Goal: Information Seeking & Learning: Learn about a topic

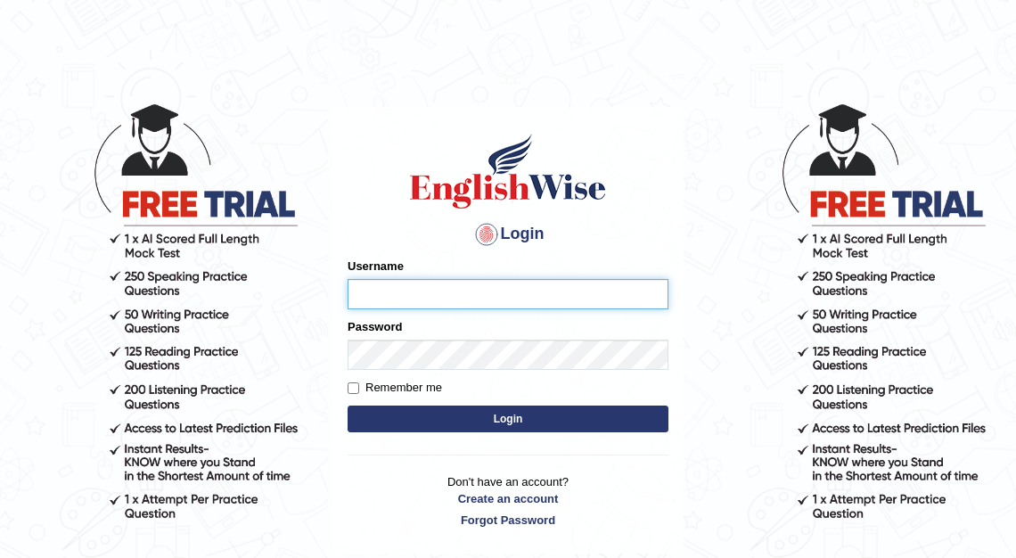
type input "kalsang_parramatta"
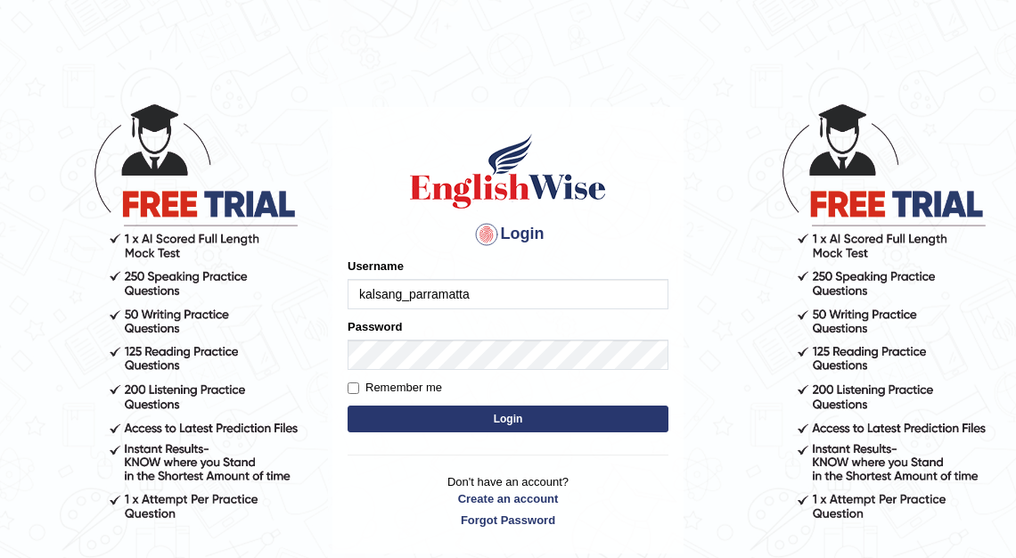
click at [488, 415] on button "Login" at bounding box center [508, 418] width 321 height 27
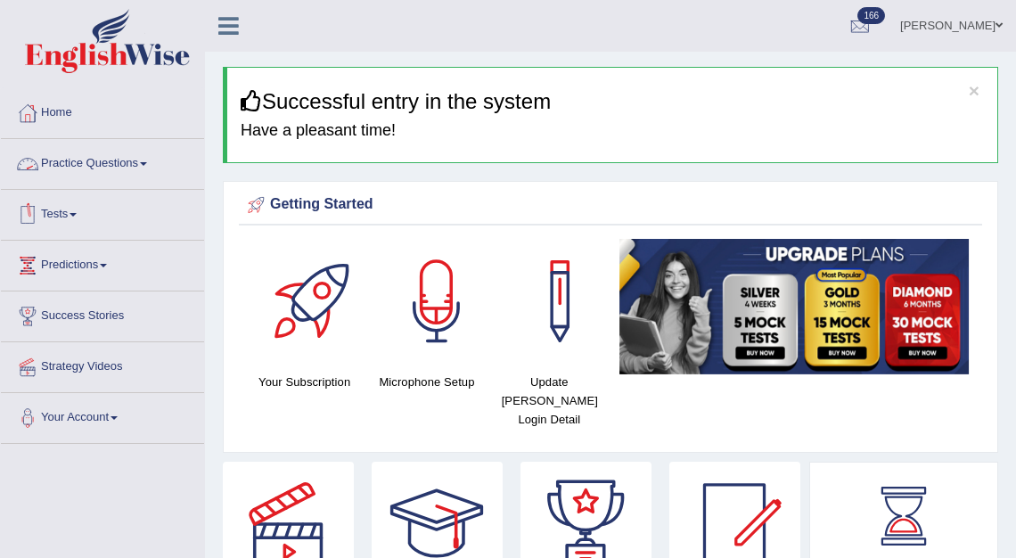
click at [108, 162] on link "Practice Questions" at bounding box center [102, 161] width 203 height 45
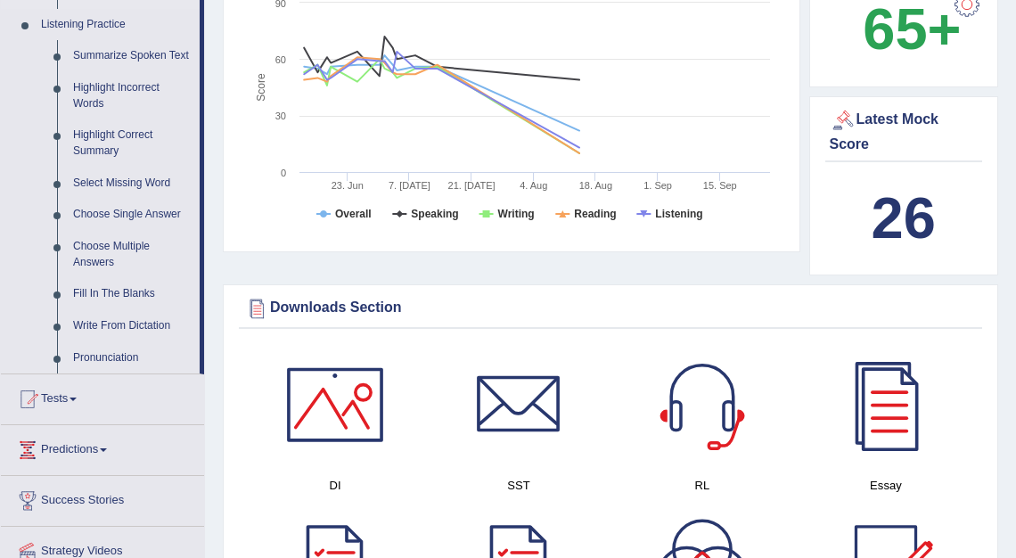
scroll to position [762, 0]
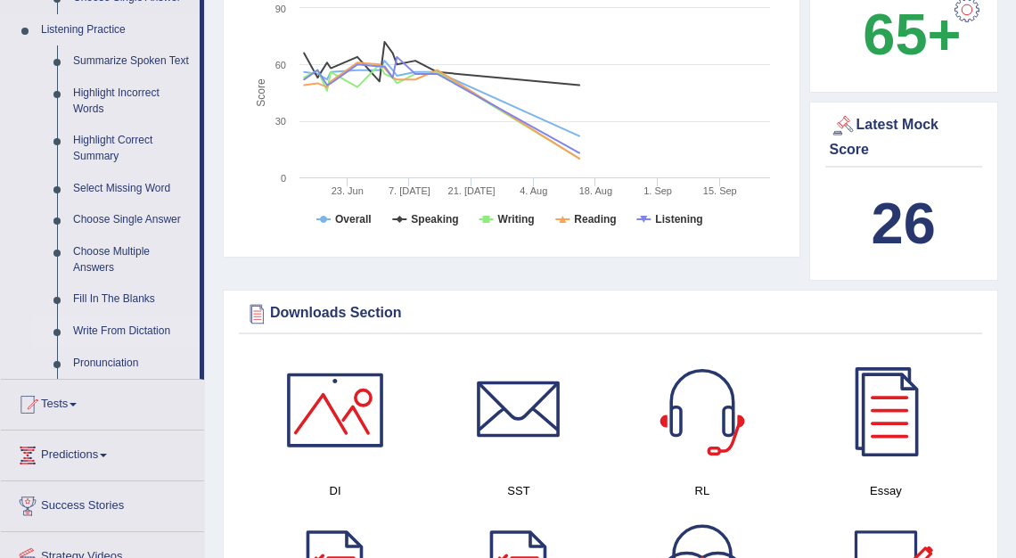
click at [95, 344] on link "Write From Dictation" at bounding box center [132, 331] width 135 height 32
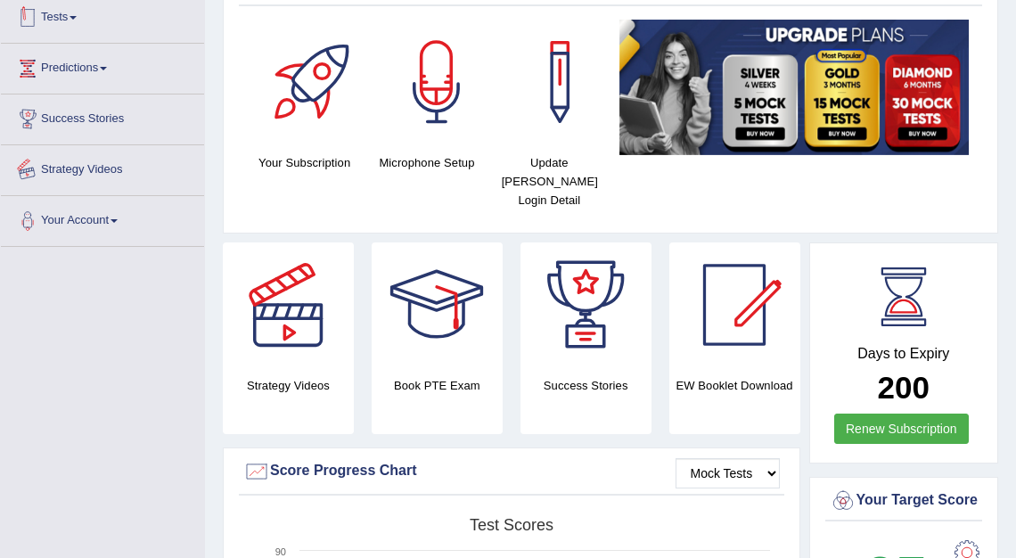
scroll to position [321, 0]
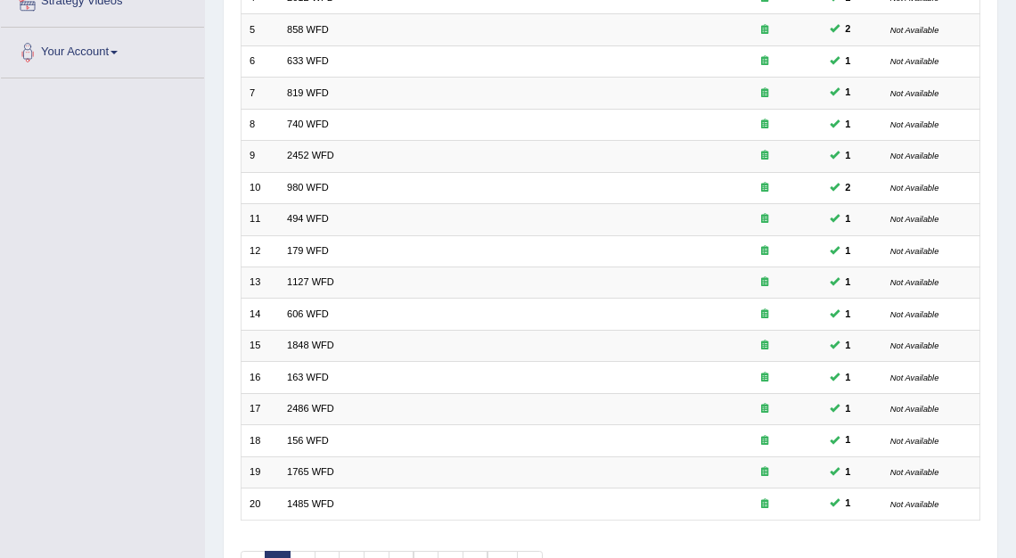
click at [196, 356] on div "Toggle navigation Home Practice Questions Speaking Practice Read Aloud Repeat S…" at bounding box center [508, 145] width 1016 height 1020
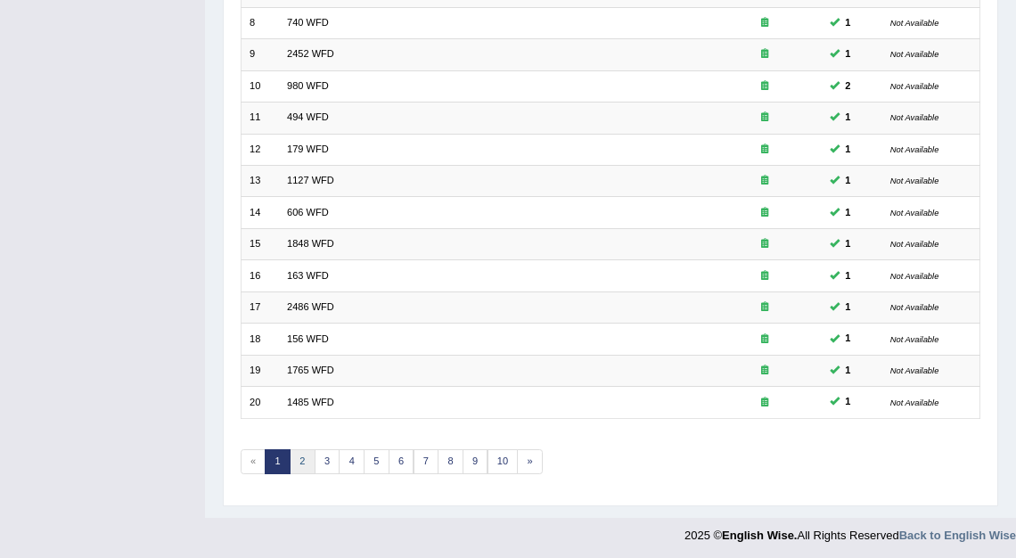
click at [291, 452] on link "2" at bounding box center [303, 461] width 26 height 25
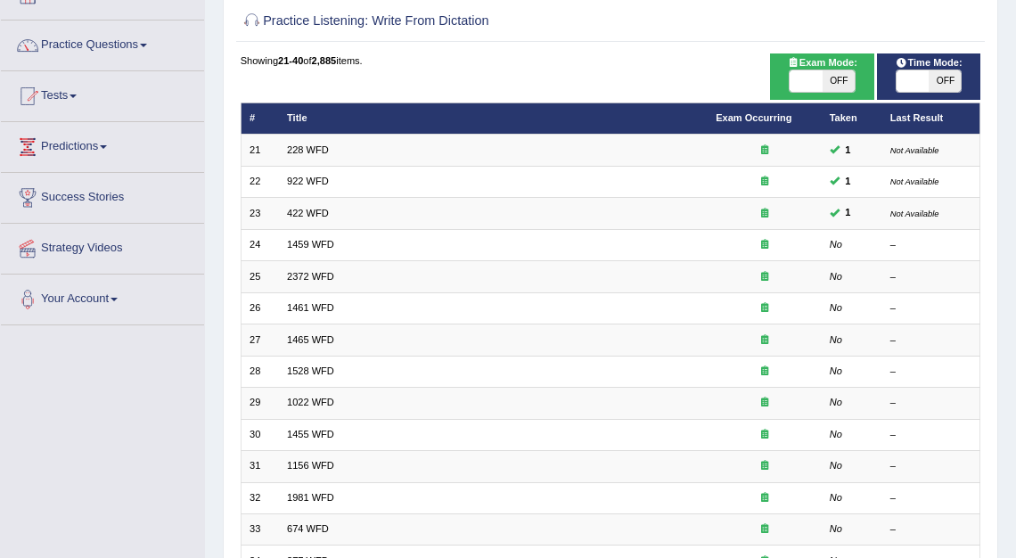
scroll to position [18, 0]
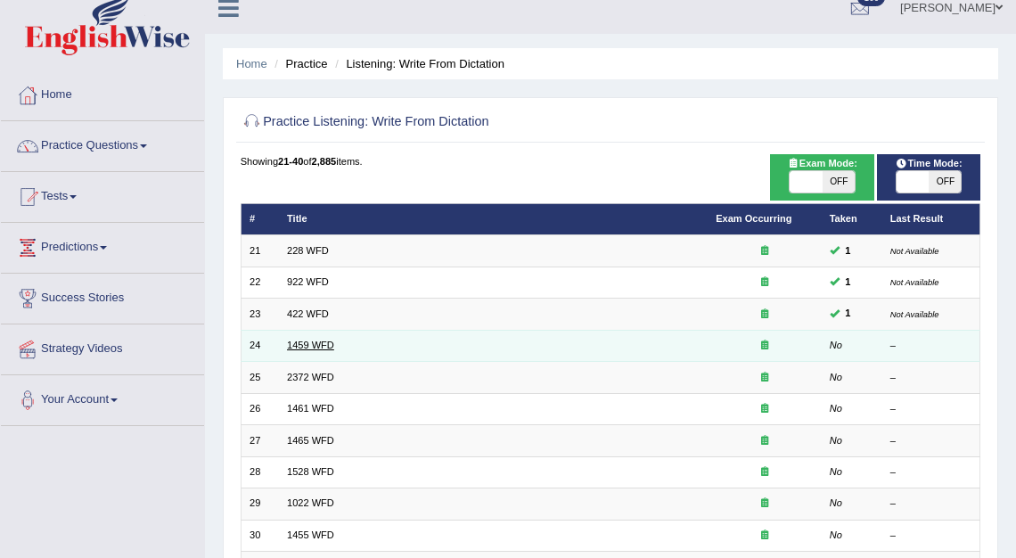
click at [318, 348] on link "1459 WFD" at bounding box center [310, 344] width 47 height 11
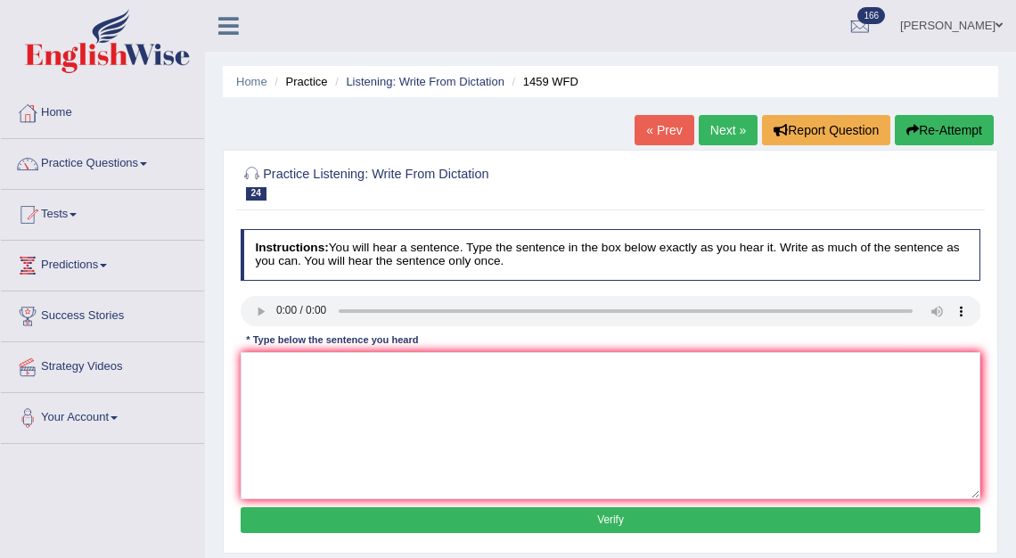
click at [598, 522] on button "Verify" at bounding box center [611, 520] width 740 height 26
click at [924, 120] on button "Re-Attempt" at bounding box center [944, 130] width 99 height 30
click at [936, 132] on button "Re-Attempt" at bounding box center [944, 130] width 99 height 30
click at [708, 135] on link "Next »" at bounding box center [728, 130] width 59 height 30
click at [699, 134] on link "Next »" at bounding box center [728, 130] width 59 height 30
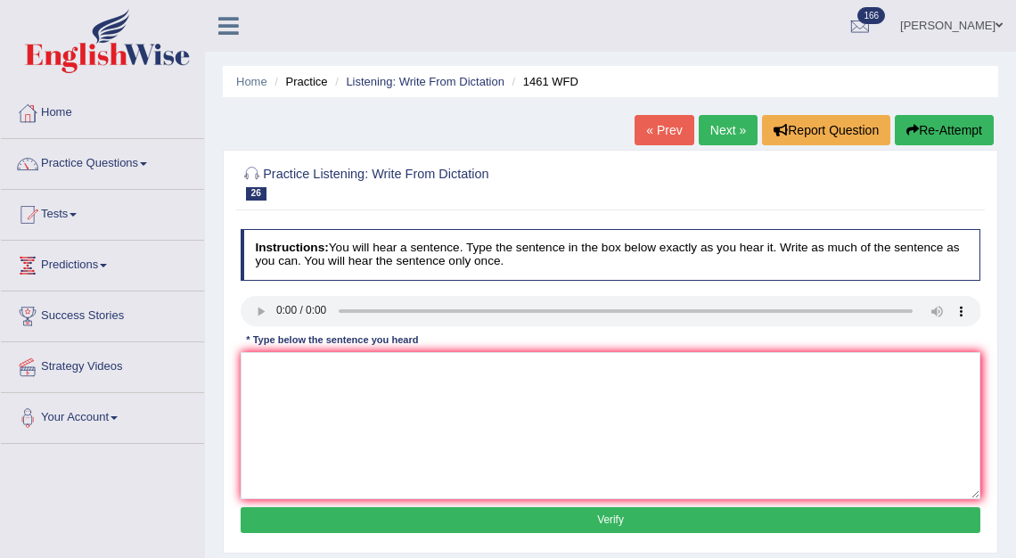
click at [716, 129] on link "Next »" at bounding box center [728, 130] width 59 height 30
click at [714, 135] on link "Next »" at bounding box center [728, 130] width 59 height 30
click at [716, 126] on link "Next »" at bounding box center [728, 130] width 59 height 30
click at [719, 129] on link "Next »" at bounding box center [728, 130] width 59 height 30
click at [723, 121] on link "Next »" at bounding box center [728, 130] width 59 height 30
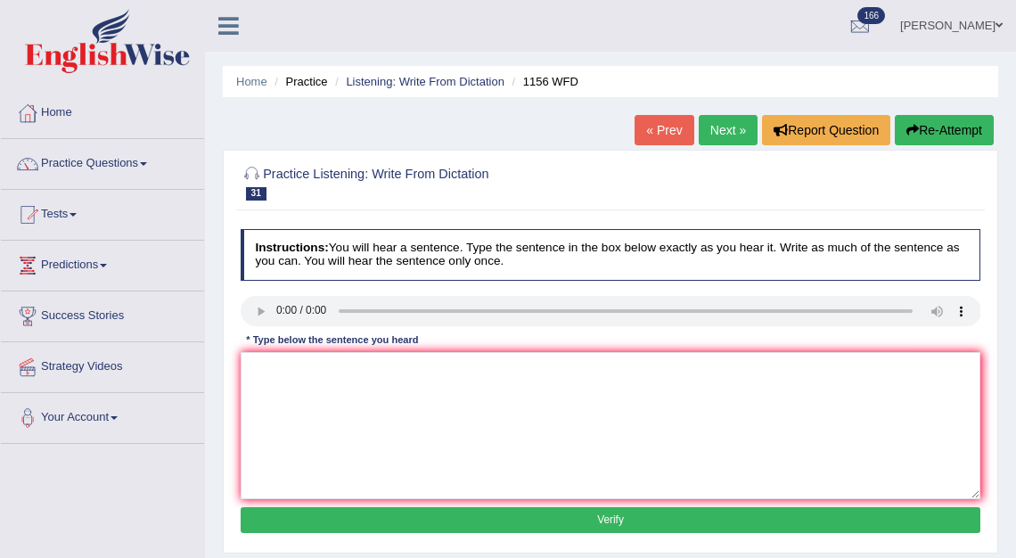
click at [715, 132] on link "Next »" at bounding box center [728, 130] width 59 height 30
click at [718, 126] on link "Next »" at bounding box center [728, 130] width 59 height 30
click at [707, 132] on link "Next »" at bounding box center [728, 130] width 59 height 30
click at [721, 135] on link "Next »" at bounding box center [728, 130] width 59 height 30
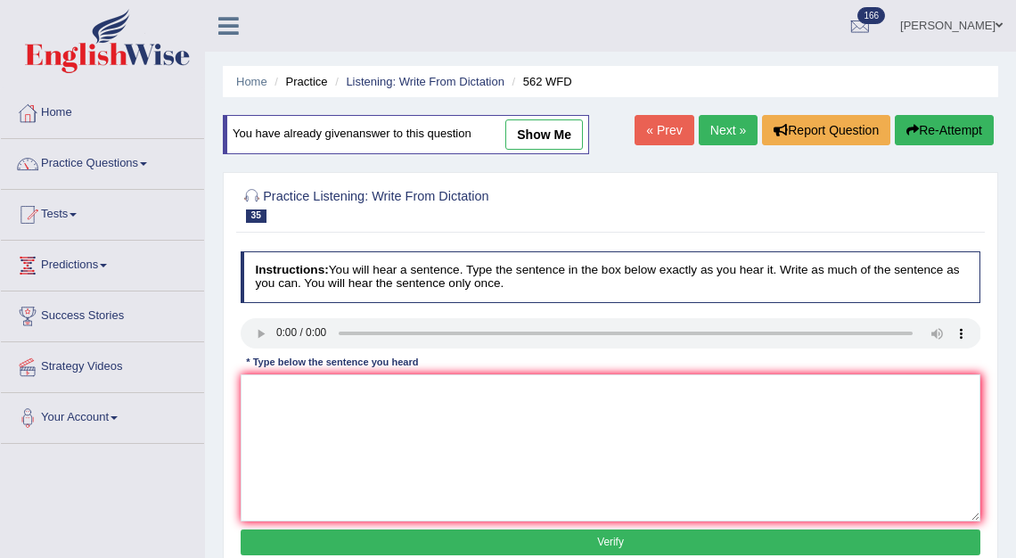
click at [716, 127] on link "Next »" at bounding box center [728, 130] width 59 height 30
click at [712, 127] on link "Next »" at bounding box center [728, 130] width 59 height 30
click at [917, 130] on button "Re-Attempt" at bounding box center [944, 130] width 99 height 30
click at [717, 133] on link "Next »" at bounding box center [728, 130] width 59 height 30
click at [713, 126] on link "Next »" at bounding box center [728, 130] width 59 height 30
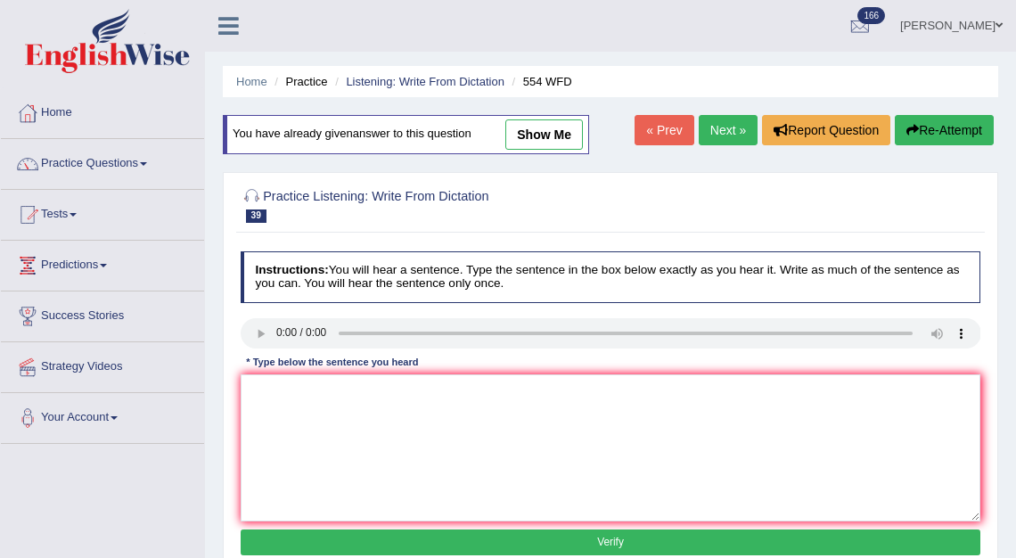
click at [703, 134] on link "Next »" at bounding box center [728, 130] width 59 height 30
click at [955, 127] on button "Re-Attempt" at bounding box center [944, 130] width 99 height 30
click at [705, 131] on link "Next »" at bounding box center [728, 130] width 59 height 30
click at [938, 136] on button "Re-Attempt" at bounding box center [944, 130] width 99 height 30
click at [918, 137] on button "Re-Attempt" at bounding box center [944, 130] width 99 height 30
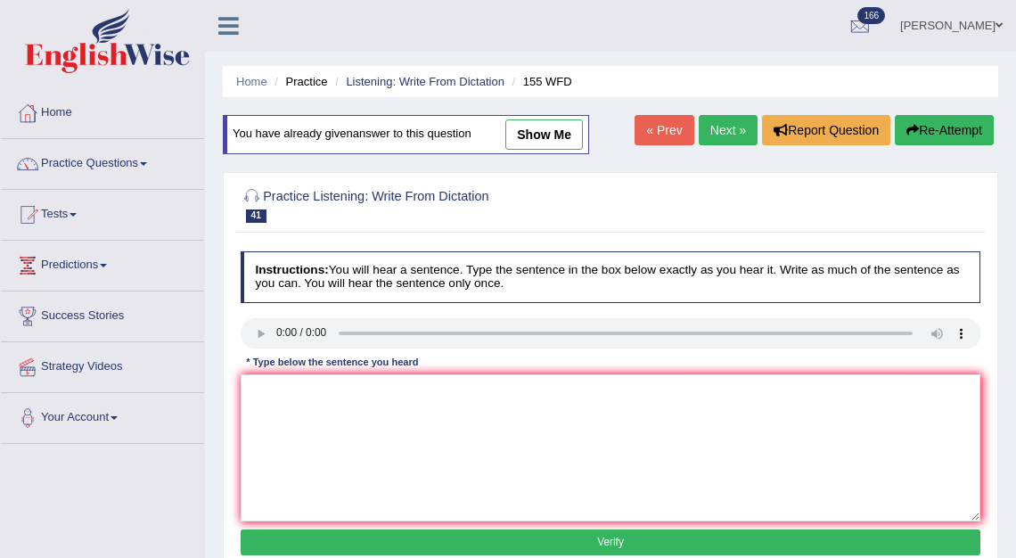
click at [922, 133] on button "Re-Attempt" at bounding box center [944, 130] width 99 height 30
click at [934, 125] on button "Re-Attempt" at bounding box center [944, 130] width 99 height 30
click at [726, 125] on link "Next »" at bounding box center [728, 130] width 59 height 30
click at [699, 135] on link "Next »" at bounding box center [728, 130] width 59 height 30
click at [723, 126] on link "Next »" at bounding box center [728, 130] width 59 height 30
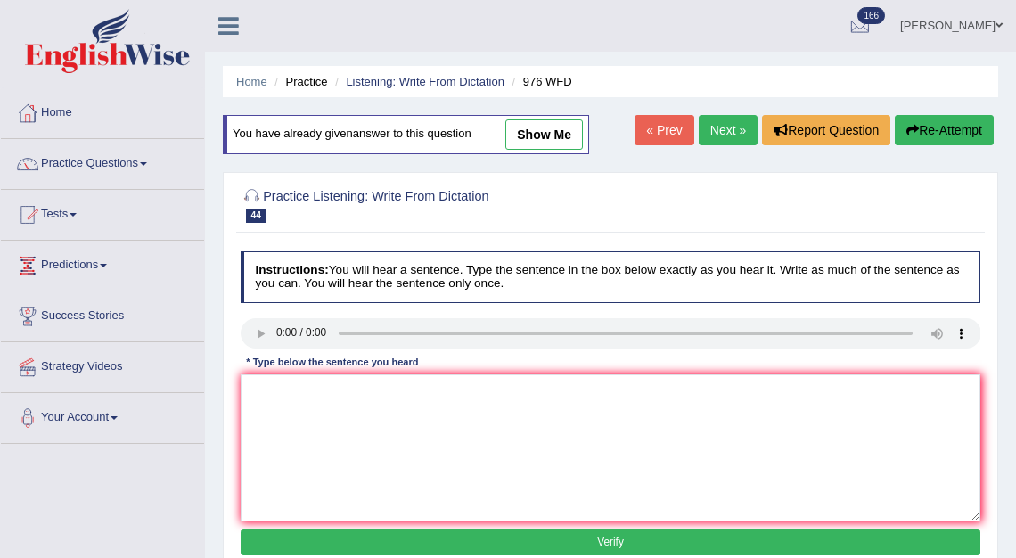
click at [721, 135] on link "Next »" at bounding box center [728, 130] width 59 height 30
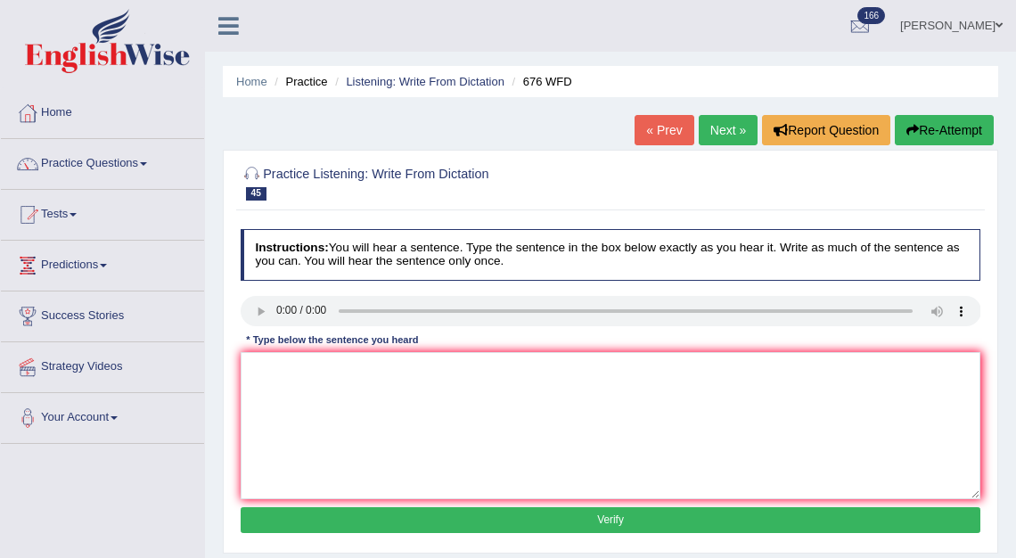
click at [724, 129] on link "Next »" at bounding box center [728, 130] width 59 height 30
click at [699, 135] on link "Next »" at bounding box center [728, 130] width 59 height 30
click at [717, 135] on link "Next »" at bounding box center [728, 130] width 59 height 30
click at [717, 129] on link "Next »" at bounding box center [728, 130] width 59 height 30
click at [718, 131] on link "Next »" at bounding box center [728, 130] width 59 height 30
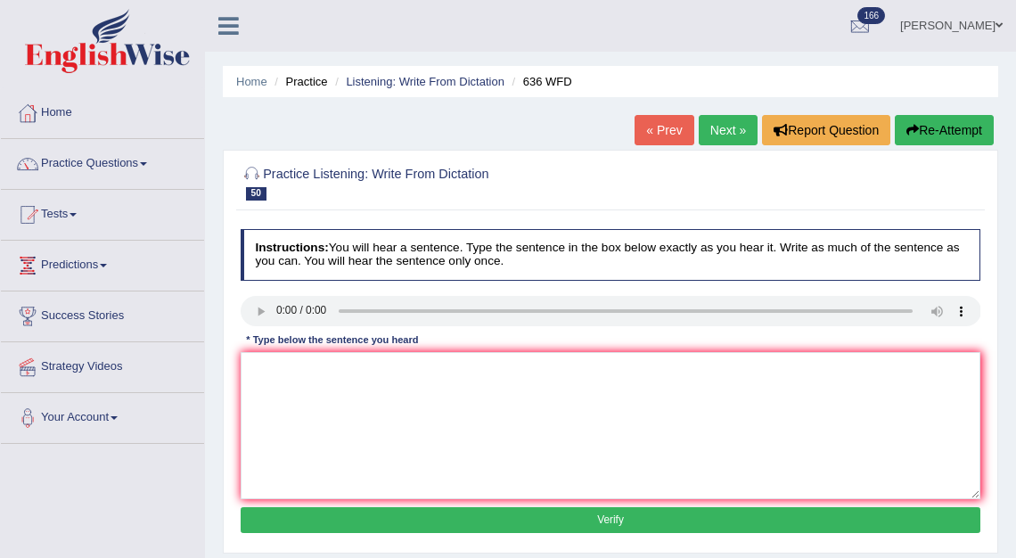
click at [934, 131] on button "Re-Attempt" at bounding box center [944, 130] width 99 height 30
click at [957, 129] on button "Re-Attempt" at bounding box center [944, 130] width 99 height 30
click at [702, 127] on link "Next »" at bounding box center [728, 130] width 59 height 30
click at [718, 130] on link "Next »" at bounding box center [728, 130] width 59 height 30
click at [923, 133] on button "Re-Attempt" at bounding box center [944, 130] width 99 height 30
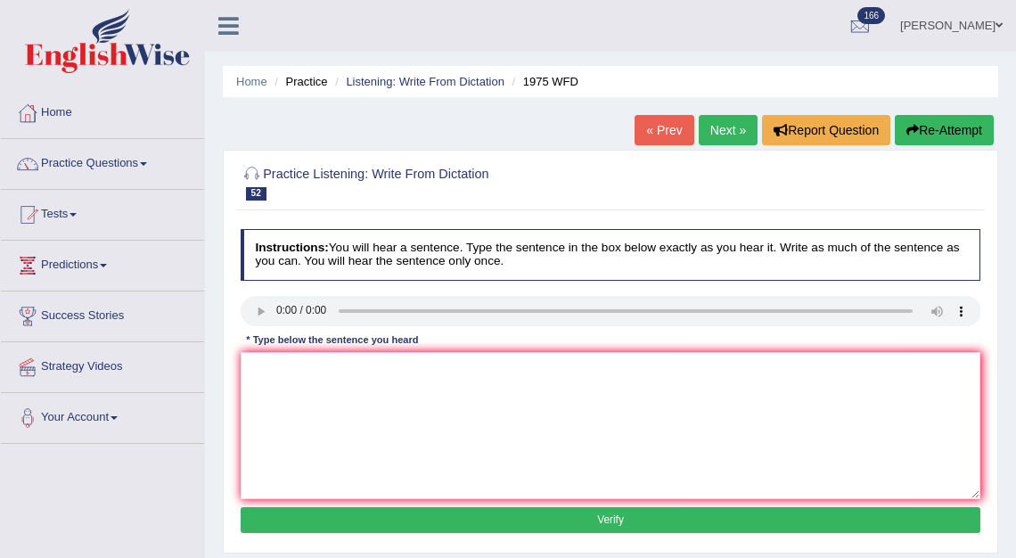
click at [932, 134] on button "Re-Attempt" at bounding box center [944, 130] width 99 height 30
click at [721, 139] on link "Next »" at bounding box center [728, 130] width 59 height 30
click at [729, 133] on link "Next »" at bounding box center [728, 130] width 59 height 30
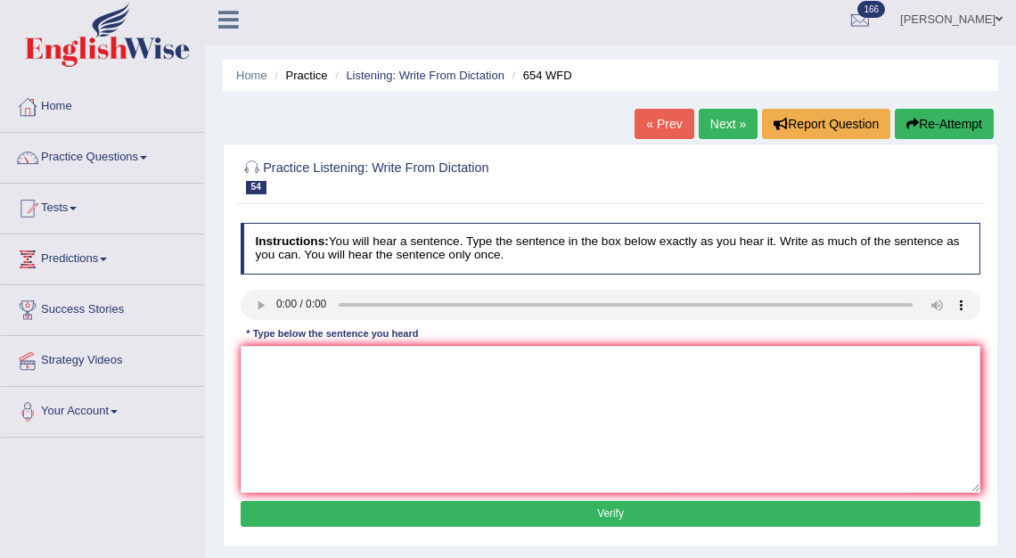
click at [929, 128] on button "Re-Attempt" at bounding box center [944, 124] width 99 height 30
click at [716, 127] on link "Next »" at bounding box center [728, 124] width 59 height 30
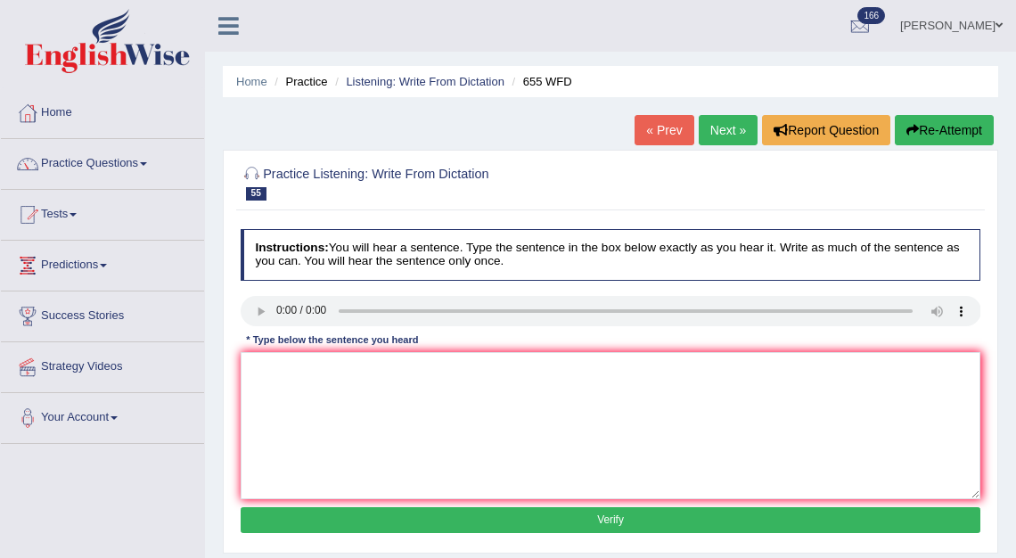
click at [711, 139] on link "Next »" at bounding box center [728, 130] width 59 height 30
click at [944, 128] on button "Re-Attempt" at bounding box center [944, 130] width 99 height 30
click at [922, 138] on button "Re-Attempt" at bounding box center [944, 130] width 99 height 30
click at [944, 127] on button "Re-Attempt" at bounding box center [944, 130] width 99 height 30
click at [723, 135] on link "Next »" at bounding box center [728, 130] width 59 height 30
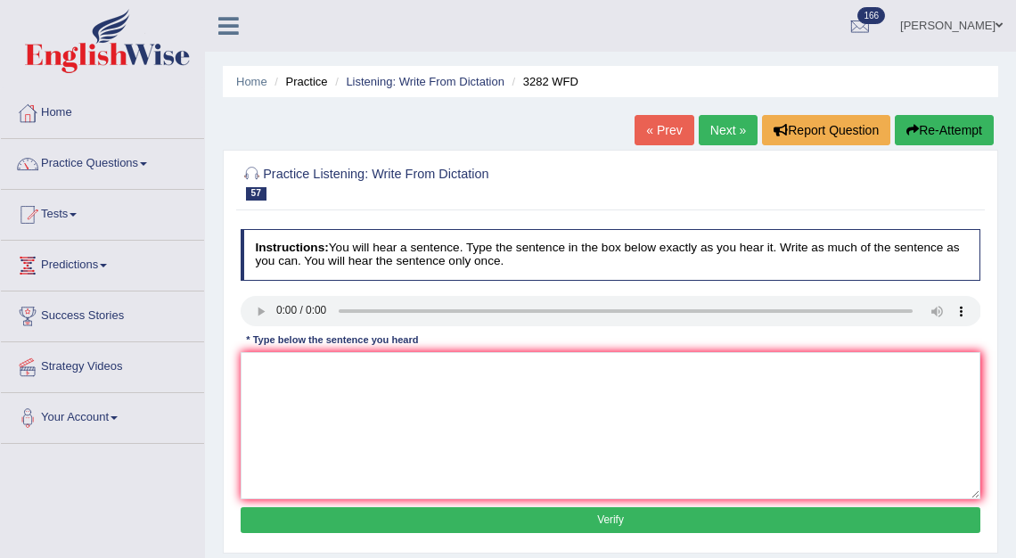
click at [700, 138] on link "Next »" at bounding box center [728, 130] width 59 height 30
click at [938, 132] on button "Re-Attempt" at bounding box center [944, 130] width 99 height 30
click at [723, 130] on link "Next »" at bounding box center [728, 130] width 59 height 30
click at [918, 134] on button "Re-Attempt" at bounding box center [944, 130] width 99 height 30
click at [723, 127] on link "Next »" at bounding box center [728, 130] width 59 height 30
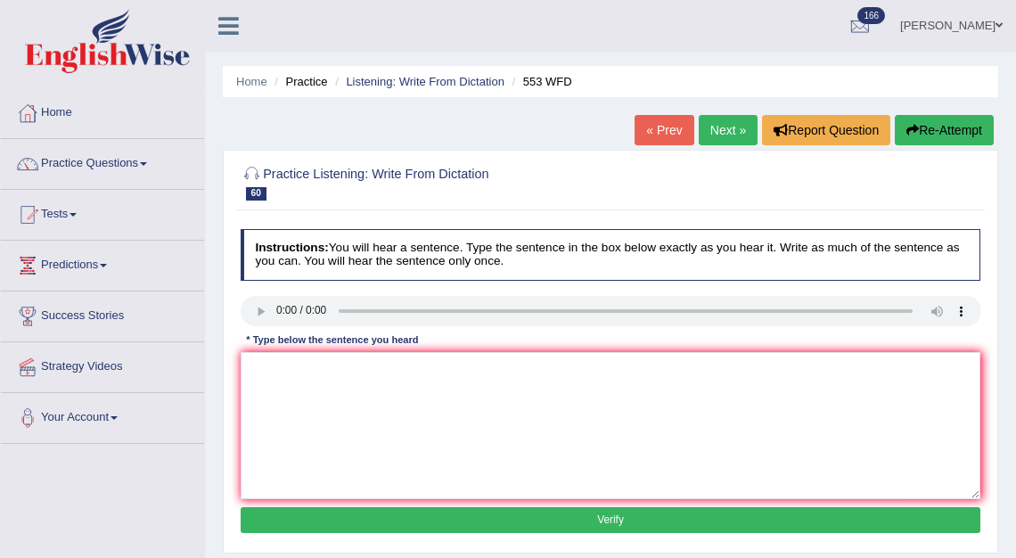
click at [925, 126] on button "Re-Attempt" at bounding box center [944, 130] width 99 height 30
click at [906, 133] on icon "button" at bounding box center [912, 130] width 12 height 12
click at [725, 128] on link "Next »" at bounding box center [728, 130] width 59 height 30
click at [925, 132] on button "Re-Attempt" at bounding box center [944, 130] width 99 height 30
click at [702, 143] on link "Next »" at bounding box center [728, 130] width 59 height 30
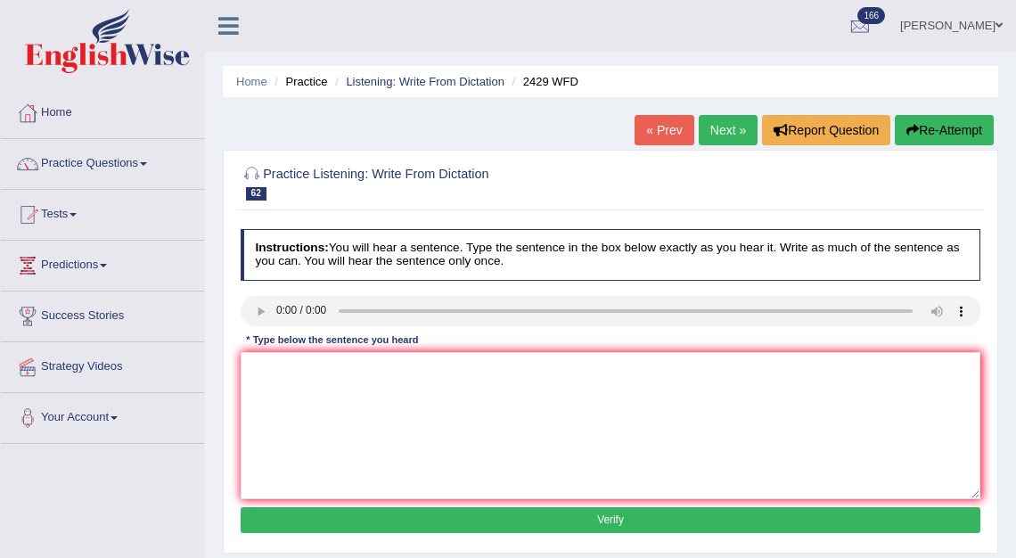
click at [923, 124] on button "Re-Attempt" at bounding box center [944, 130] width 99 height 30
click at [737, 134] on link "Next »" at bounding box center [728, 130] width 59 height 30
click at [907, 134] on icon "button" at bounding box center [912, 130] width 12 height 12
click at [916, 139] on button "Re-Attempt" at bounding box center [944, 130] width 99 height 30
click at [927, 127] on button "Re-Attempt" at bounding box center [944, 130] width 99 height 30
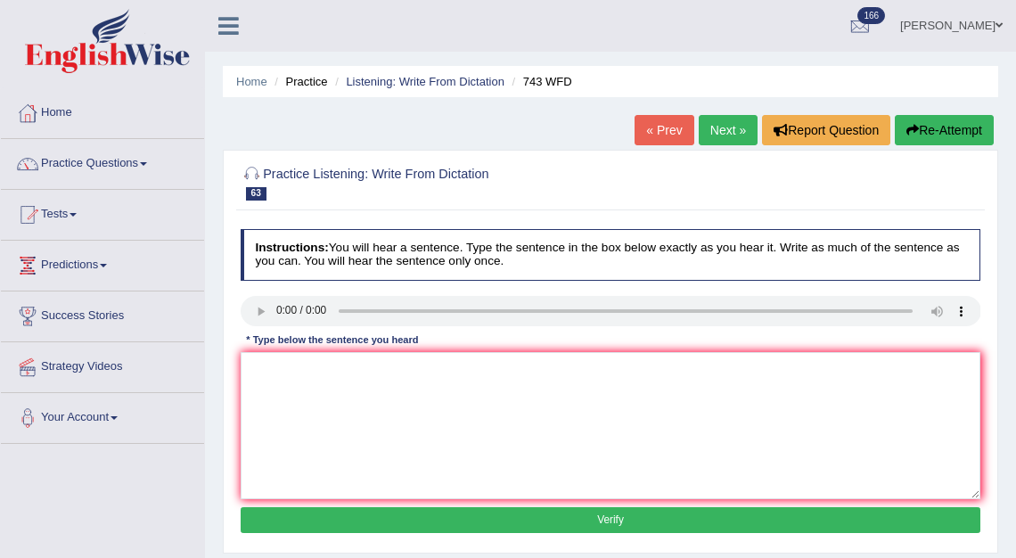
click at [718, 135] on link "Next »" at bounding box center [728, 130] width 59 height 30
click at [716, 130] on link "Next »" at bounding box center [728, 130] width 59 height 30
click at [727, 127] on link "Next »" at bounding box center [728, 130] width 59 height 30
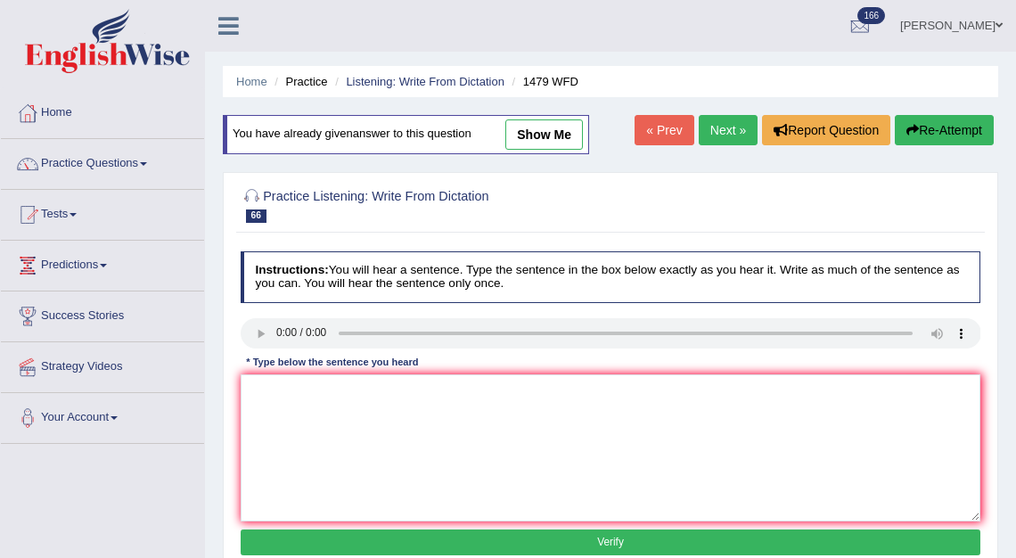
click at [918, 126] on button "Re-Attempt" at bounding box center [944, 130] width 99 height 30
click at [909, 135] on icon "button" at bounding box center [912, 130] width 12 height 12
click at [910, 132] on icon "button" at bounding box center [912, 130] width 12 height 12
click at [934, 132] on button "Re-Attempt" at bounding box center [944, 130] width 99 height 30
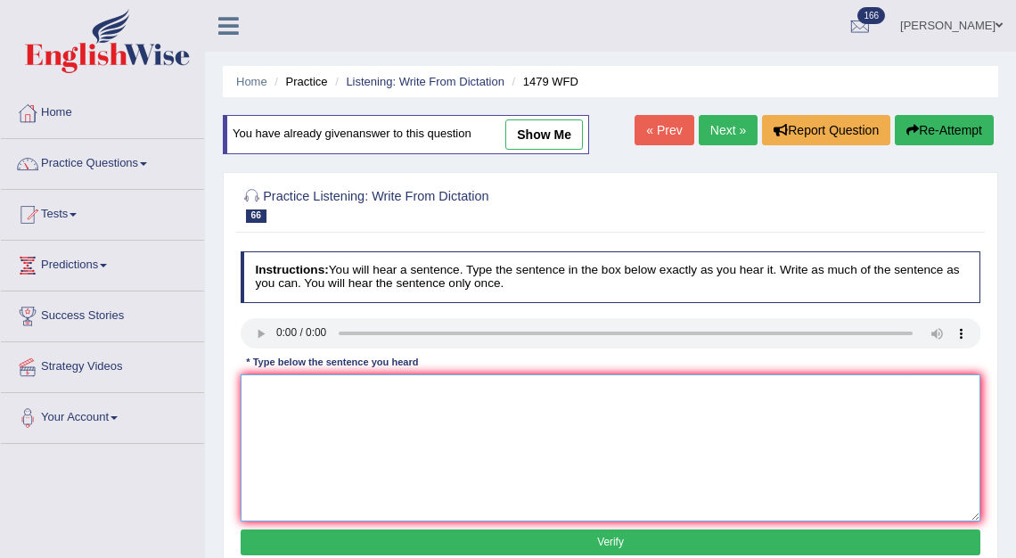
click at [249, 487] on textarea at bounding box center [611, 447] width 740 height 147
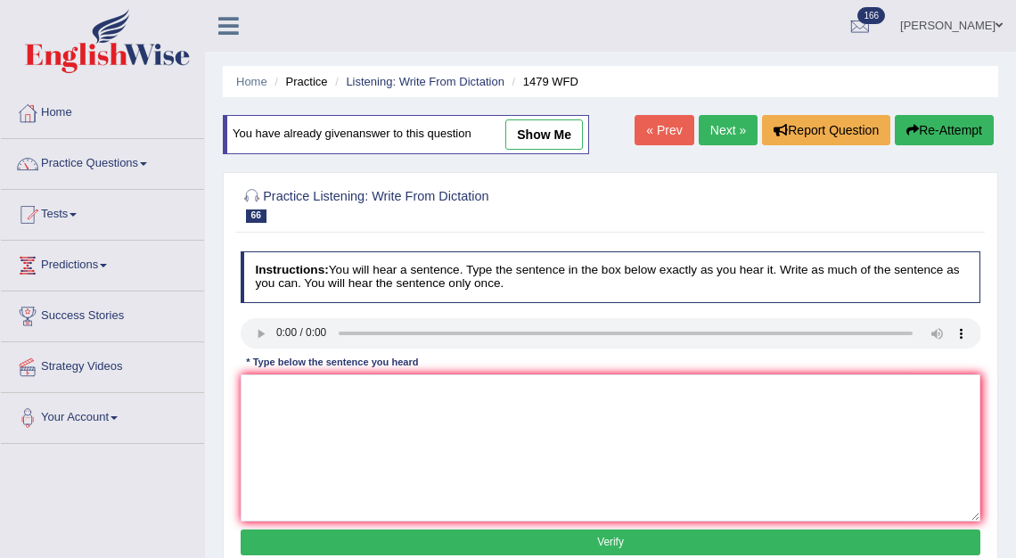
click at [719, 135] on link "Next »" at bounding box center [728, 130] width 59 height 30
click at [940, 119] on button "Re-Attempt" at bounding box center [944, 130] width 99 height 30
click at [723, 129] on link "Next »" at bounding box center [728, 130] width 59 height 30
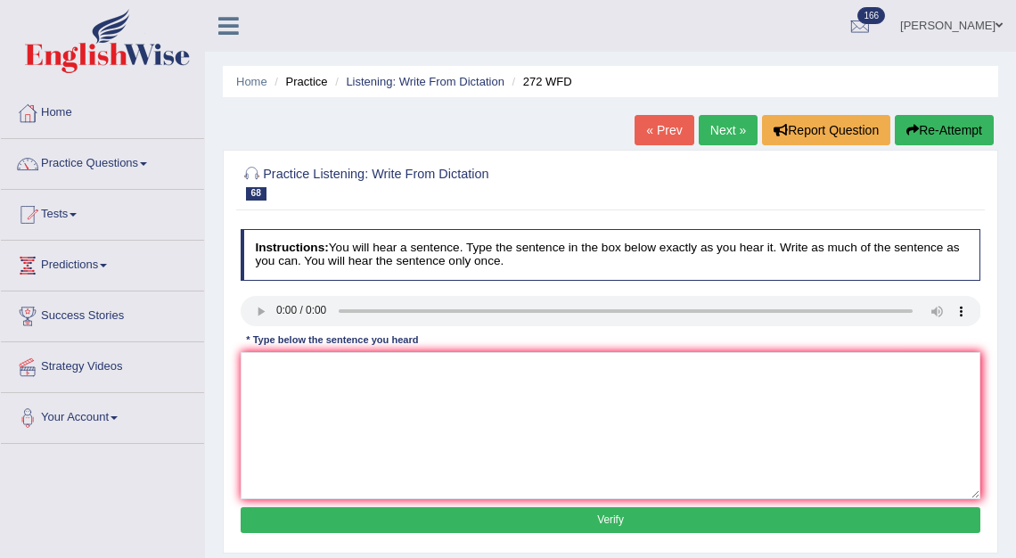
click at [703, 135] on link "Next »" at bounding box center [728, 130] width 59 height 30
click at [714, 122] on link "Next »" at bounding box center [728, 130] width 59 height 30
click at [932, 139] on button "Re-Attempt" at bounding box center [944, 130] width 99 height 30
click at [710, 133] on link "Next »" at bounding box center [728, 130] width 59 height 30
click at [707, 135] on link "Next »" at bounding box center [728, 130] width 59 height 30
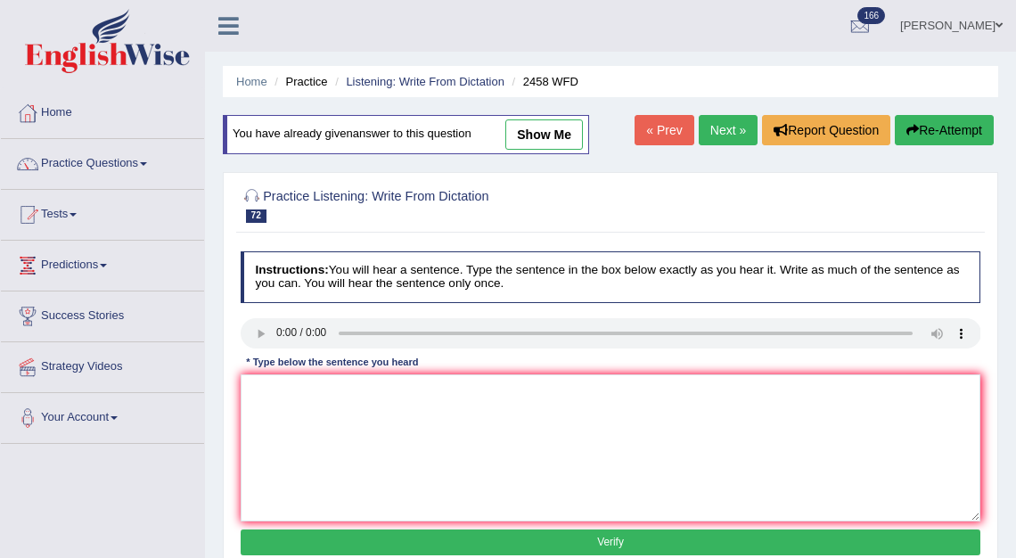
click at [708, 136] on link "Next »" at bounding box center [728, 130] width 59 height 30
click at [922, 127] on button "Re-Attempt" at bounding box center [944, 130] width 99 height 30
click at [716, 134] on link "Next »" at bounding box center [728, 130] width 59 height 30
click at [718, 127] on link "Next »" at bounding box center [728, 130] width 59 height 30
click at [928, 127] on button "Re-Attempt" at bounding box center [944, 130] width 99 height 30
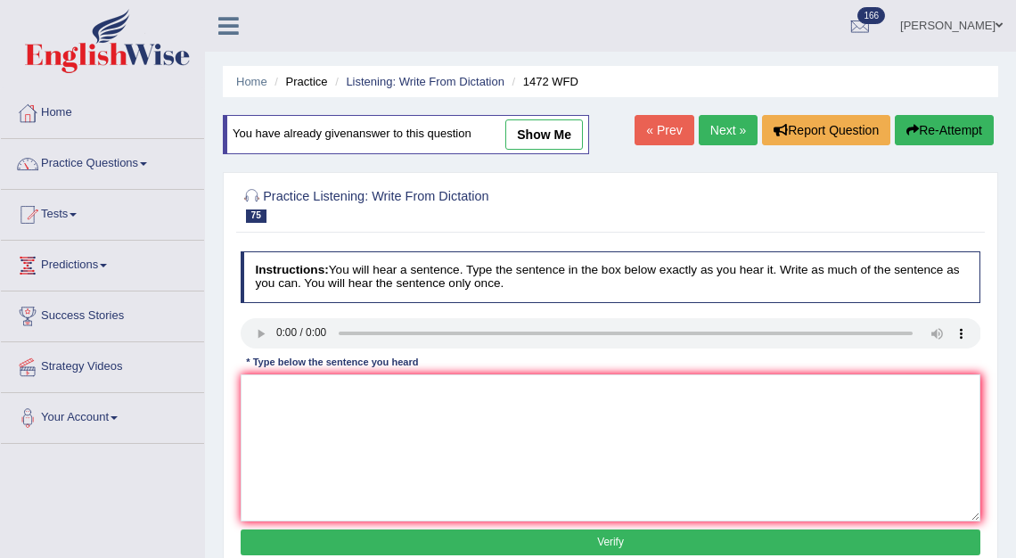
click at [707, 135] on link "Next »" at bounding box center [728, 130] width 59 height 30
click at [685, 181] on div at bounding box center [611, 204] width 740 height 46
click at [722, 127] on link "Next »" at bounding box center [728, 130] width 59 height 30
click at [721, 134] on link "Next »" at bounding box center [728, 130] width 59 height 30
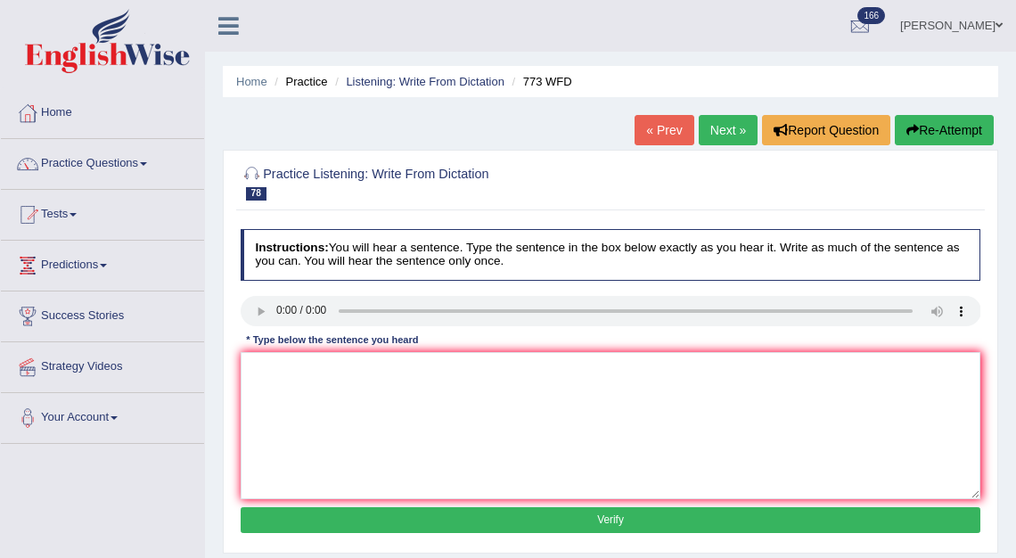
scroll to position [4, 0]
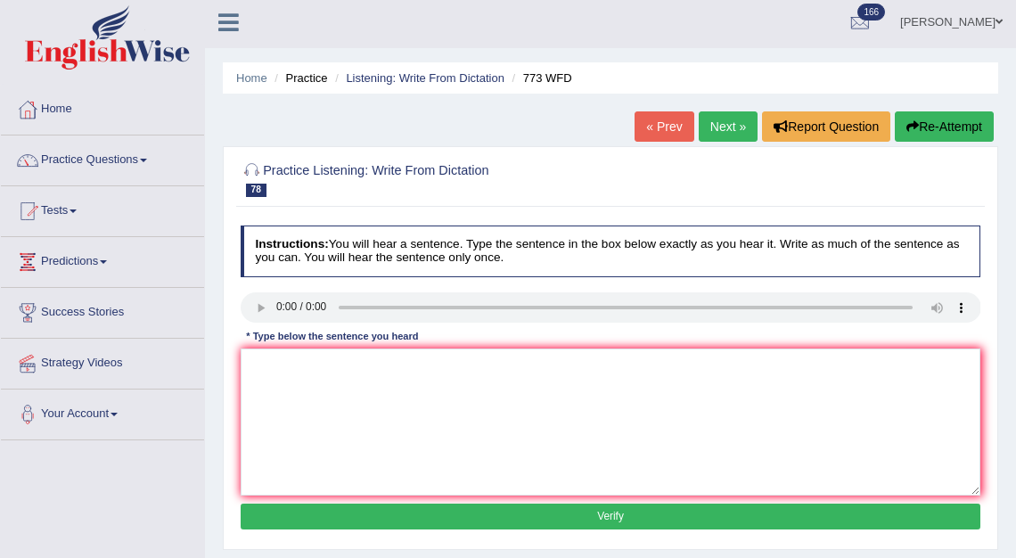
click at [709, 125] on link "Next »" at bounding box center [728, 126] width 59 height 30
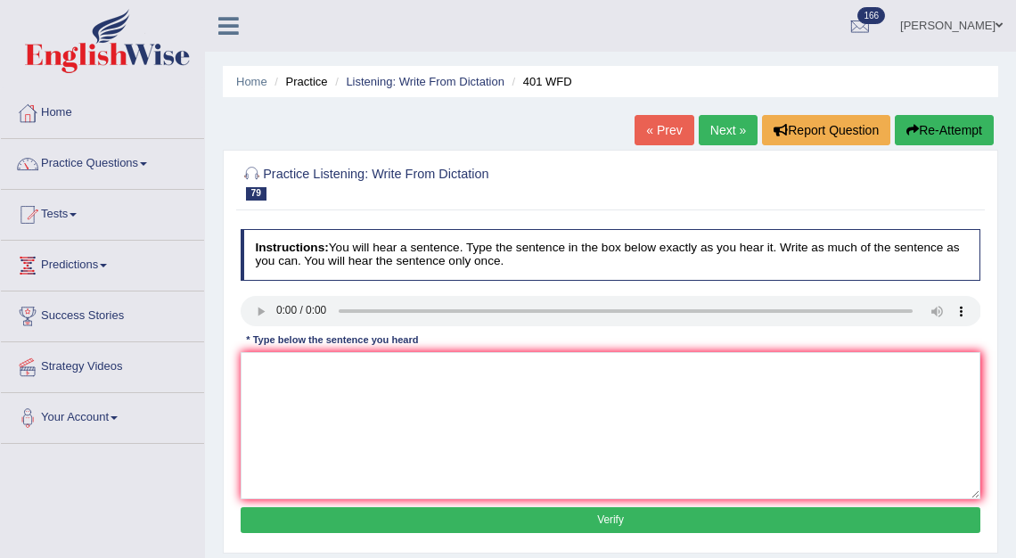
click at [707, 127] on link "Next »" at bounding box center [728, 130] width 59 height 30
click at [721, 129] on link "Next »" at bounding box center [728, 130] width 59 height 30
click at [716, 131] on link "Next »" at bounding box center [728, 130] width 59 height 30
click at [711, 128] on link "Next »" at bounding box center [728, 130] width 59 height 30
click at [718, 129] on link "Next »" at bounding box center [728, 130] width 59 height 30
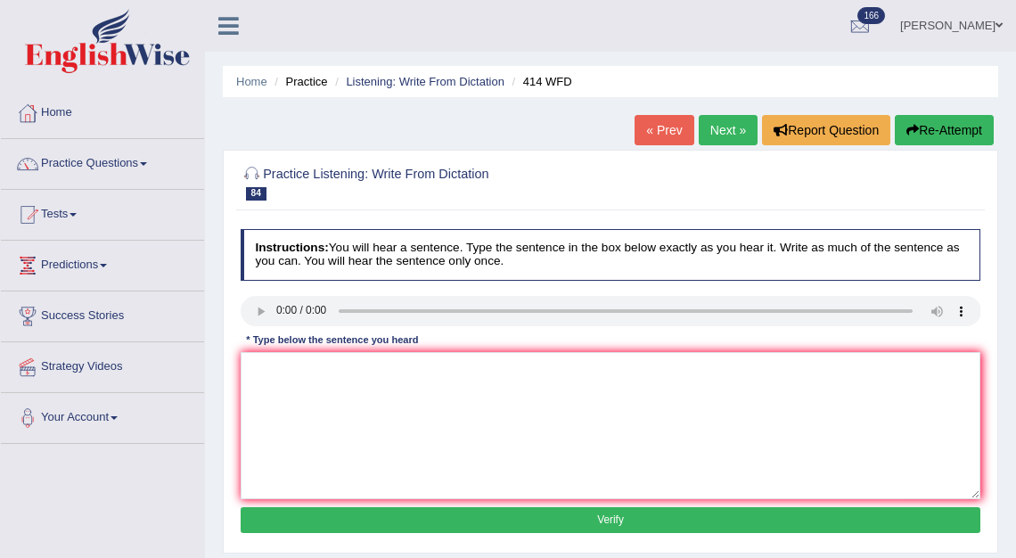
click at [707, 138] on link "Next »" at bounding box center [728, 130] width 59 height 30
click at [699, 131] on link "Next »" at bounding box center [728, 130] width 59 height 30
click at [716, 124] on link "Next »" at bounding box center [728, 130] width 59 height 30
click at [705, 132] on link "Next »" at bounding box center [728, 130] width 59 height 30
click at [710, 133] on link "Next »" at bounding box center [728, 130] width 59 height 30
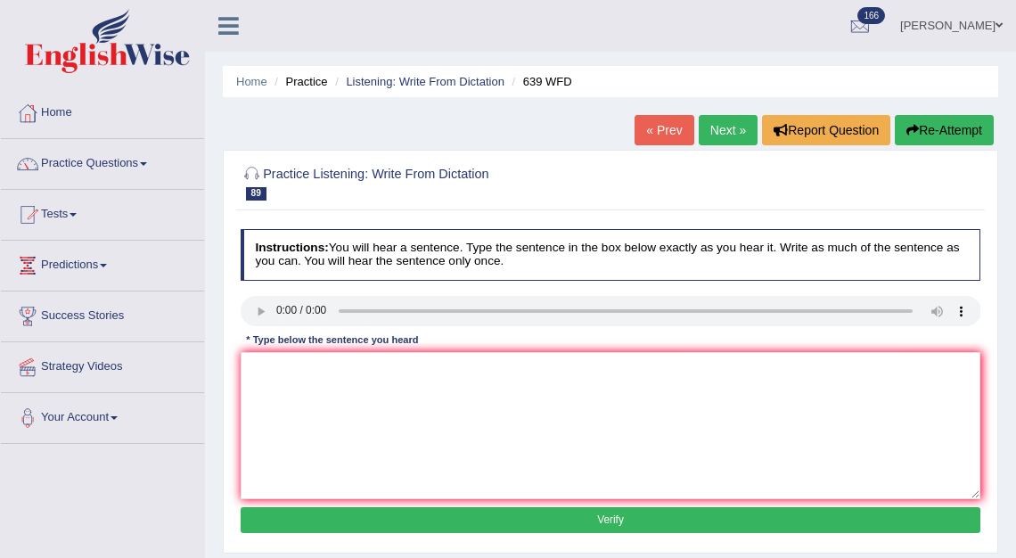
click at [716, 131] on link "Next »" at bounding box center [728, 130] width 59 height 30
click at [721, 132] on link "Next »" at bounding box center [728, 130] width 59 height 30
click at [716, 135] on link "Next »" at bounding box center [728, 130] width 59 height 30
click at [719, 135] on link "Next »" at bounding box center [728, 130] width 59 height 30
click at [716, 124] on link "Next »" at bounding box center [728, 130] width 59 height 30
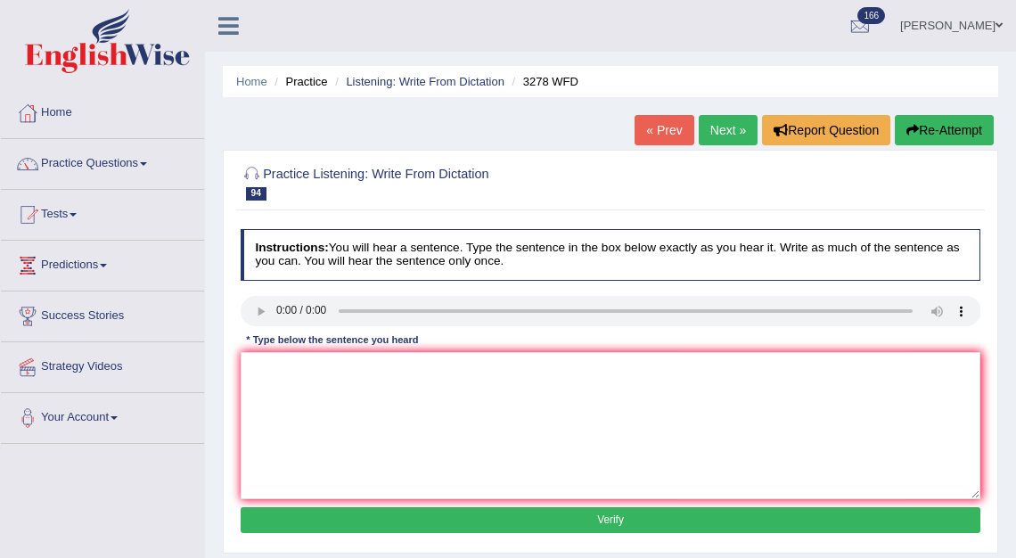
click at [705, 130] on link "Next »" at bounding box center [728, 130] width 59 height 30
click at [712, 132] on link "Next »" at bounding box center [728, 130] width 59 height 30
click at [710, 139] on link "Next »" at bounding box center [728, 130] width 59 height 30
click at [714, 139] on link "Next »" at bounding box center [728, 130] width 59 height 30
click at [714, 135] on link "Next »" at bounding box center [728, 130] width 59 height 30
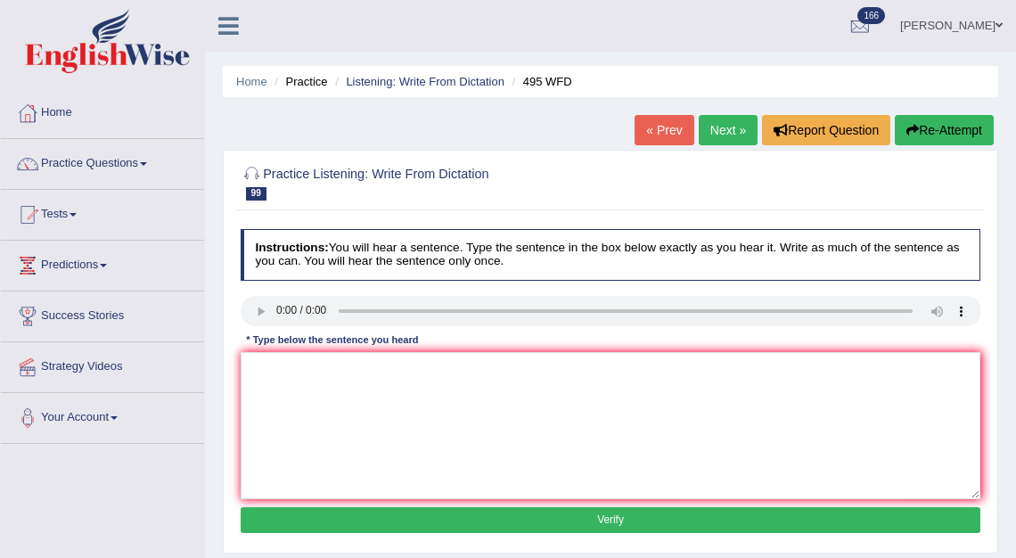
click at [705, 135] on link "Next »" at bounding box center [728, 130] width 59 height 30
click at [709, 137] on link "Next »" at bounding box center [728, 130] width 59 height 30
click at [709, 129] on link "Next »" at bounding box center [728, 130] width 59 height 30
click at [700, 120] on link "Next »" at bounding box center [728, 130] width 59 height 30
click at [716, 131] on link "Next »" at bounding box center [728, 130] width 59 height 30
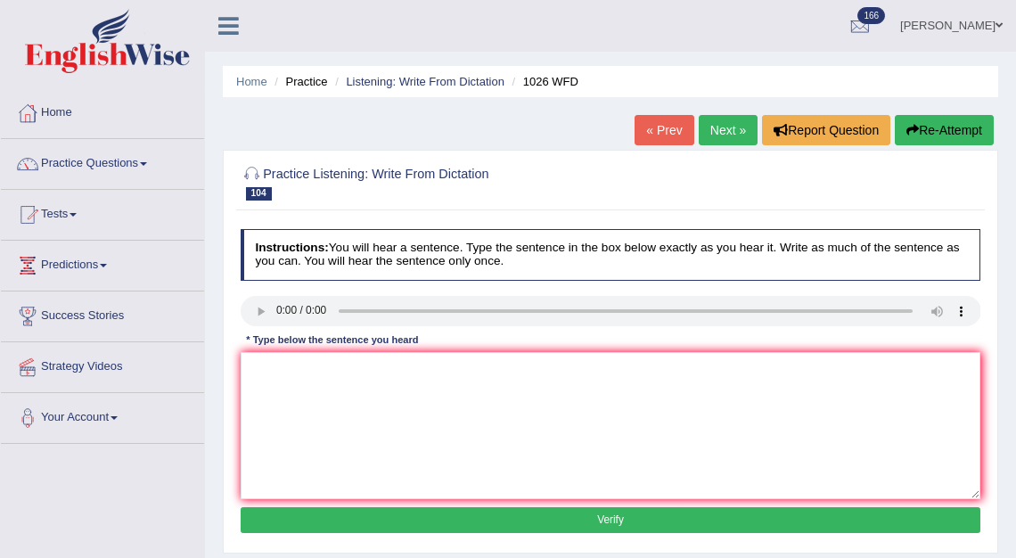
click at [718, 138] on link "Next »" at bounding box center [728, 130] width 59 height 30
click at [708, 134] on link "Next »" at bounding box center [728, 130] width 59 height 30
click at [709, 124] on link "Next »" at bounding box center [728, 130] width 59 height 30
click at [713, 126] on link "Next »" at bounding box center [728, 130] width 59 height 30
click at [704, 135] on link "Next »" at bounding box center [728, 130] width 59 height 30
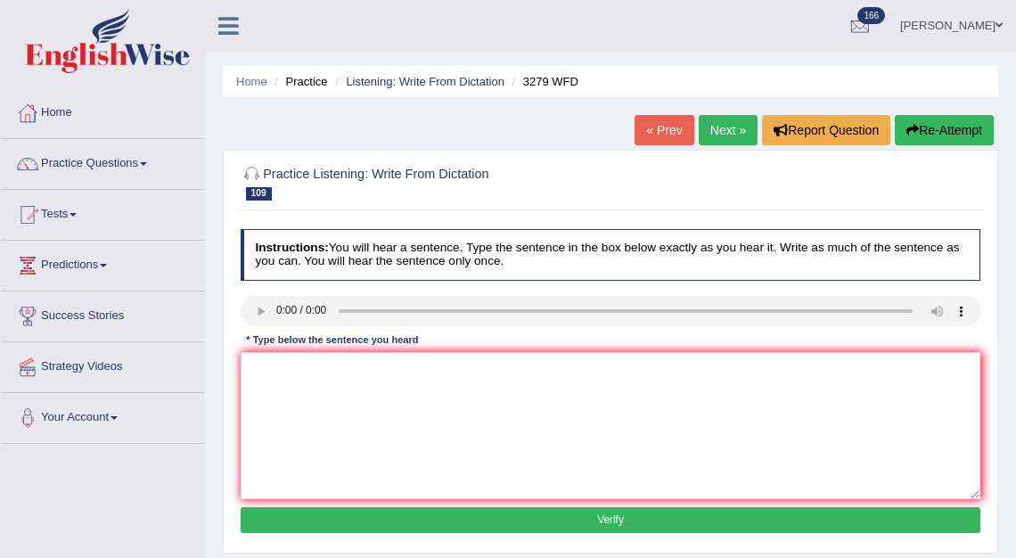
click at [716, 133] on link "Next »" at bounding box center [728, 130] width 59 height 30
click at [699, 135] on link "Next »" at bounding box center [728, 130] width 59 height 30
click at [719, 128] on link "Next »" at bounding box center [728, 130] width 59 height 30
click at [71, 157] on link "Practice Questions" at bounding box center [102, 161] width 203 height 45
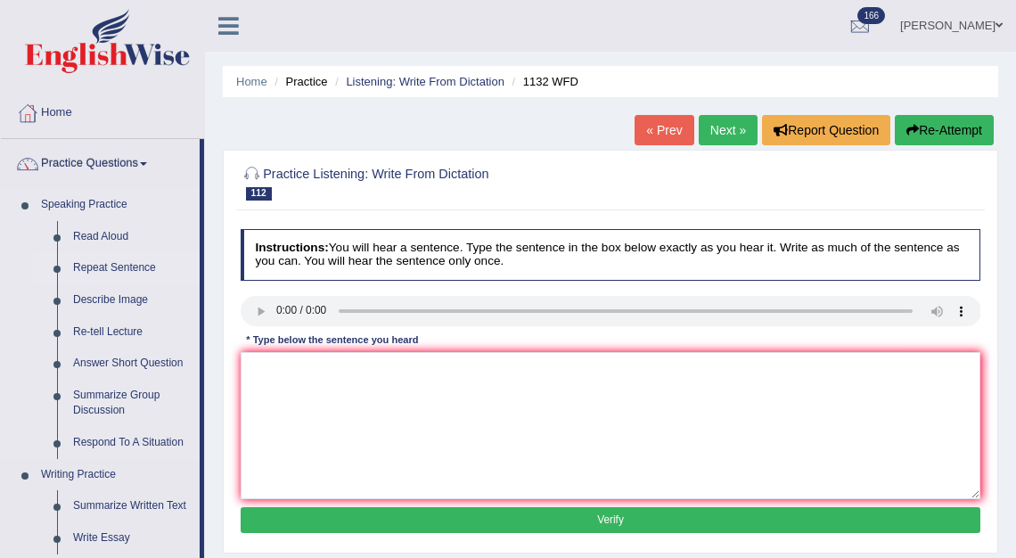
click at [124, 266] on link "Repeat Sentence" at bounding box center [132, 268] width 135 height 32
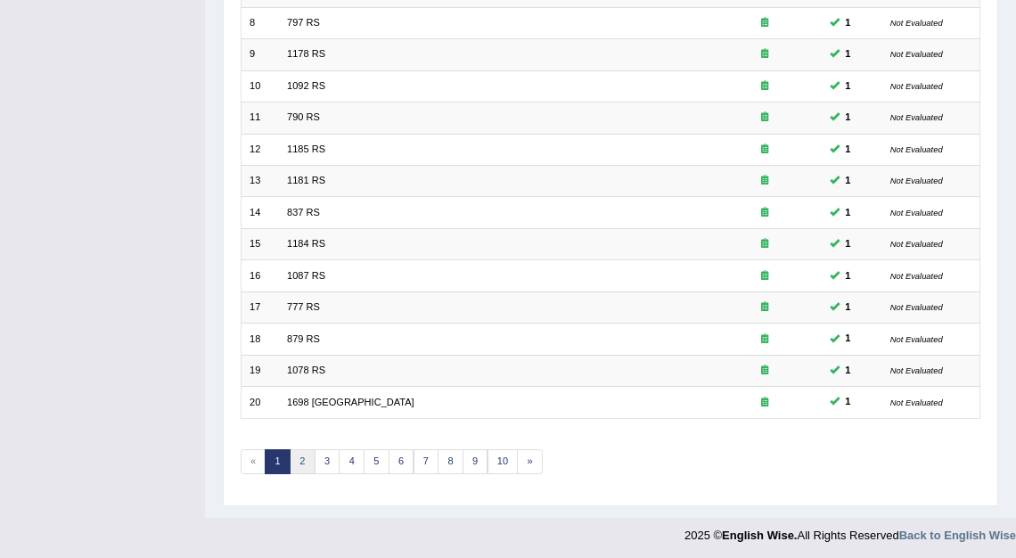
click at [301, 461] on link "2" at bounding box center [303, 461] width 26 height 25
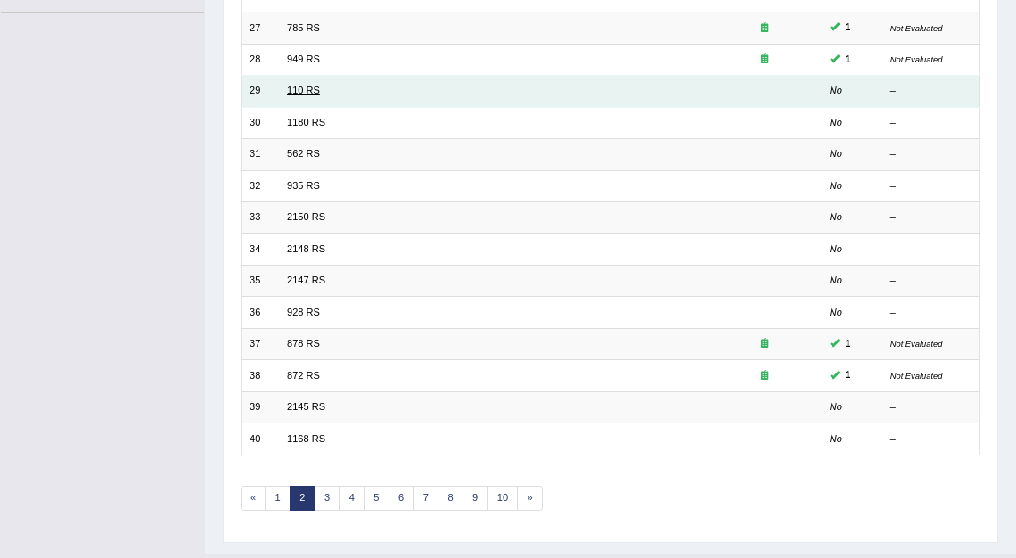
click at [293, 93] on link "110 RS" at bounding box center [303, 90] width 33 height 11
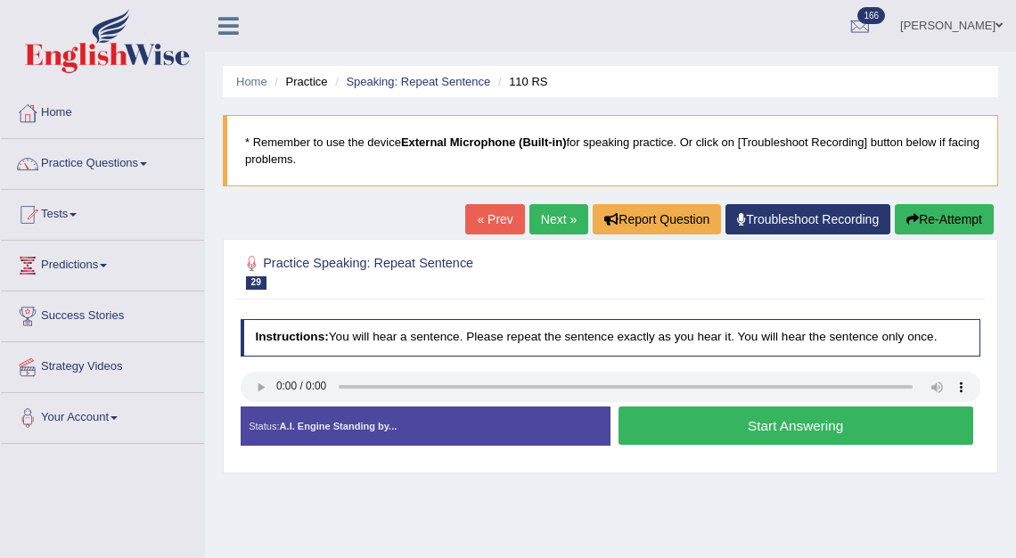
click at [536, 217] on link "Next »" at bounding box center [558, 219] width 59 height 30
click at [550, 223] on link "Next »" at bounding box center [558, 219] width 59 height 30
click at [547, 224] on link "Next »" at bounding box center [558, 219] width 59 height 30
click at [538, 223] on link "Next »" at bounding box center [558, 219] width 59 height 30
click at [552, 220] on link "Next »" at bounding box center [558, 219] width 59 height 30
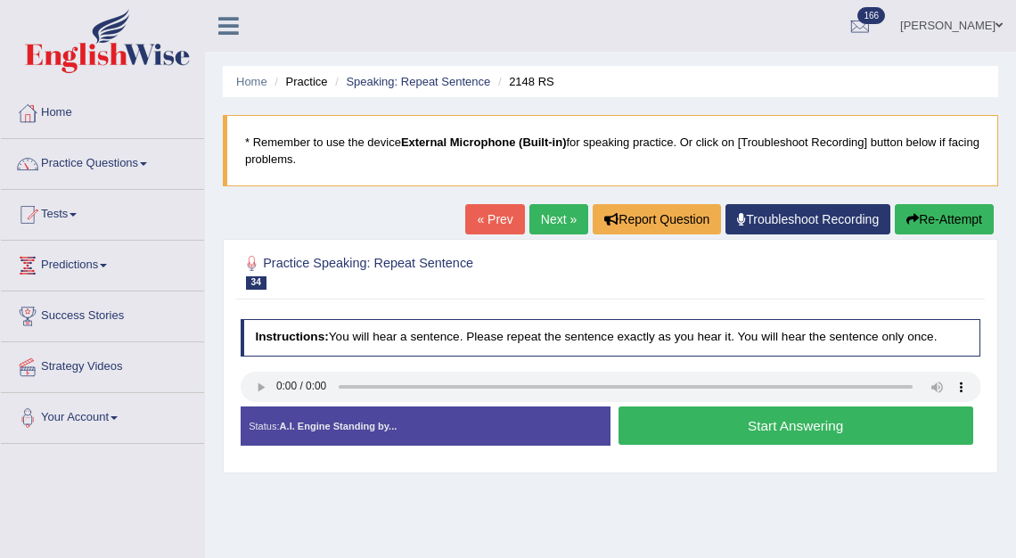
click at [549, 228] on link "Next »" at bounding box center [558, 219] width 59 height 30
click at [563, 211] on link "Next »" at bounding box center [558, 219] width 59 height 30
click at [531, 223] on link "Next »" at bounding box center [558, 219] width 59 height 30
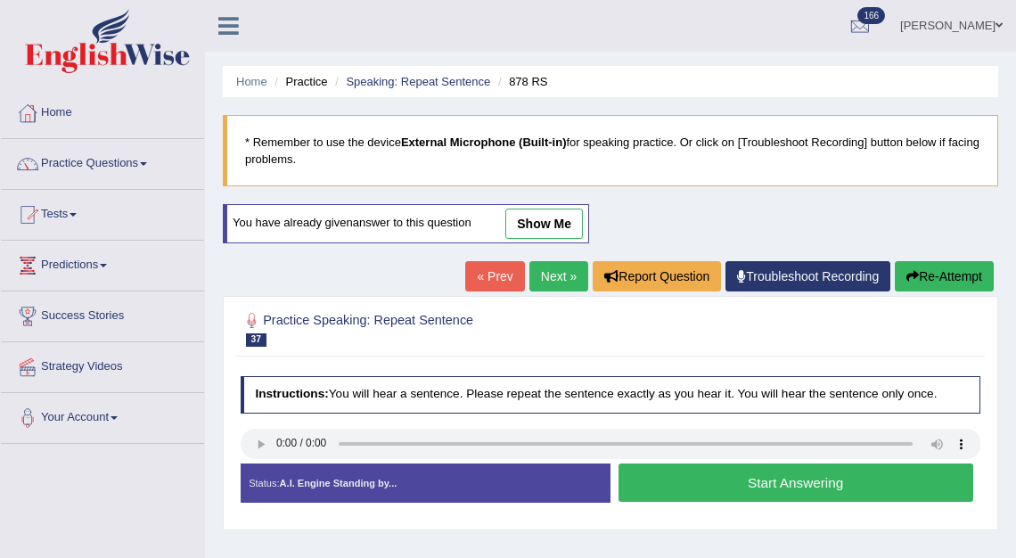
click at [543, 282] on link "Next »" at bounding box center [558, 276] width 59 height 30
click at [547, 277] on link "Next »" at bounding box center [558, 276] width 59 height 30
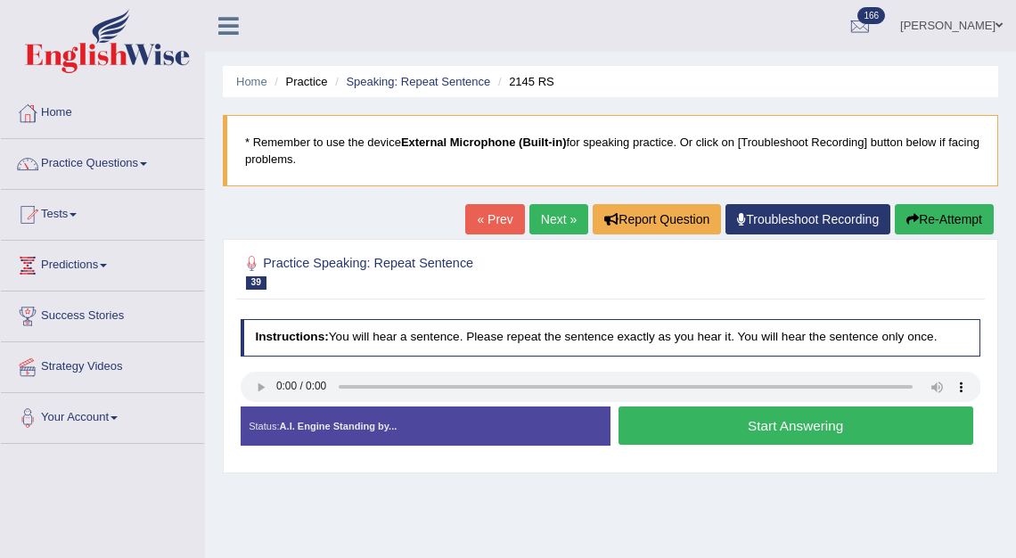
click at [544, 230] on link "Next »" at bounding box center [558, 219] width 59 height 30
click at [558, 227] on link "Next »" at bounding box center [558, 219] width 59 height 30
click at [535, 228] on link "Next »" at bounding box center [558, 219] width 59 height 30
click at [551, 224] on link "Next »" at bounding box center [558, 219] width 59 height 30
click at [541, 220] on link "Next »" at bounding box center [558, 219] width 59 height 30
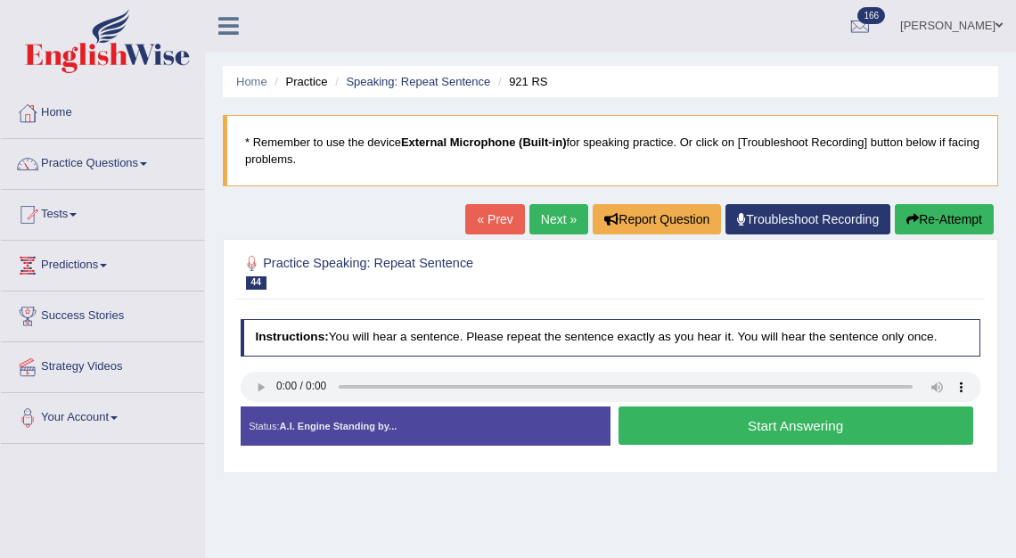
click at [554, 228] on link "Next »" at bounding box center [558, 219] width 59 height 30
click at [549, 215] on link "Next »" at bounding box center [558, 219] width 59 height 30
click at [544, 218] on link "Next »" at bounding box center [558, 219] width 59 height 30
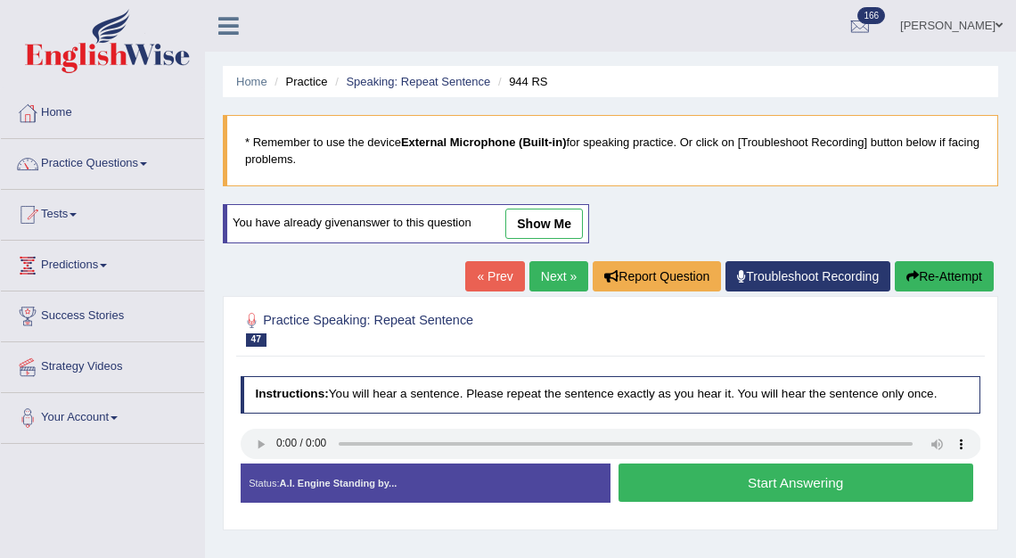
click at [556, 276] on link "Next »" at bounding box center [558, 276] width 59 height 30
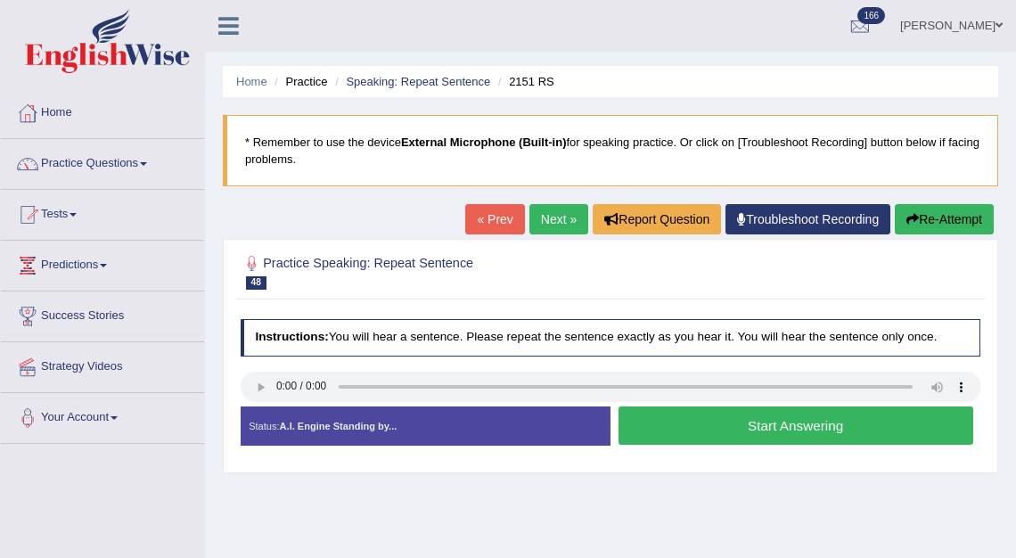
click at [547, 223] on link "Next »" at bounding box center [558, 219] width 59 height 30
click at [544, 220] on link "Next »" at bounding box center [558, 219] width 59 height 30
click at [548, 218] on link "Next »" at bounding box center [558, 219] width 59 height 30
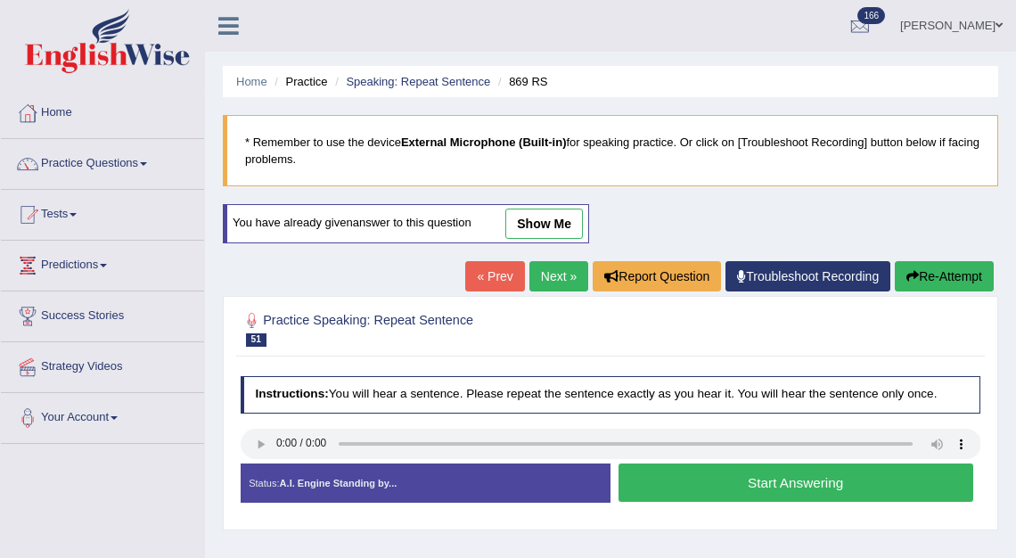
click at [534, 273] on link "Next »" at bounding box center [558, 276] width 59 height 30
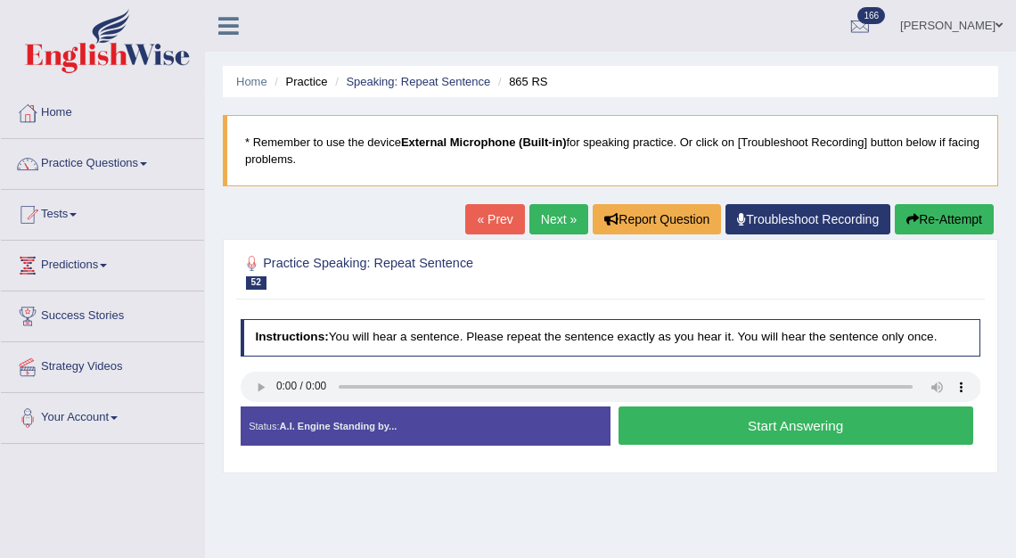
click at [535, 211] on link "Next »" at bounding box center [558, 219] width 59 height 30
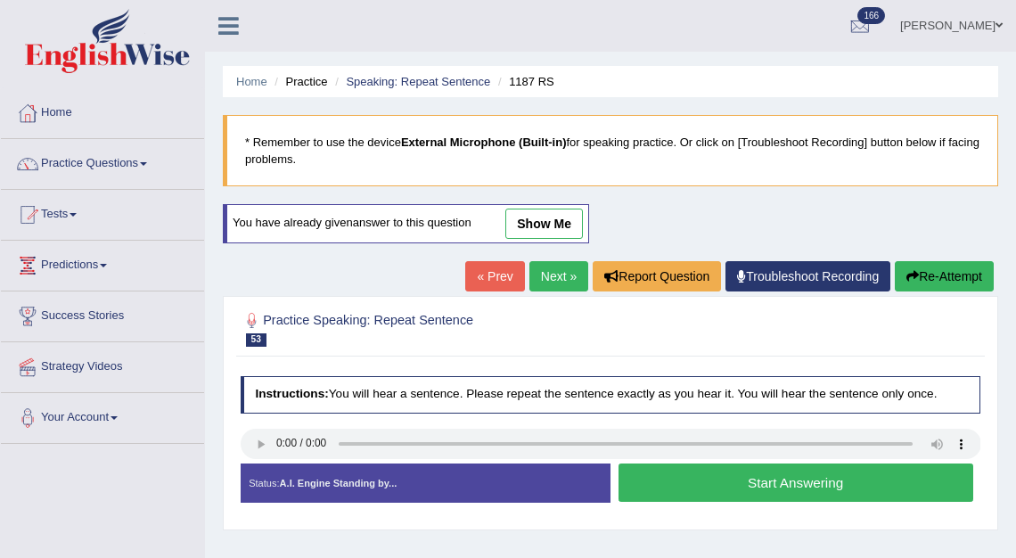
click at [547, 271] on link "Next »" at bounding box center [558, 276] width 59 height 30
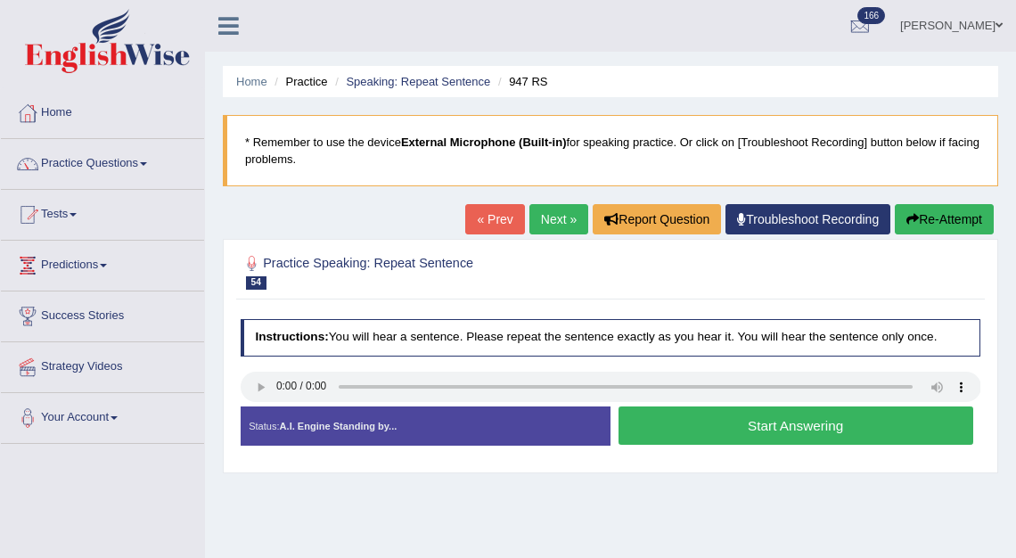
click at [552, 225] on link "Next »" at bounding box center [558, 219] width 59 height 30
click at [557, 224] on link "Next »" at bounding box center [558, 219] width 59 height 30
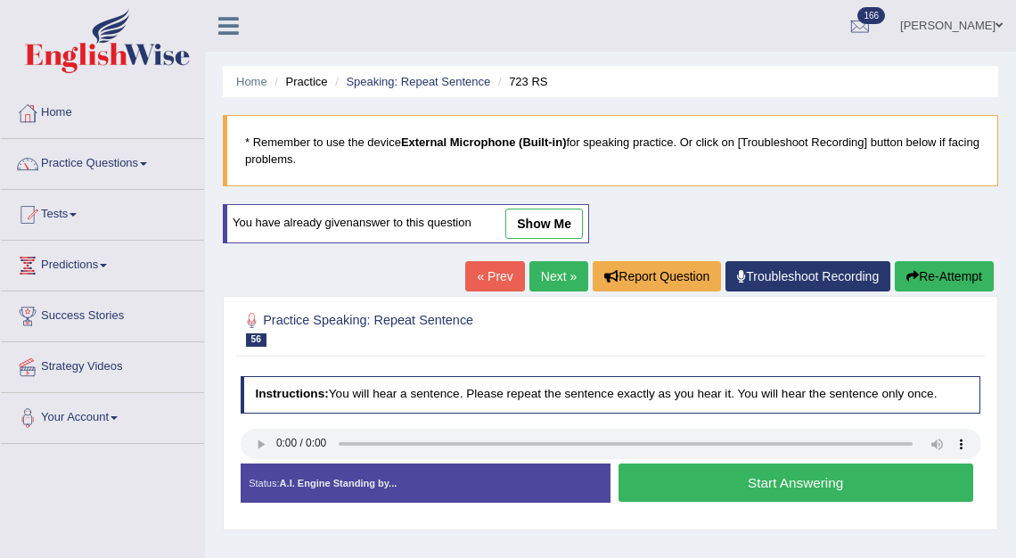
click at [536, 280] on link "Next »" at bounding box center [558, 276] width 59 height 30
click at [558, 273] on link "Next »" at bounding box center [558, 276] width 59 height 30
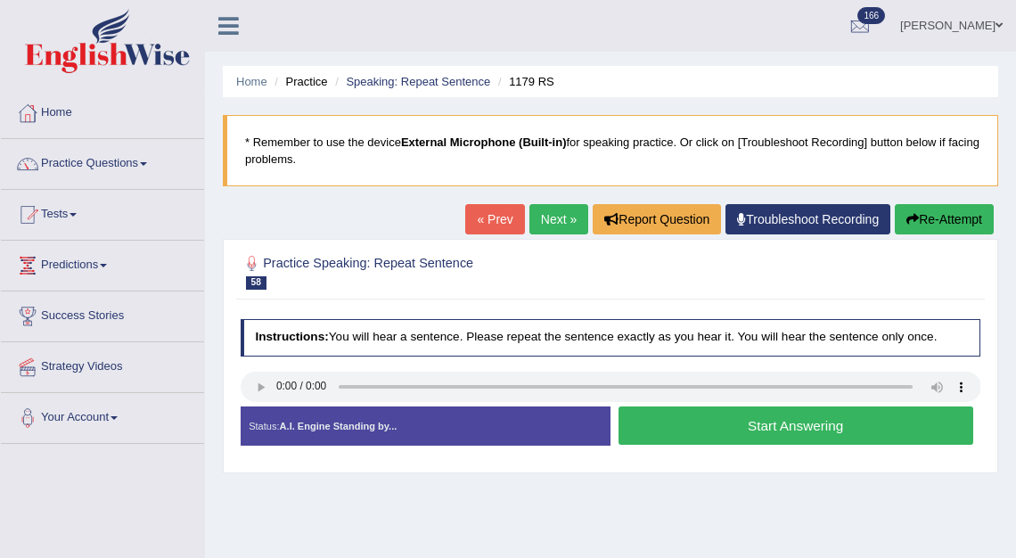
click at [540, 215] on link "Next »" at bounding box center [558, 219] width 59 height 30
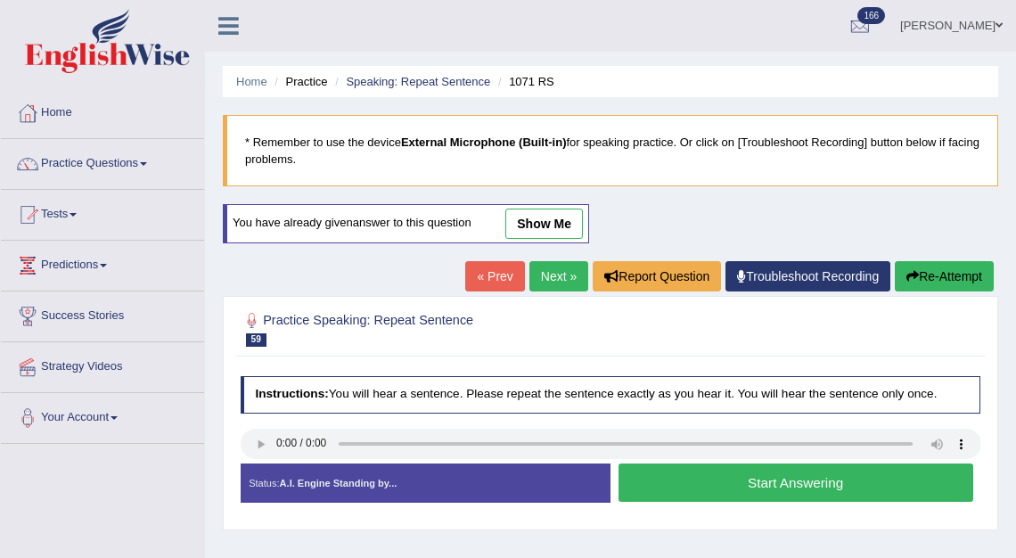
click at [553, 280] on link "Next »" at bounding box center [558, 276] width 59 height 30
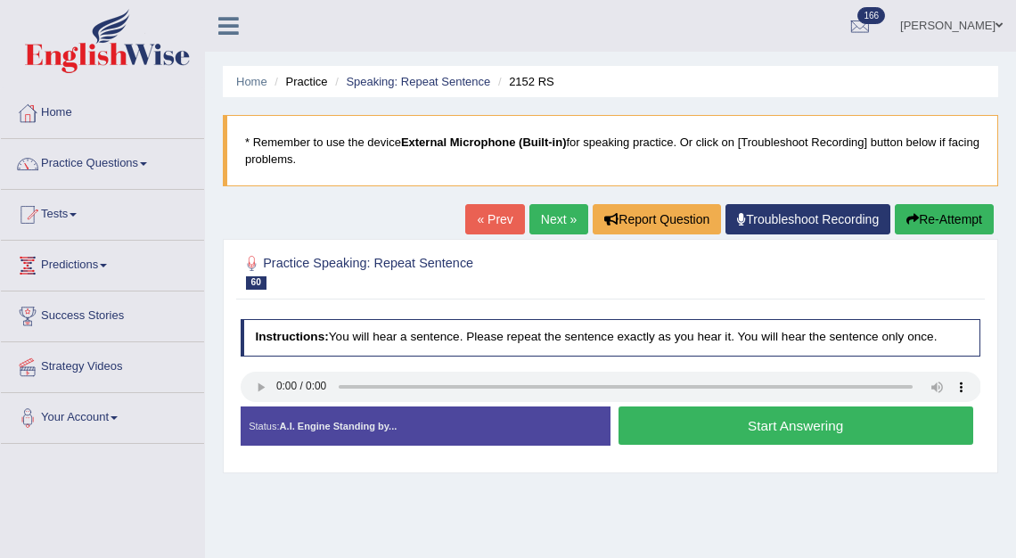
click at [537, 221] on link "Next »" at bounding box center [558, 219] width 59 height 30
click at [543, 222] on link "Next »" at bounding box center [558, 219] width 59 height 30
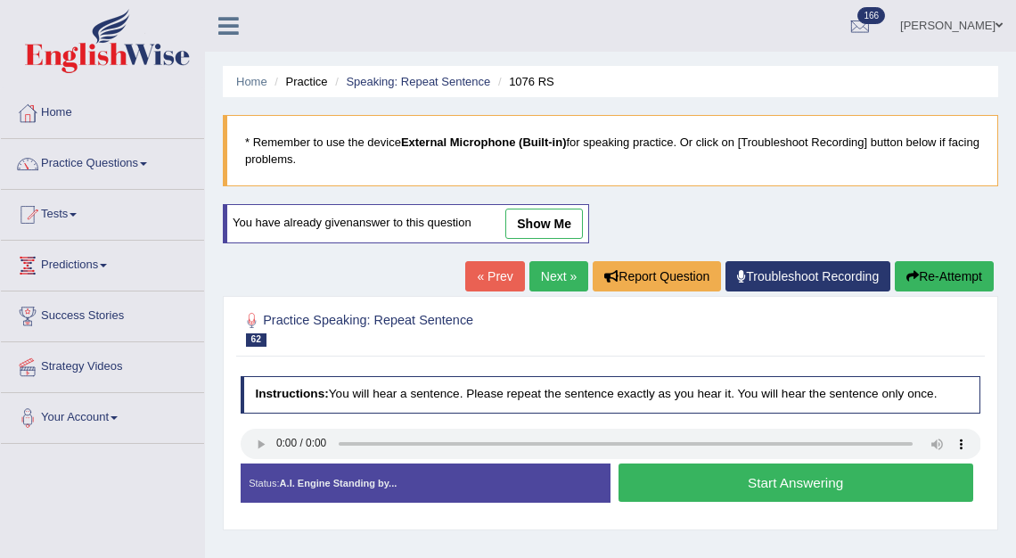
click at [540, 281] on link "Next »" at bounding box center [558, 276] width 59 height 30
click at [549, 275] on link "Next »" at bounding box center [558, 276] width 59 height 30
click at [546, 281] on link "Next »" at bounding box center [558, 276] width 59 height 30
click at [539, 274] on link "Next »" at bounding box center [558, 276] width 59 height 30
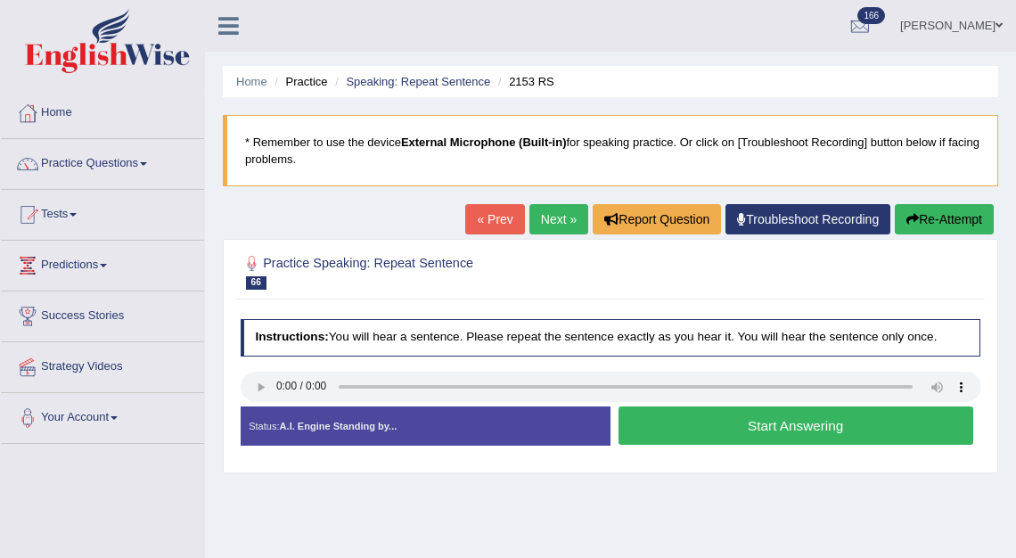
click at [556, 220] on link "Next »" at bounding box center [558, 219] width 59 height 30
click at [533, 213] on link "Next »" at bounding box center [558, 219] width 59 height 30
click at [559, 215] on link "Next »" at bounding box center [558, 219] width 59 height 30
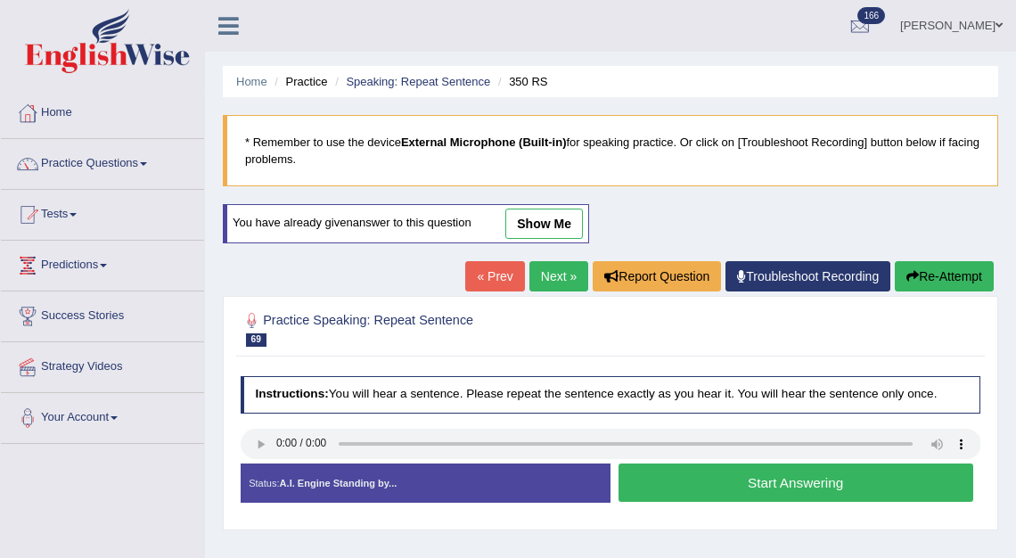
click at [531, 279] on link "Next »" at bounding box center [558, 276] width 59 height 30
click at [544, 282] on link "Next »" at bounding box center [558, 276] width 59 height 30
click at [549, 275] on link "Next »" at bounding box center [558, 276] width 59 height 30
click at [533, 275] on link "Next »" at bounding box center [558, 276] width 59 height 30
click at [539, 277] on link "Next »" at bounding box center [558, 276] width 59 height 30
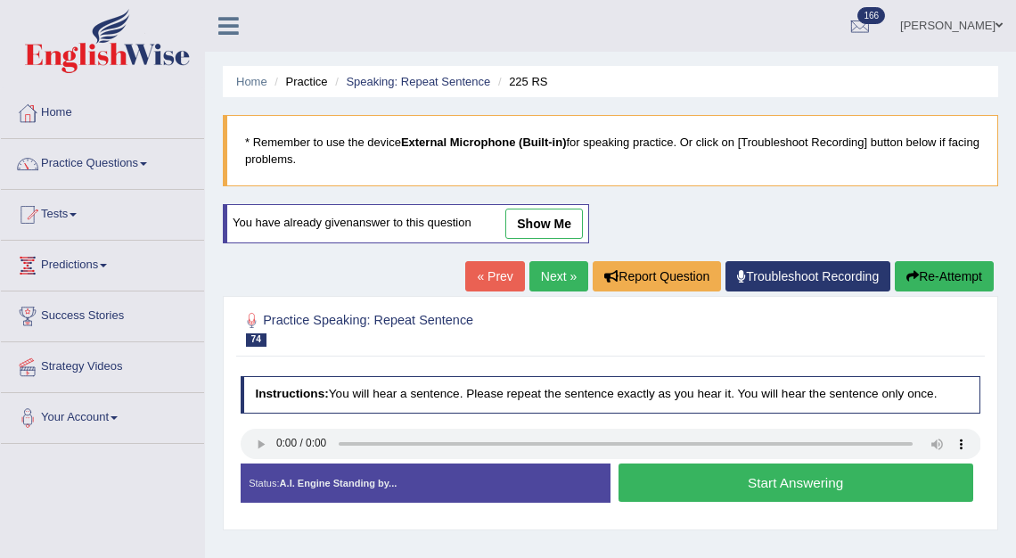
click at [536, 282] on link "Next »" at bounding box center [558, 276] width 59 height 30
click at [542, 275] on link "Next »" at bounding box center [558, 276] width 59 height 30
click at [546, 278] on link "Next »" at bounding box center [558, 276] width 59 height 30
click at [543, 268] on link "Next »" at bounding box center [558, 276] width 59 height 30
click at [536, 289] on link "Next »" at bounding box center [558, 276] width 59 height 30
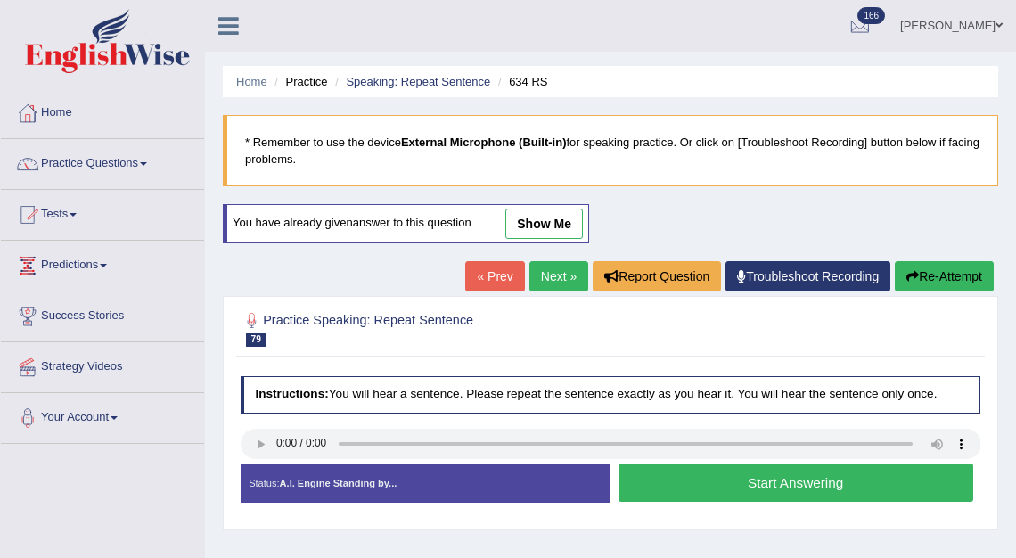
click at [538, 274] on link "Next »" at bounding box center [558, 276] width 59 height 30
click at [536, 272] on link "Next »" at bounding box center [558, 276] width 59 height 30
click at [539, 274] on link "Next »" at bounding box center [558, 276] width 59 height 30
click at [529, 285] on link "Next »" at bounding box center [558, 276] width 59 height 30
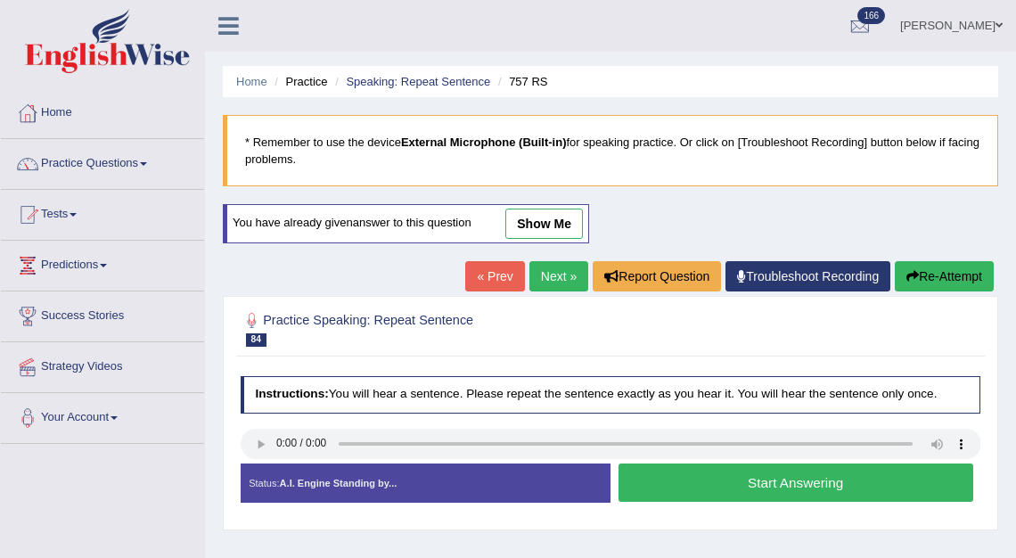
click at [532, 277] on link "Next »" at bounding box center [558, 276] width 59 height 30
click at [534, 266] on link "Next »" at bounding box center [558, 276] width 59 height 30
click at [562, 272] on link "Next »" at bounding box center [558, 276] width 59 height 30
click at [544, 274] on link "Next »" at bounding box center [558, 276] width 59 height 30
click at [552, 272] on link "Next »" at bounding box center [558, 276] width 59 height 30
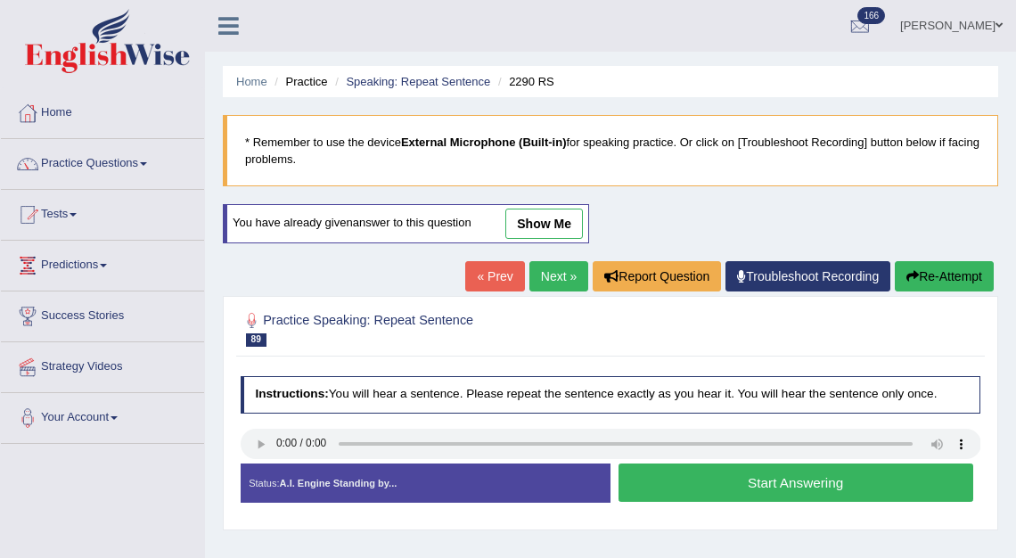
click at [540, 285] on link "Next »" at bounding box center [558, 276] width 59 height 30
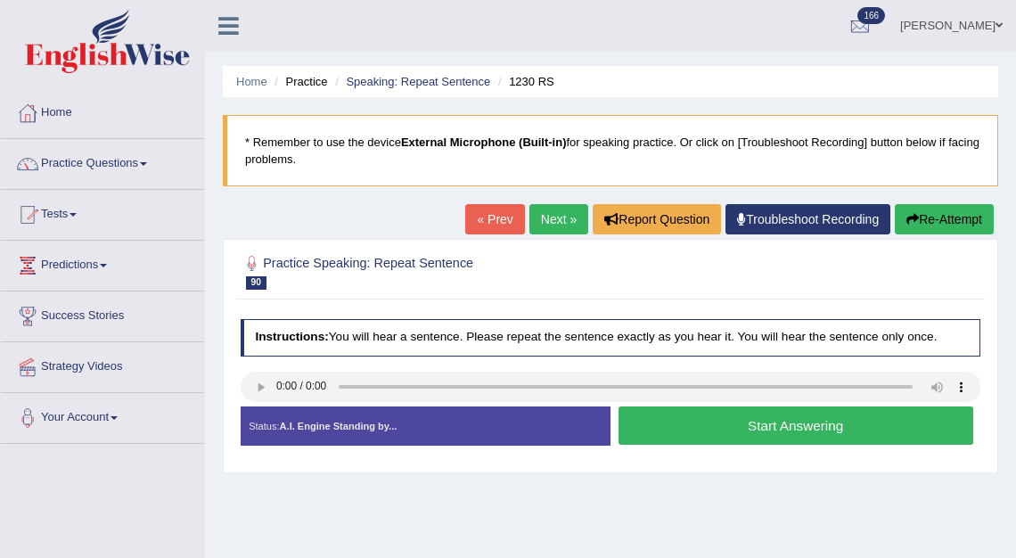
click at [560, 220] on link "Next »" at bounding box center [558, 219] width 59 height 30
click at [547, 219] on link "Next »" at bounding box center [558, 219] width 59 height 30
click at [543, 221] on link "Next »" at bounding box center [558, 219] width 59 height 30
click at [542, 220] on link "Next »" at bounding box center [558, 219] width 59 height 30
click at [540, 213] on link "Next »" at bounding box center [558, 219] width 59 height 30
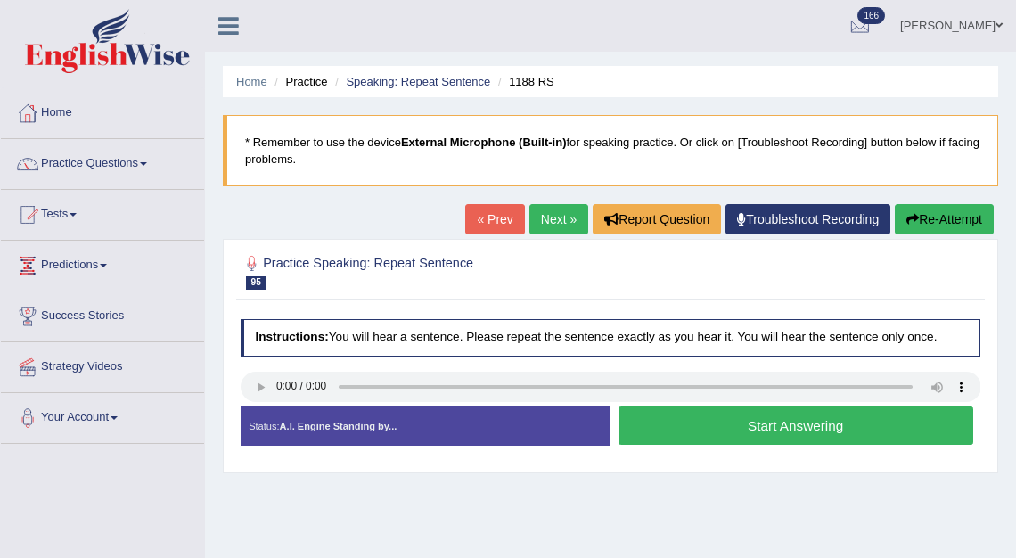
click at [551, 222] on link "Next »" at bounding box center [558, 219] width 59 height 30
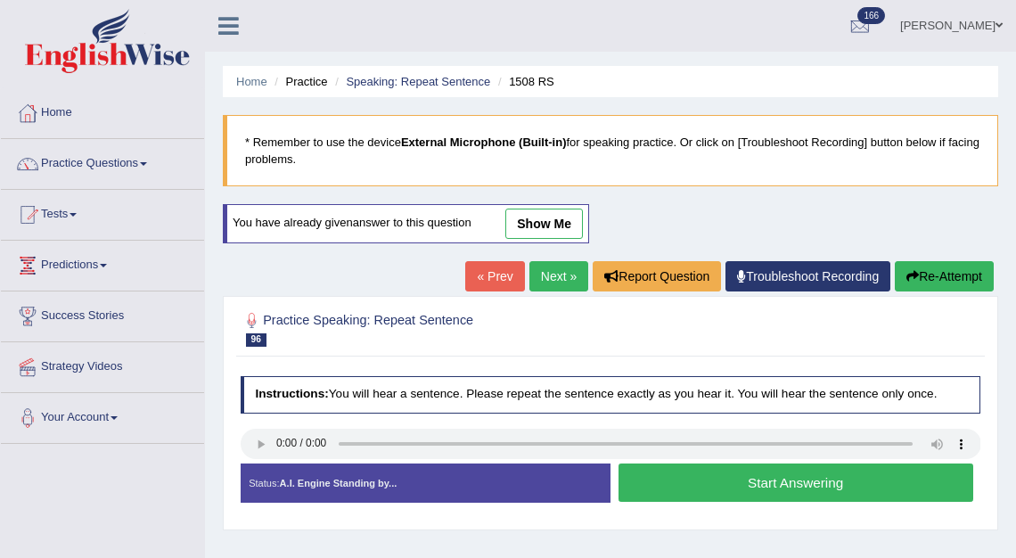
click at [536, 284] on link "Next »" at bounding box center [558, 276] width 59 height 30
click at [551, 270] on link "Next »" at bounding box center [558, 276] width 59 height 30
click at [534, 281] on link "Next »" at bounding box center [558, 276] width 59 height 30
click at [538, 280] on link "Next »" at bounding box center [558, 276] width 59 height 30
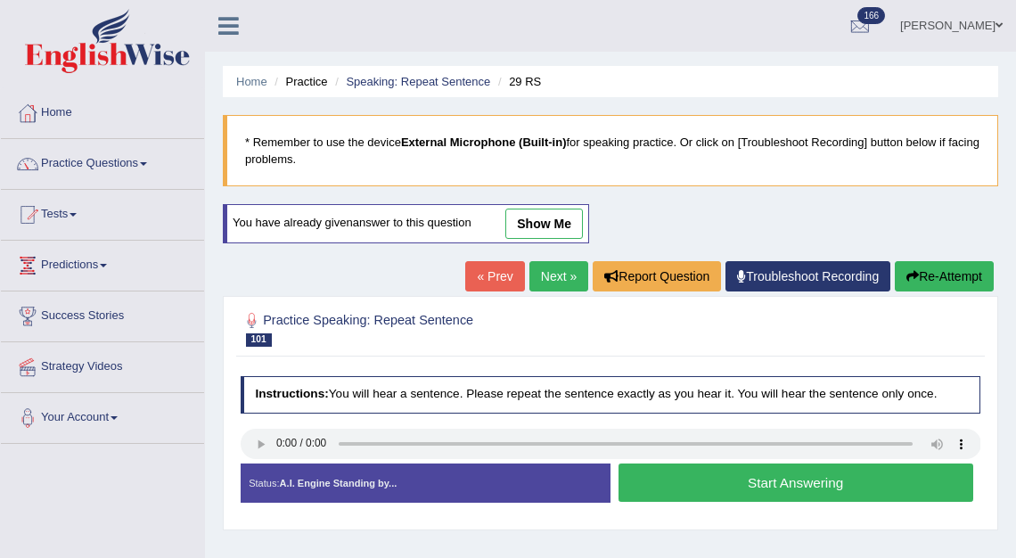
click at [541, 281] on link "Next »" at bounding box center [558, 276] width 59 height 30
click at [539, 285] on link "Next »" at bounding box center [558, 276] width 59 height 30
click at [552, 277] on link "Next »" at bounding box center [558, 276] width 59 height 30
click at [546, 279] on link "Next »" at bounding box center [558, 276] width 59 height 30
click at [547, 278] on link "Next »" at bounding box center [558, 276] width 59 height 30
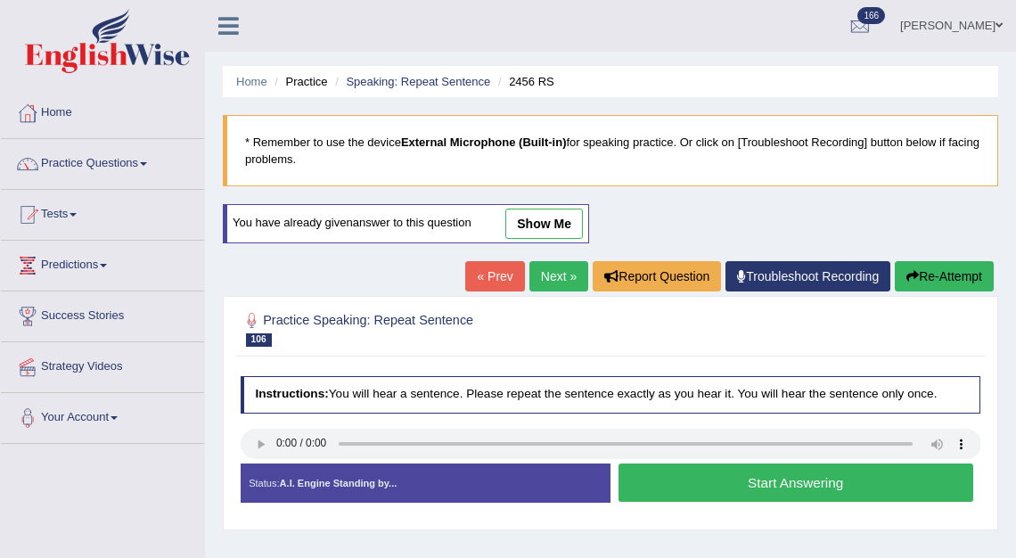
click at [540, 277] on link "Next »" at bounding box center [558, 276] width 59 height 30
click at [535, 283] on link "Next »" at bounding box center [558, 276] width 59 height 30
click at [534, 274] on link "Next »" at bounding box center [558, 276] width 59 height 30
click at [539, 281] on link "Next »" at bounding box center [558, 276] width 59 height 30
click at [546, 274] on link "Next »" at bounding box center [558, 276] width 59 height 30
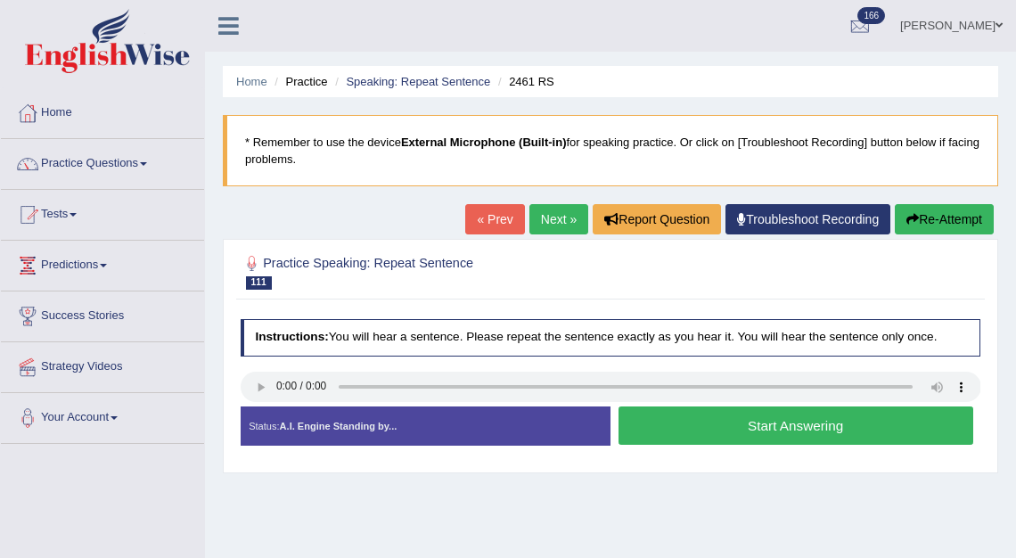
click at [543, 221] on link "Next »" at bounding box center [558, 219] width 59 height 30
click at [552, 218] on link "Next »" at bounding box center [558, 219] width 59 height 30
click at [542, 220] on link "Next »" at bounding box center [558, 219] width 59 height 30
click at [544, 224] on link "Next »" at bounding box center [558, 219] width 59 height 30
click at [544, 225] on link "Next »" at bounding box center [558, 219] width 59 height 30
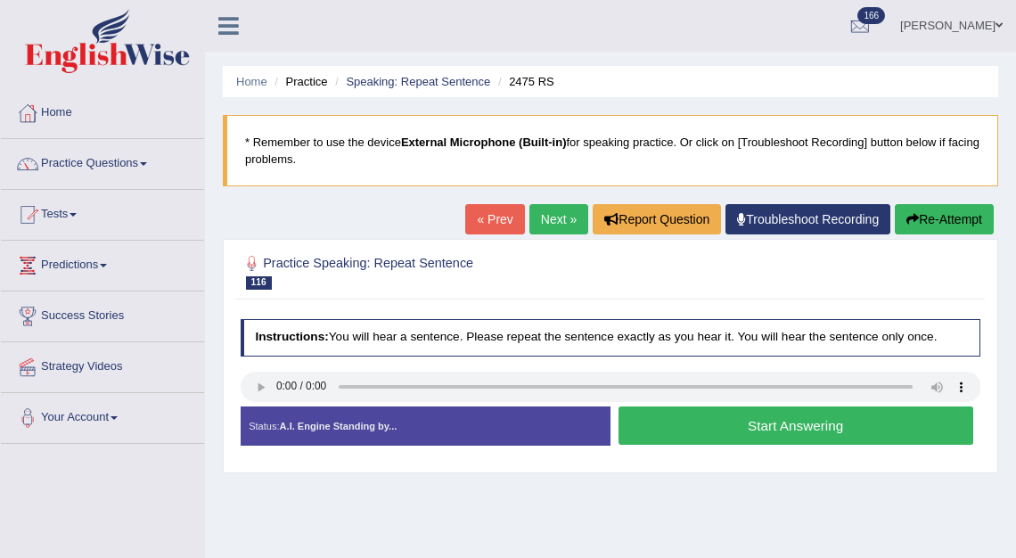
click at [554, 214] on link "Next »" at bounding box center [558, 219] width 59 height 30
click at [102, 162] on link "Practice Questions" at bounding box center [102, 161] width 203 height 45
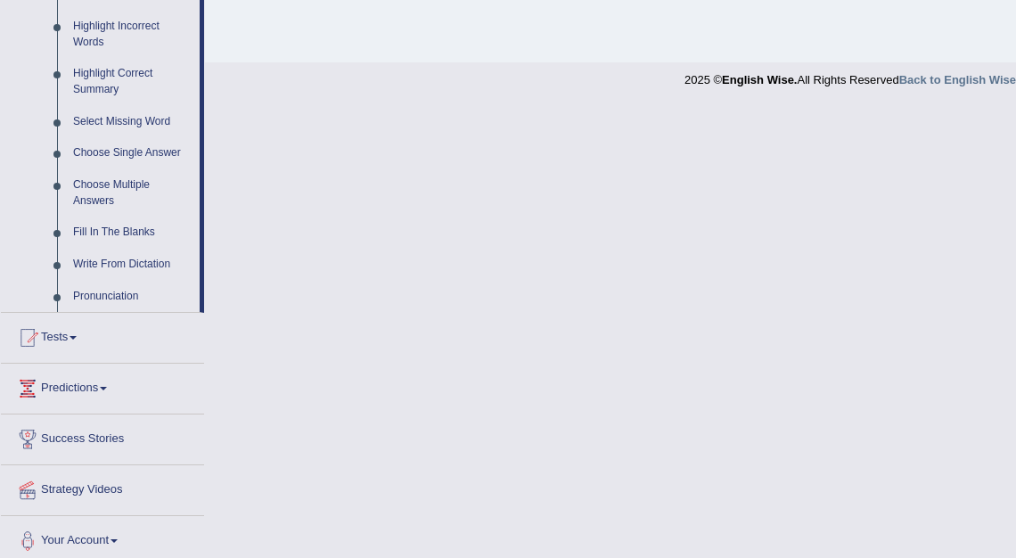
scroll to position [847, 0]
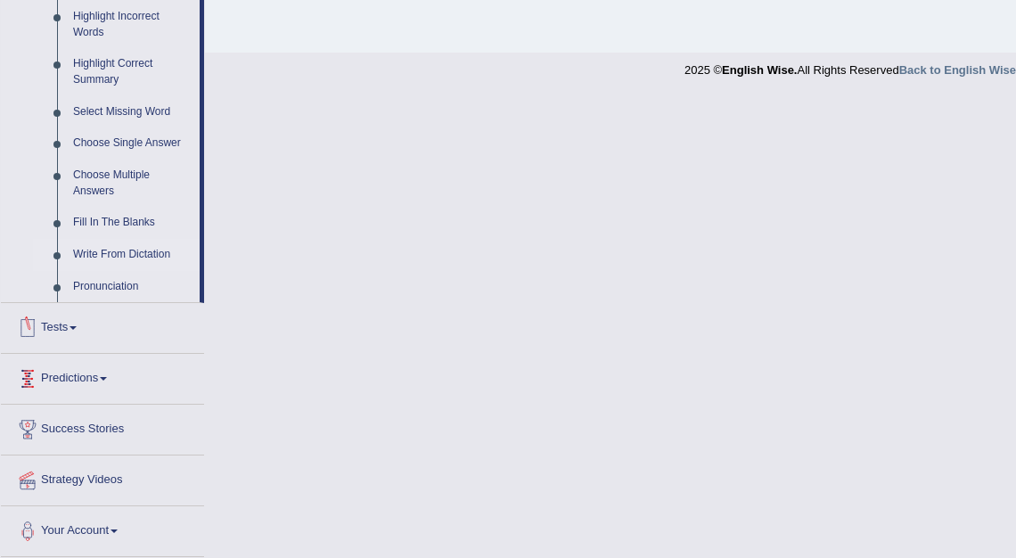
click at [110, 259] on link "Write From Dictation" at bounding box center [132, 255] width 135 height 32
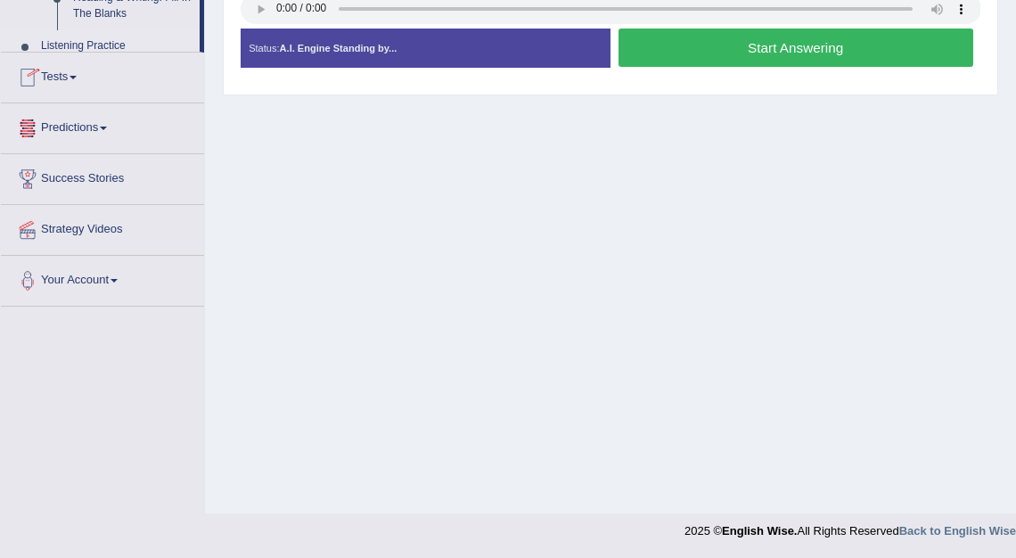
scroll to position [240, 0]
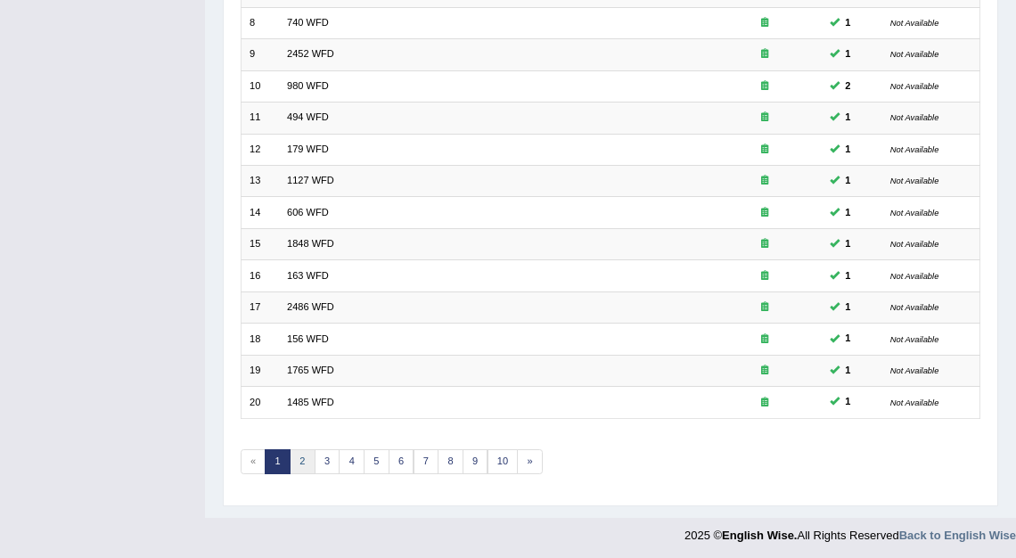
click at [302, 454] on link "2" at bounding box center [303, 461] width 26 height 25
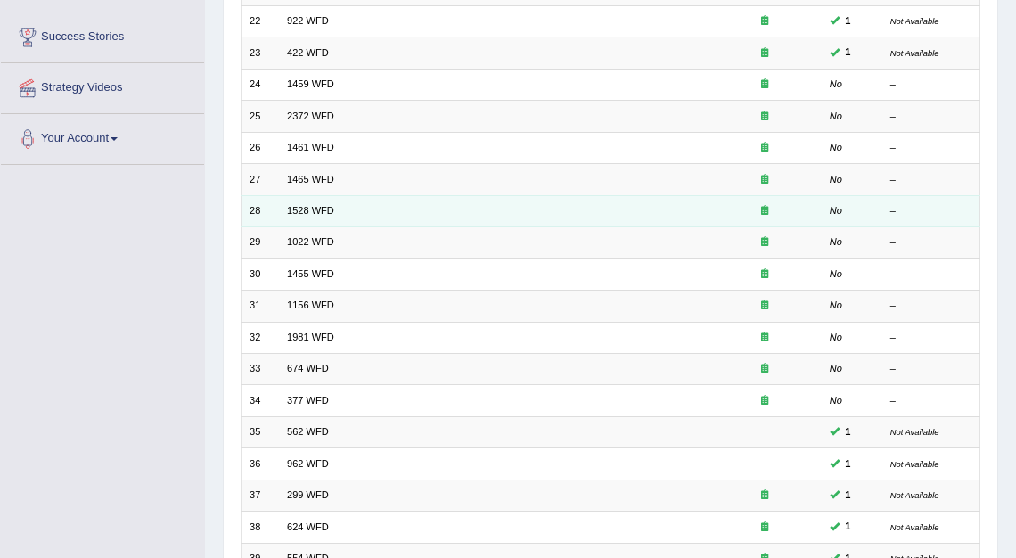
scroll to position [240, 0]
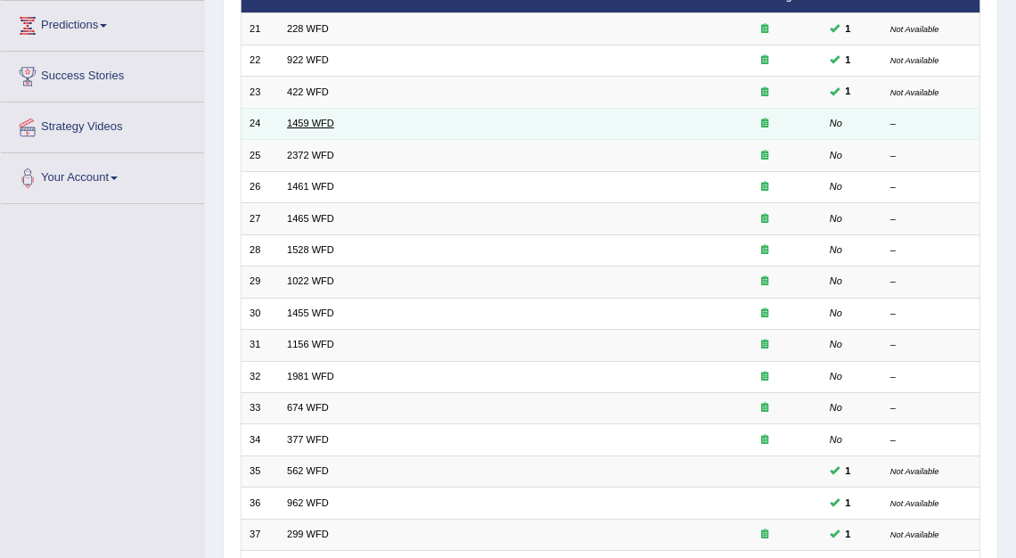
click at [314, 119] on link "1459 WFD" at bounding box center [310, 123] width 47 height 11
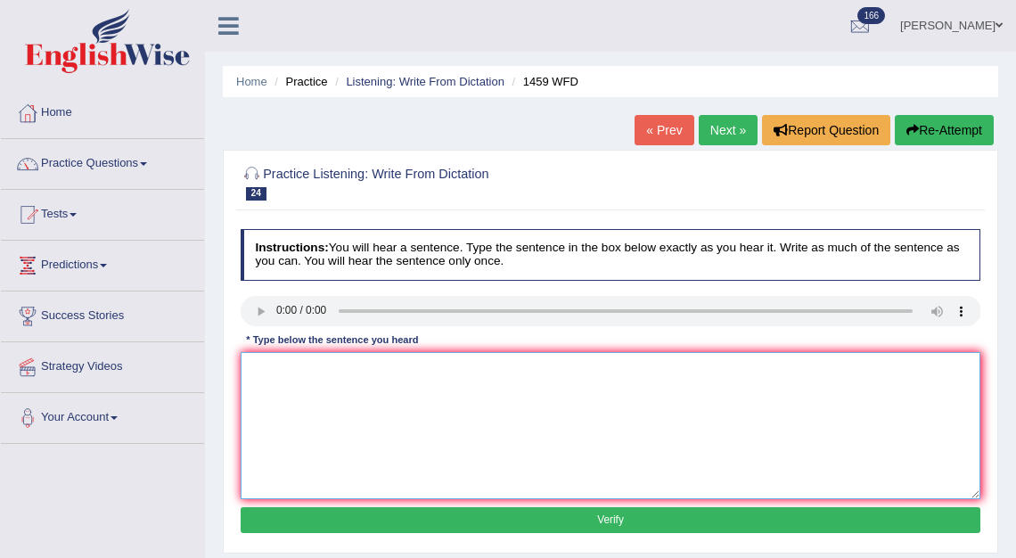
click at [261, 367] on textarea at bounding box center [611, 425] width 740 height 147
click at [284, 379] on textarea "All expe" at bounding box center [611, 425] width 740 height 147
click at [287, 378] on textarea "All expe" at bounding box center [611, 425] width 740 height 147
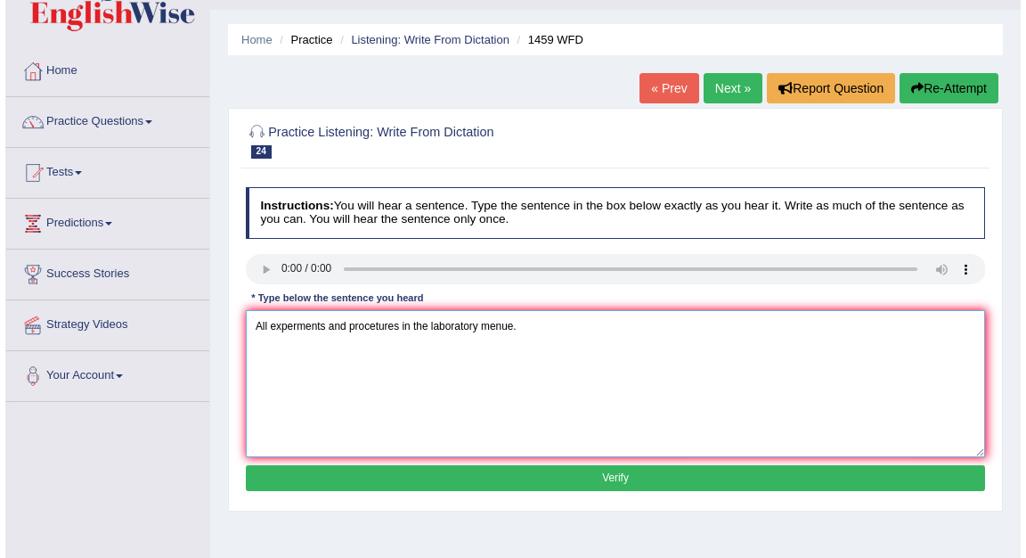
scroll to position [43, 0]
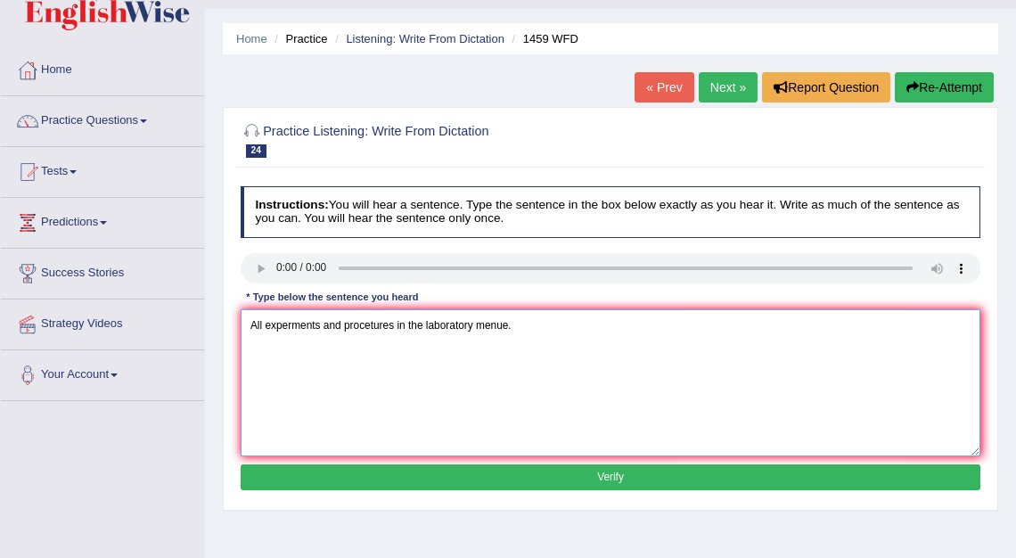
type textarea "All experments and procetures in the laboratory menue."
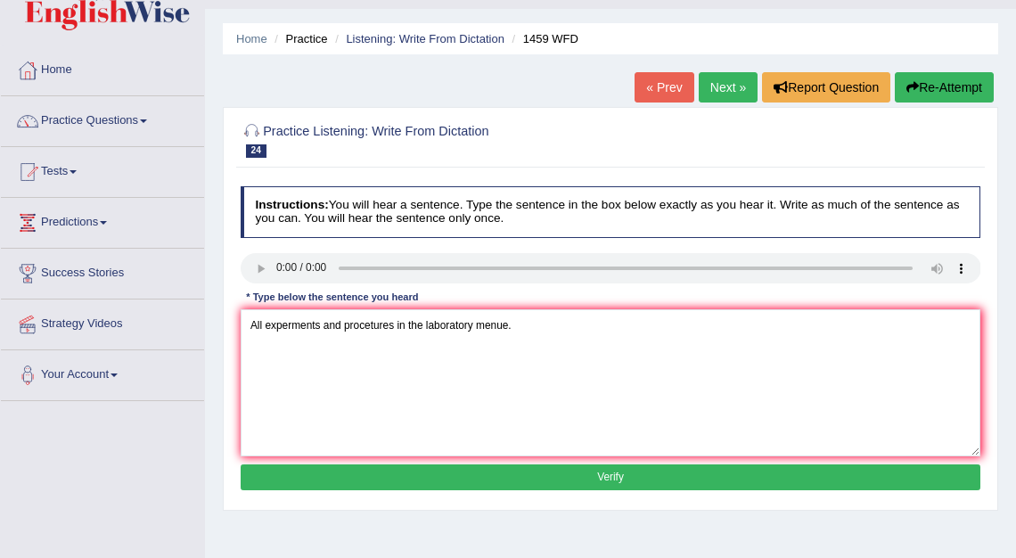
click at [609, 479] on button "Verify" at bounding box center [611, 477] width 740 height 26
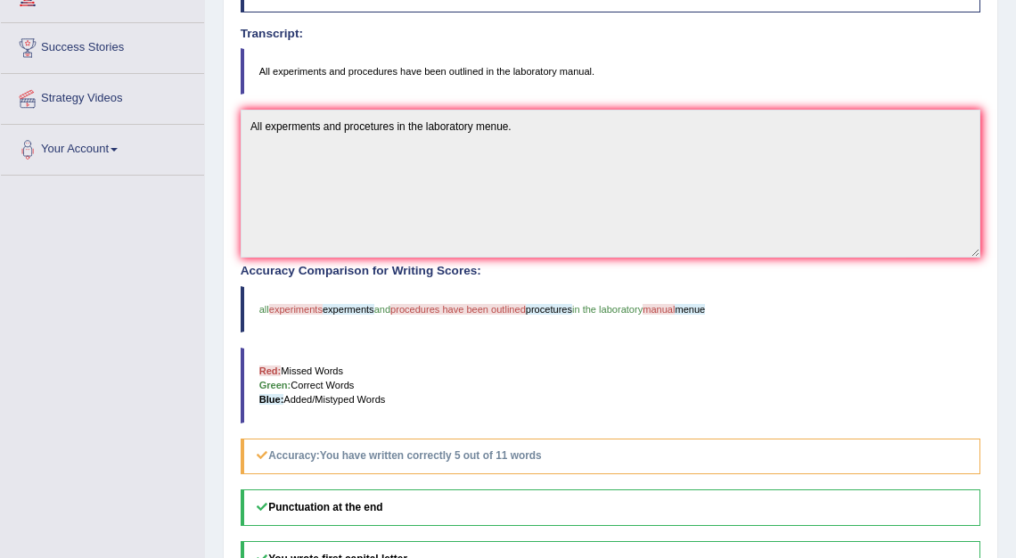
scroll to position [0, 0]
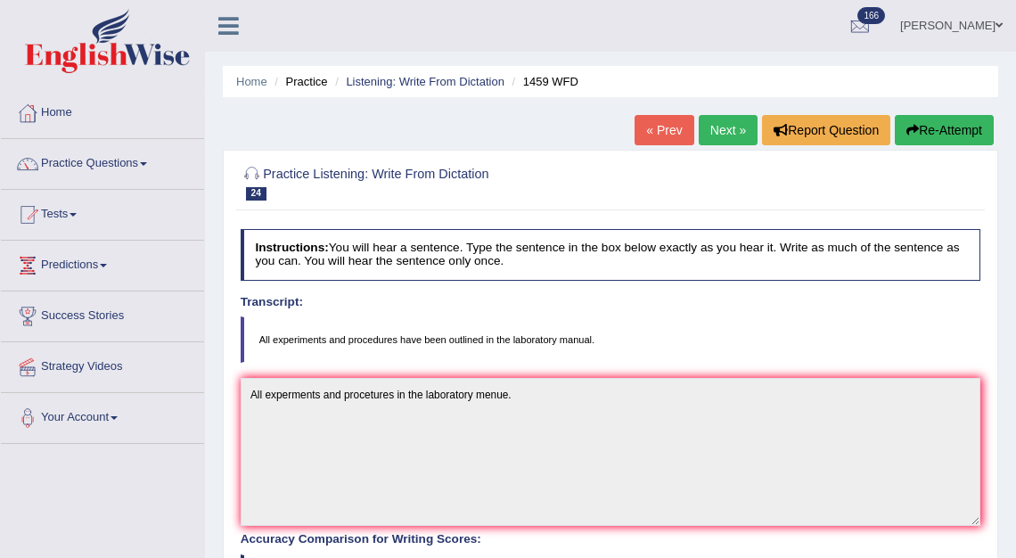
click at [718, 130] on link "Next »" at bounding box center [728, 130] width 59 height 30
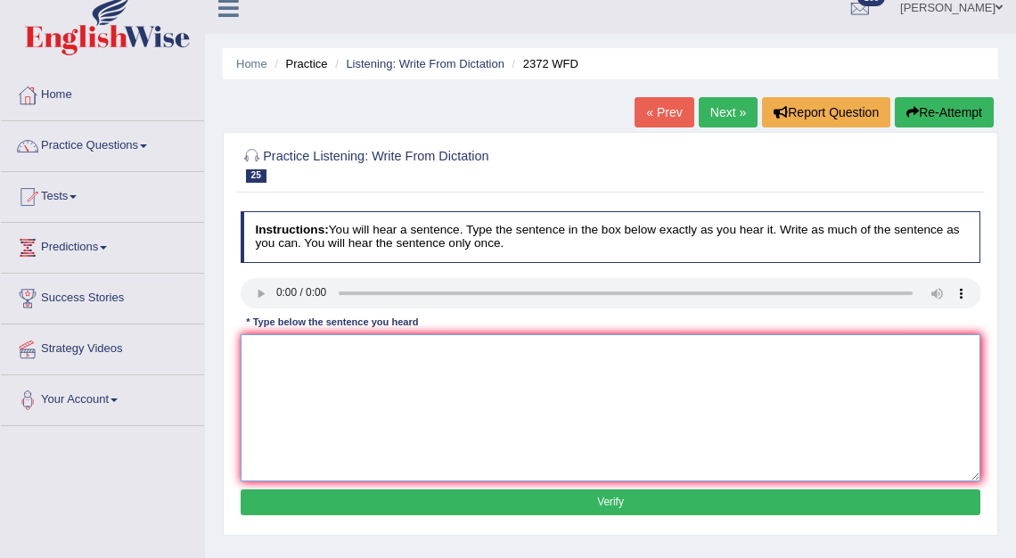
click at [256, 364] on textarea at bounding box center [611, 407] width 740 height 147
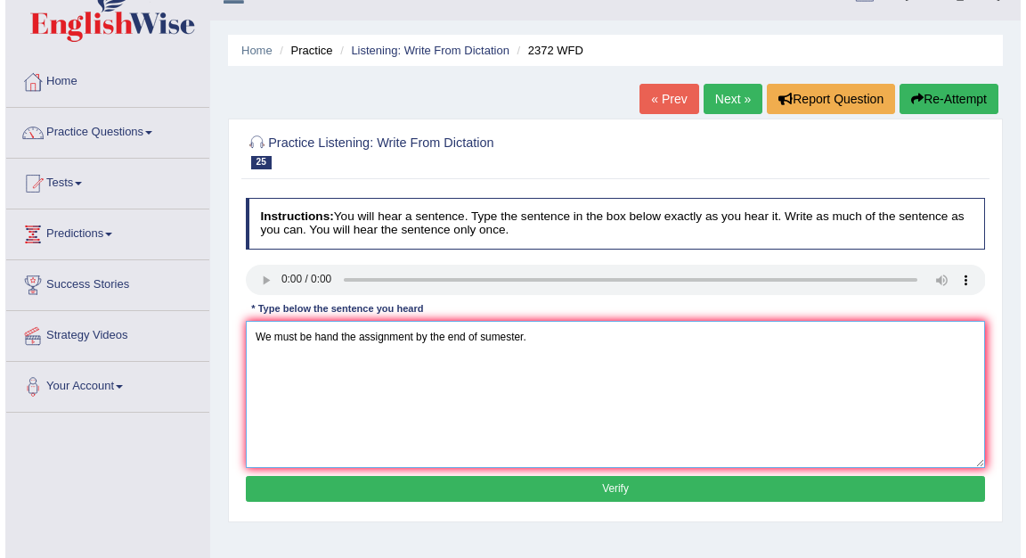
scroll to position [53, 0]
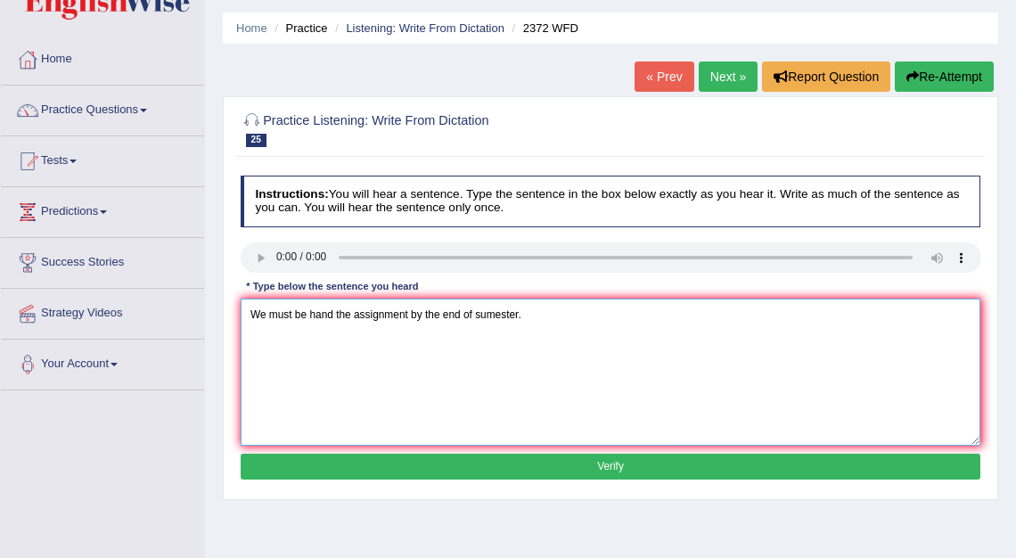
click at [491, 321] on textarea "We must be hand the assignment by the end of sumester." at bounding box center [611, 372] width 740 height 147
type textarea "We must be hand the assignment by the end of samester."
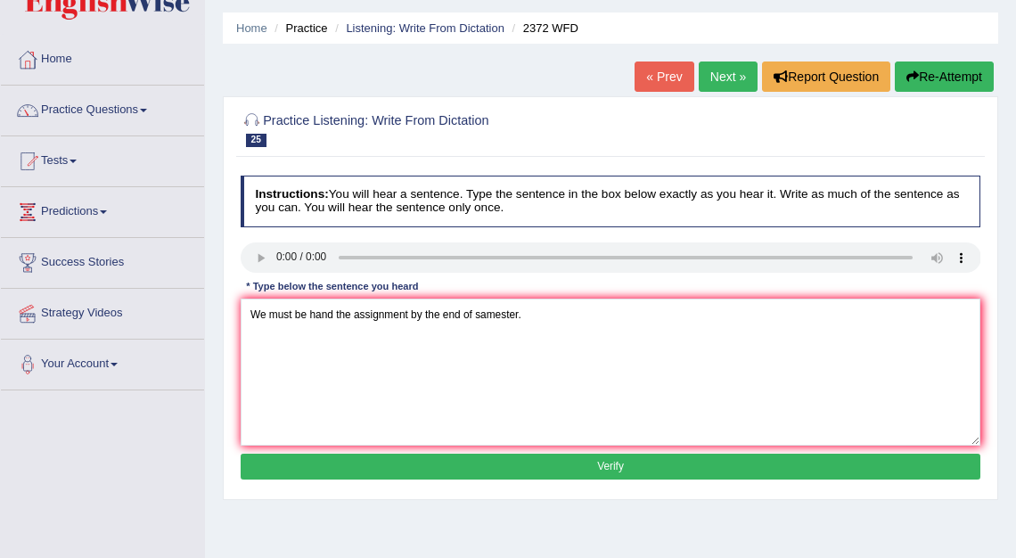
click at [607, 470] on button "Verify" at bounding box center [611, 467] width 740 height 26
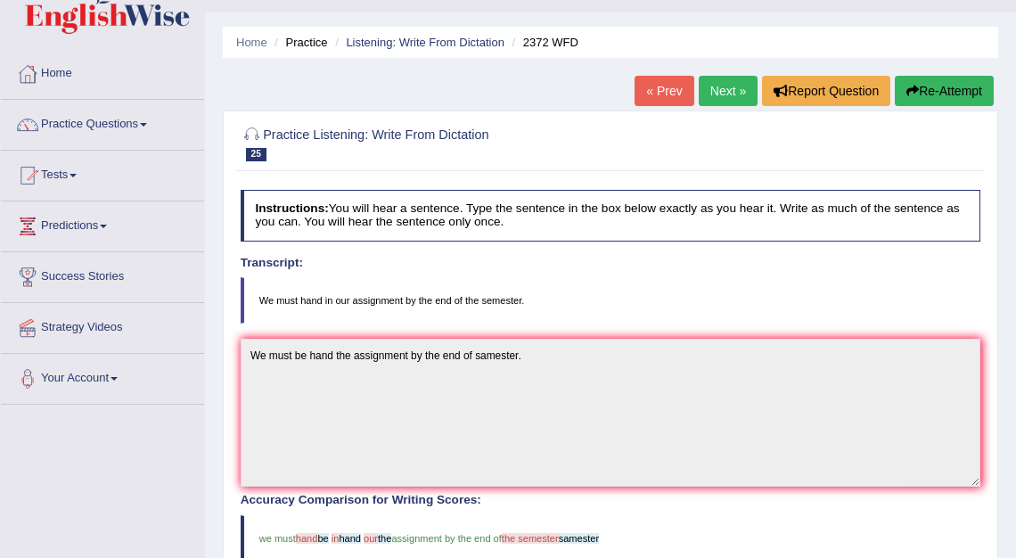
scroll to position [25, 0]
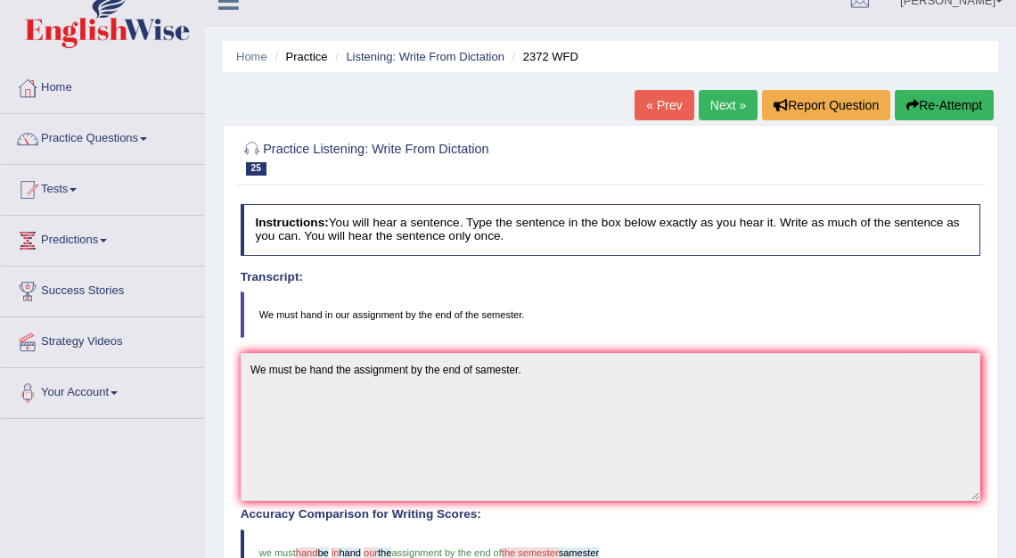
click at [728, 101] on link "Next »" at bounding box center [728, 105] width 59 height 30
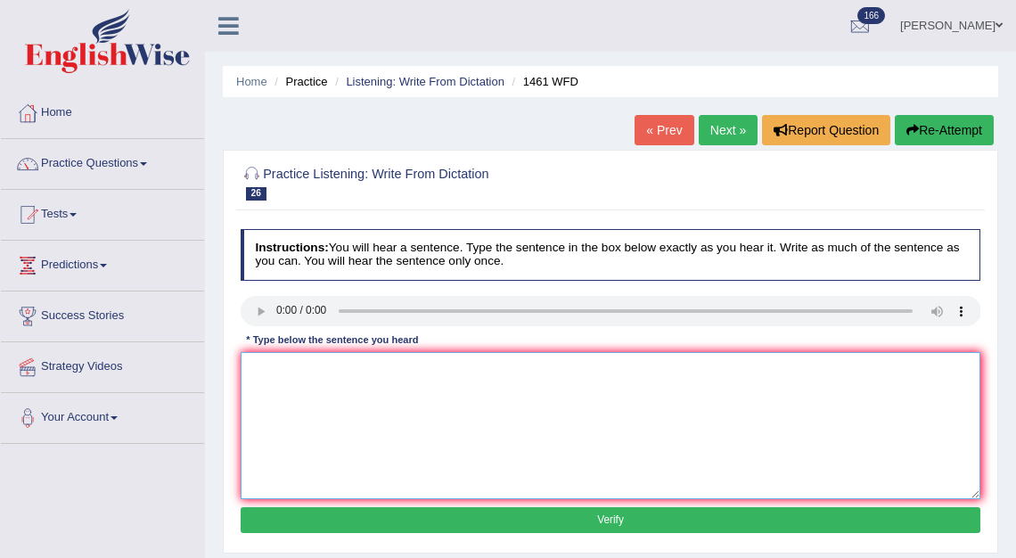
click at [262, 367] on textarea at bounding box center [611, 425] width 740 height 147
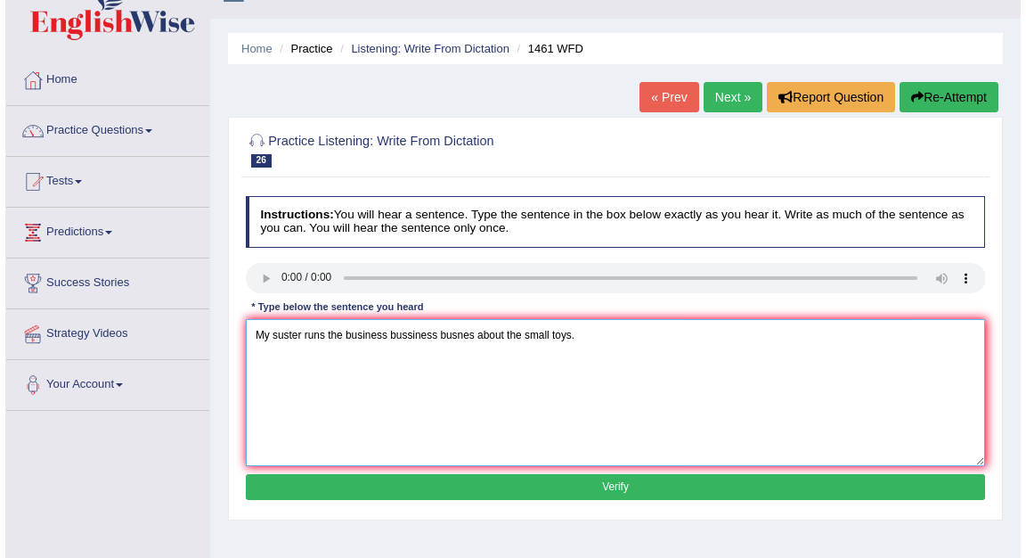
scroll to position [34, 0]
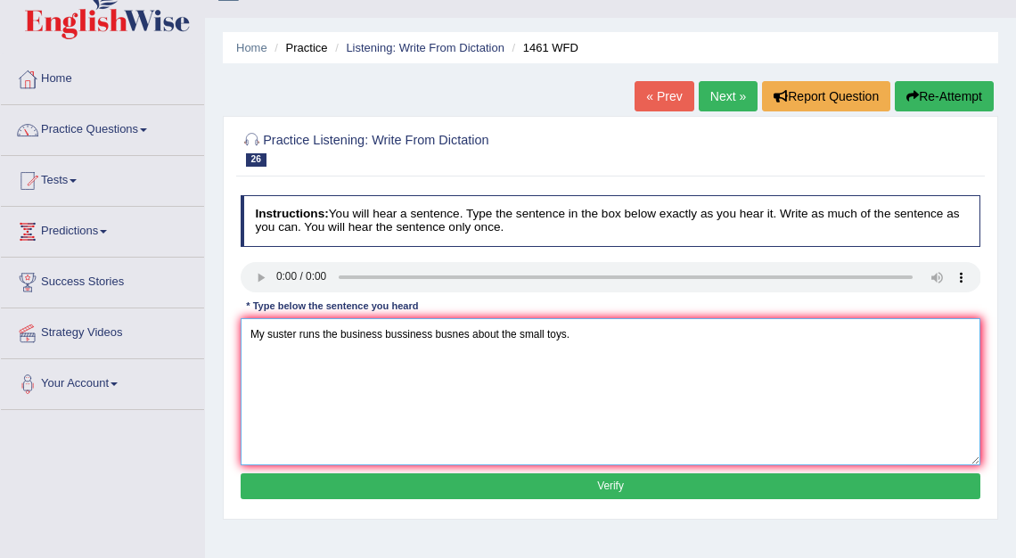
click at [278, 339] on textarea "My suster runs the business bussiness busnes about the small toys." at bounding box center [611, 391] width 740 height 147
type textarea "My sister runs the business bussiness busnes about the small toys."
click at [617, 490] on button "Verify" at bounding box center [611, 486] width 740 height 26
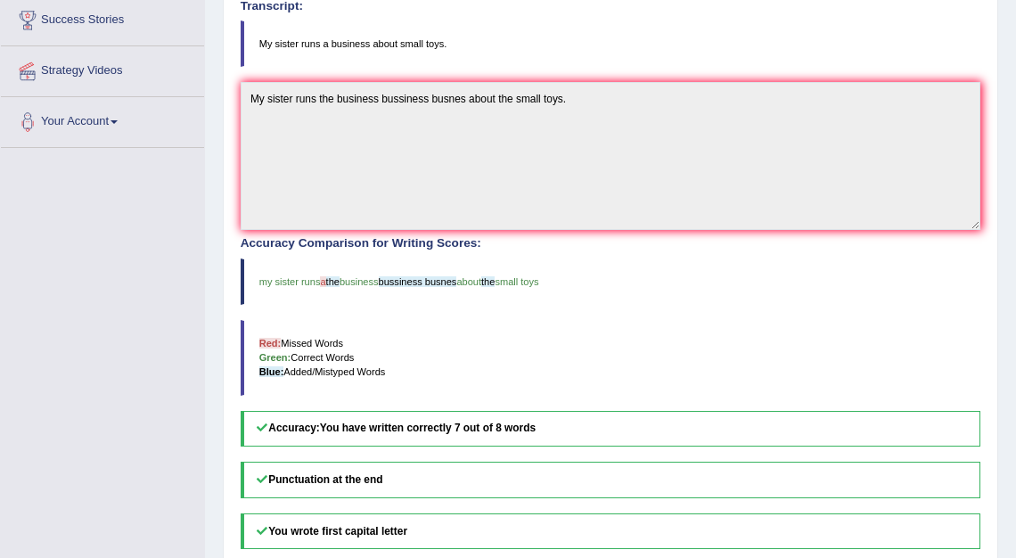
scroll to position [0, 0]
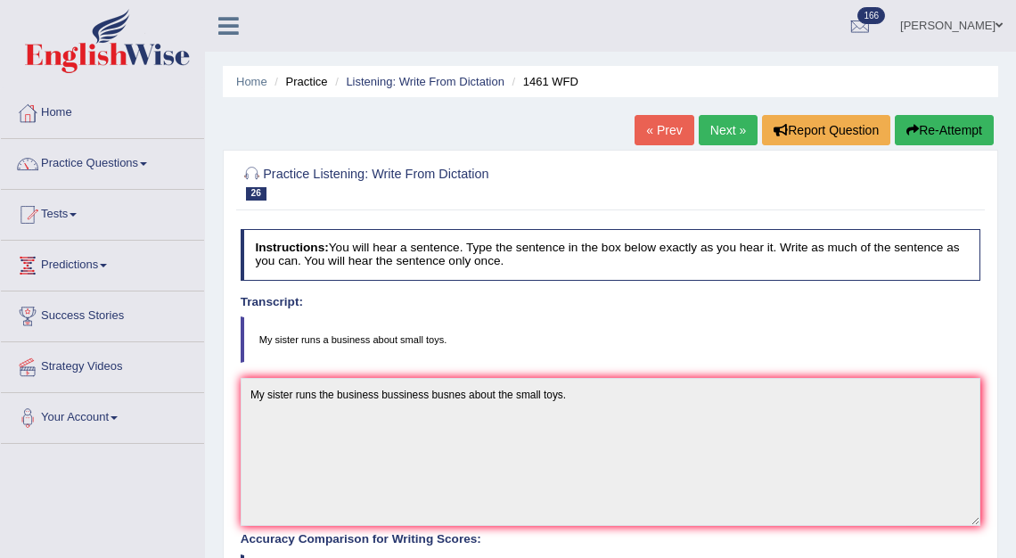
click at [724, 124] on link "Next »" at bounding box center [728, 130] width 59 height 30
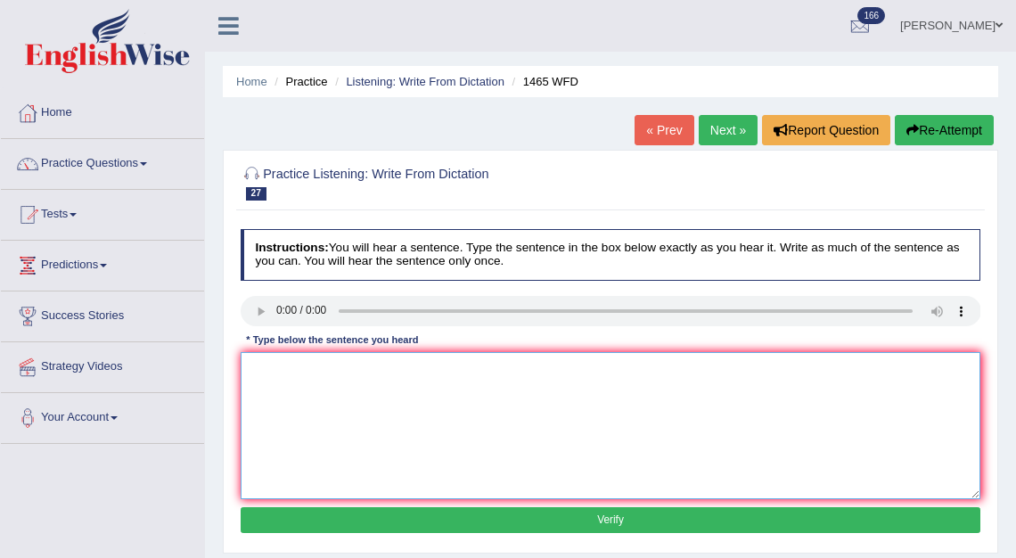
click at [280, 440] on textarea at bounding box center [611, 425] width 740 height 147
type textarea "U"
click at [447, 370] on textarea "You can find the complain form on the left side" at bounding box center [611, 425] width 740 height 147
click at [551, 370] on textarea "You can find the complain form on the left website web site side" at bounding box center [611, 425] width 740 height 147
type textarea "You can find the complain form on the left website web site side."
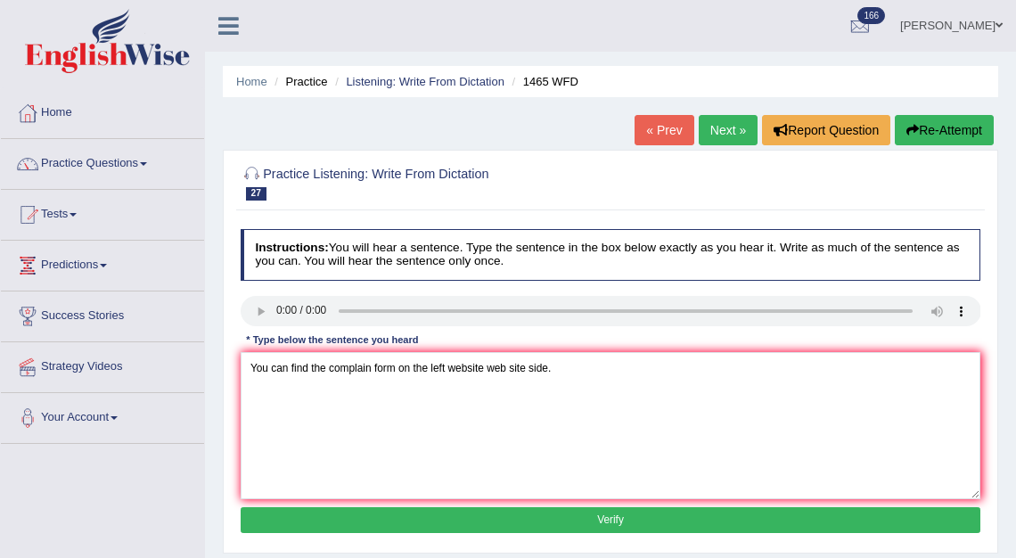
click at [622, 519] on button "Verify" at bounding box center [611, 520] width 740 height 26
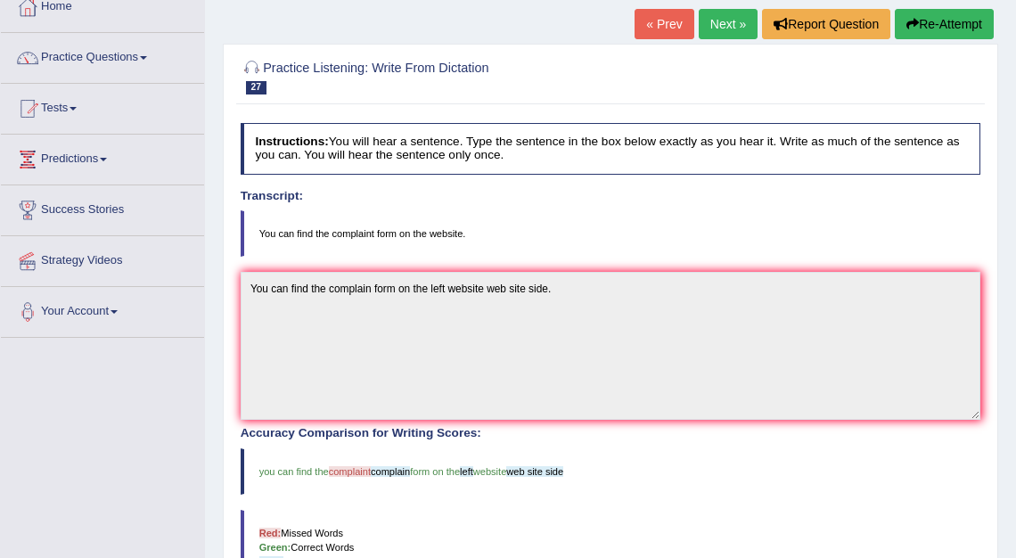
scroll to position [75, 0]
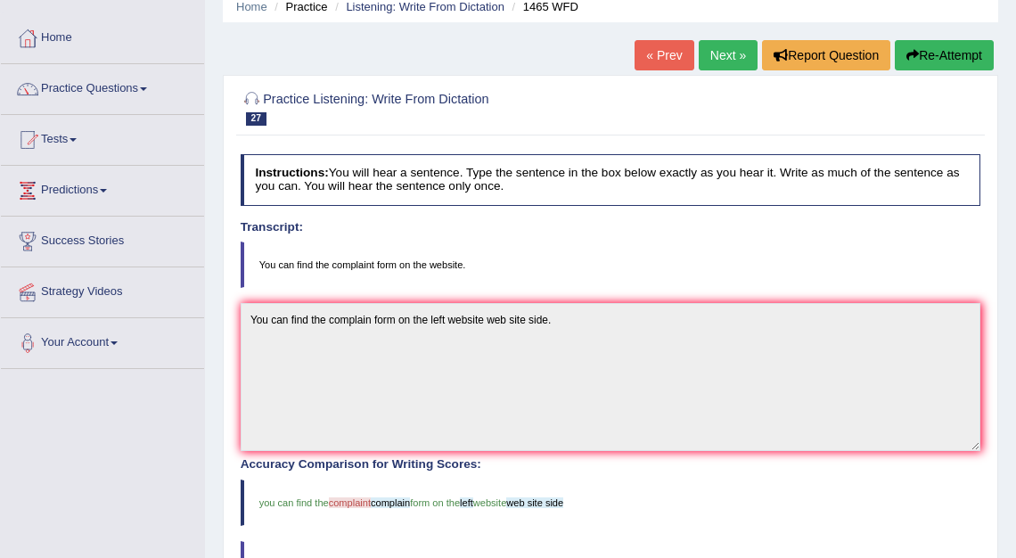
click at [716, 60] on link "Next »" at bounding box center [728, 55] width 59 height 30
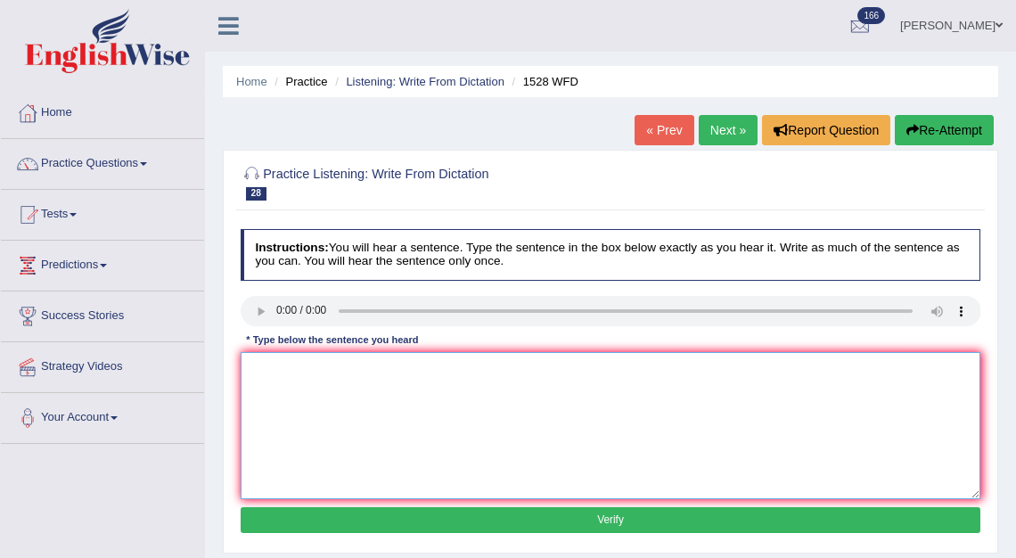
click at [263, 403] on textarea at bounding box center [611, 425] width 740 height 147
click at [399, 374] on textarea "We are looking for the practicle" at bounding box center [611, 425] width 740 height 147
click at [577, 372] on textarea "We are looking for interducing interducing new method both practicle and engagi…" at bounding box center [611, 425] width 740 height 147
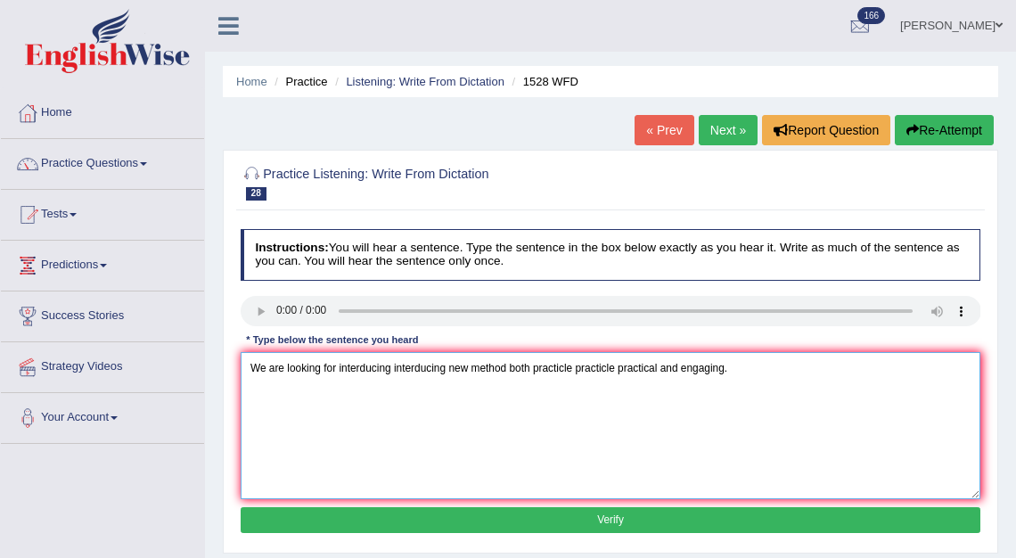
type textarea "We are looking for interducing interducing new method both practicle practicle …"
click at [611, 526] on button "Verify" at bounding box center [611, 520] width 740 height 26
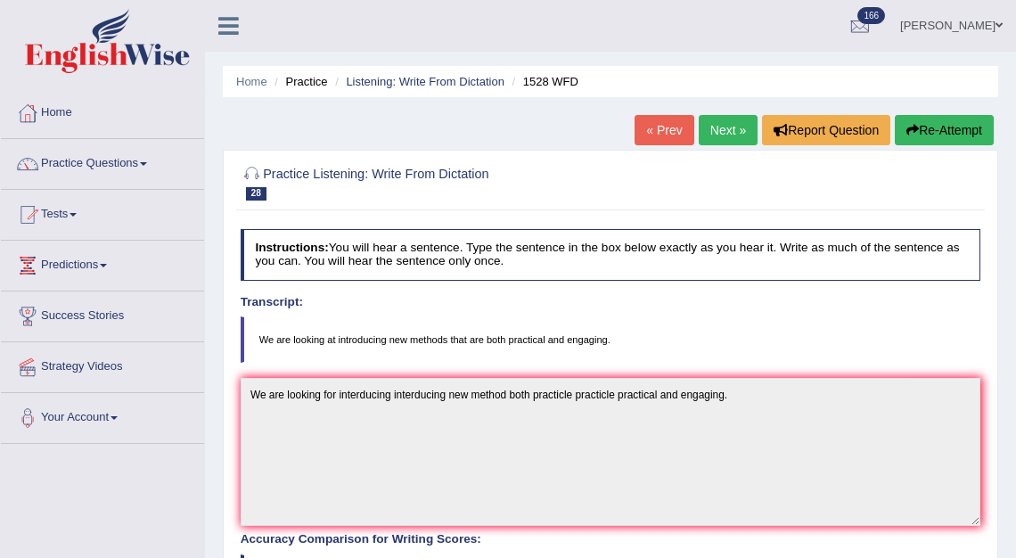
click at [714, 134] on link "Next »" at bounding box center [728, 130] width 59 height 30
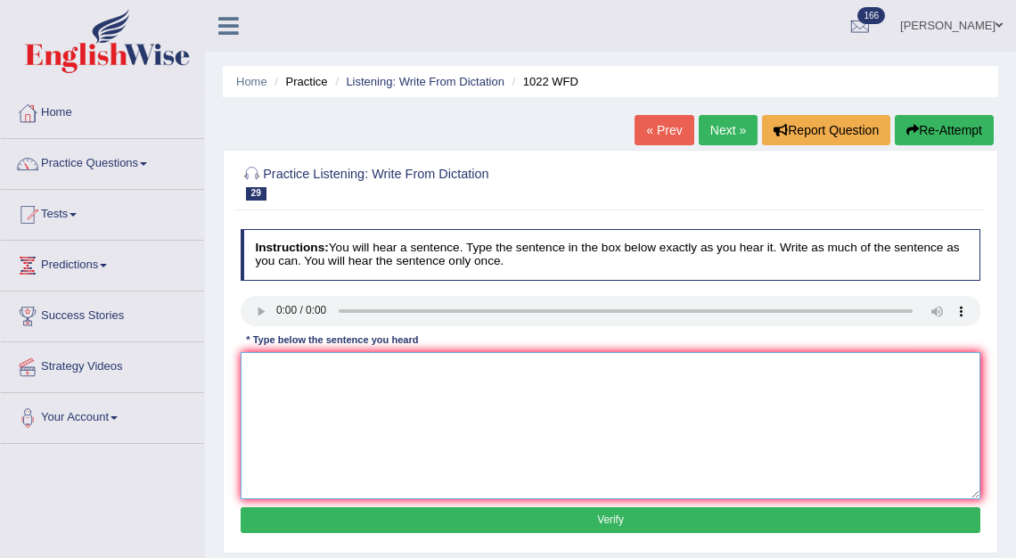
click at [270, 412] on textarea at bounding box center [611, 425] width 740 height 147
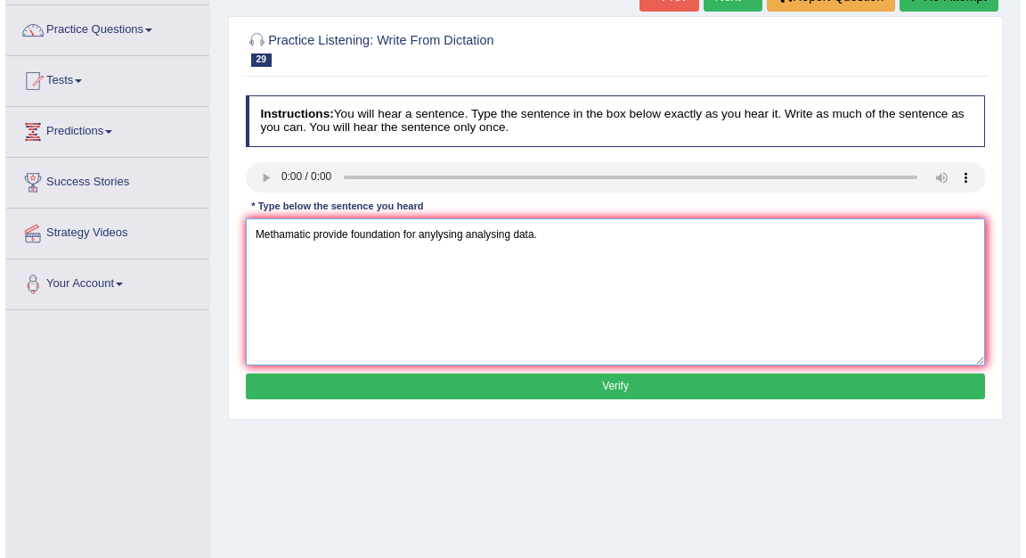
scroll to position [139, 0]
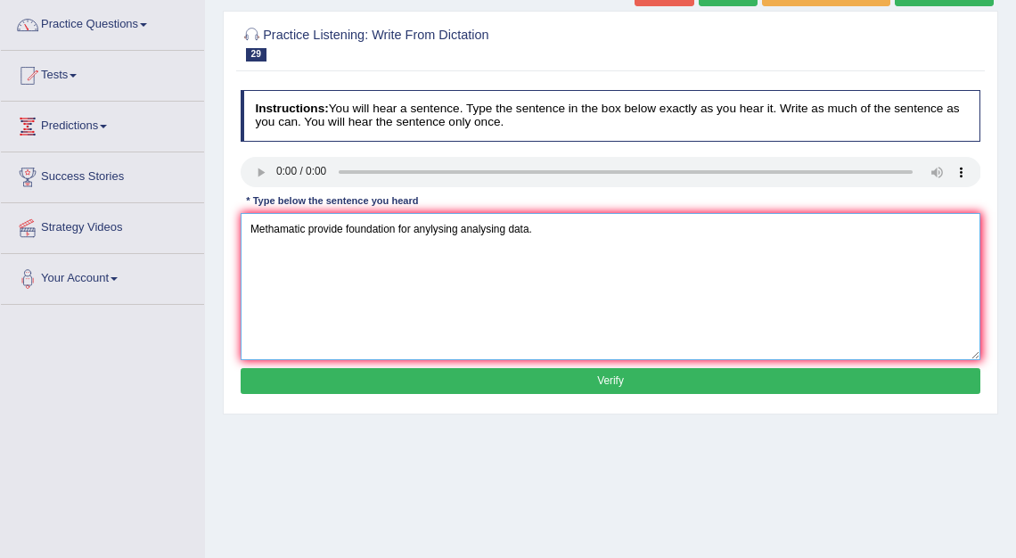
click at [346, 232] on textarea "Methamatic provide foundation for anylysing analysing data." at bounding box center [611, 286] width 740 height 147
type textarea "Methamatic provide provides fundation foundation for anylysing analysing data."
click at [604, 380] on button "Verify" at bounding box center [611, 381] width 740 height 26
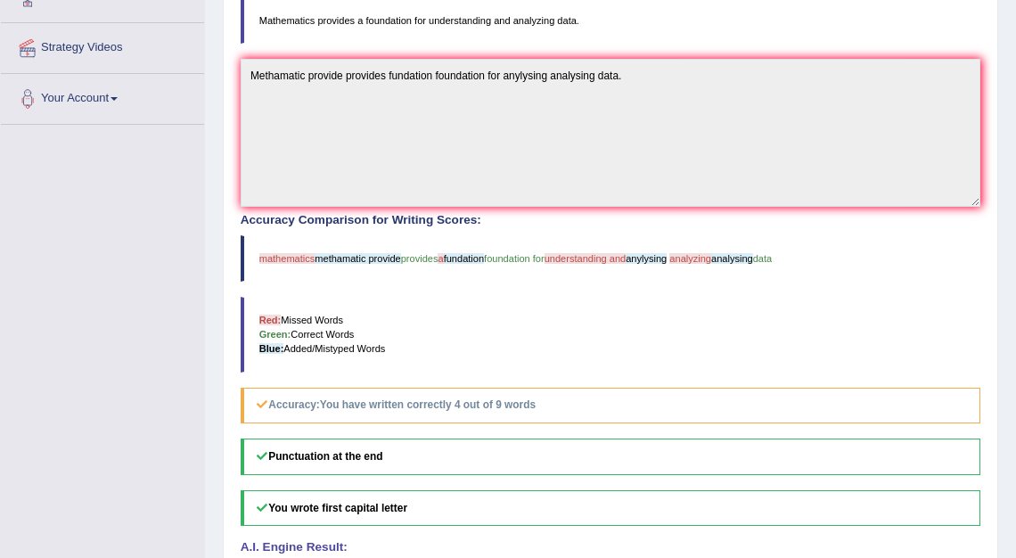
scroll to position [0, 0]
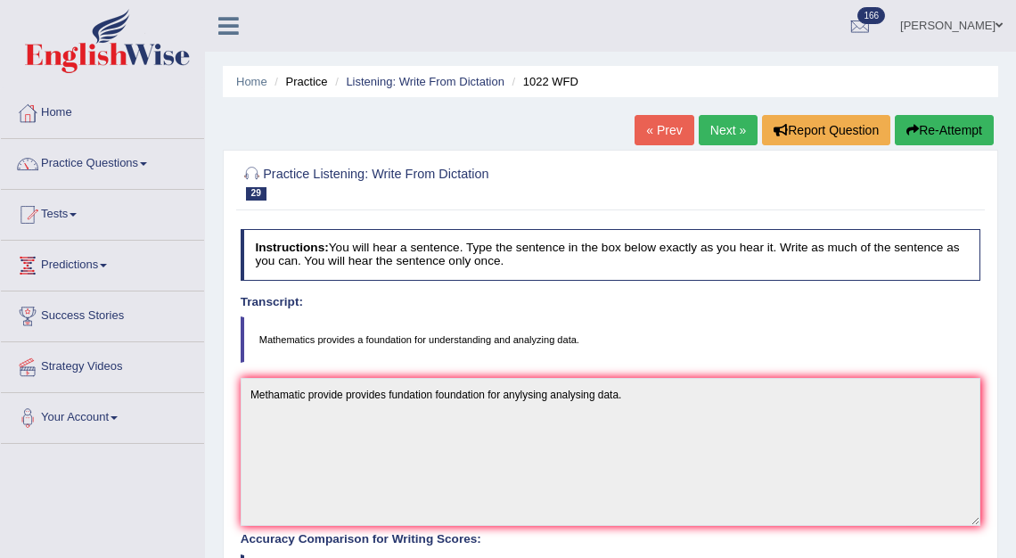
click at [705, 130] on link "Next »" at bounding box center [728, 130] width 59 height 30
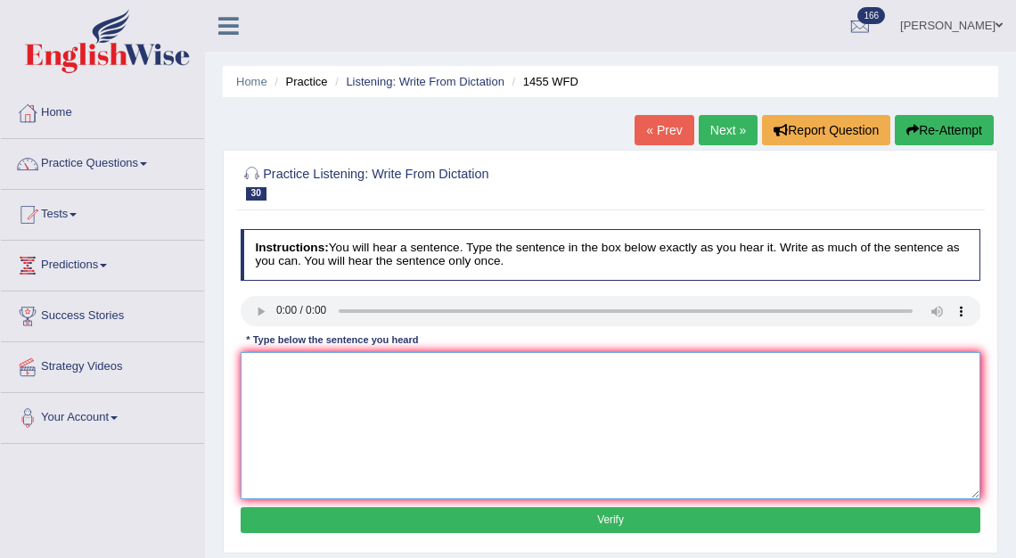
click at [261, 376] on textarea at bounding box center [611, 425] width 740 height 147
type textarea "You must wear a hart head at the construction side."
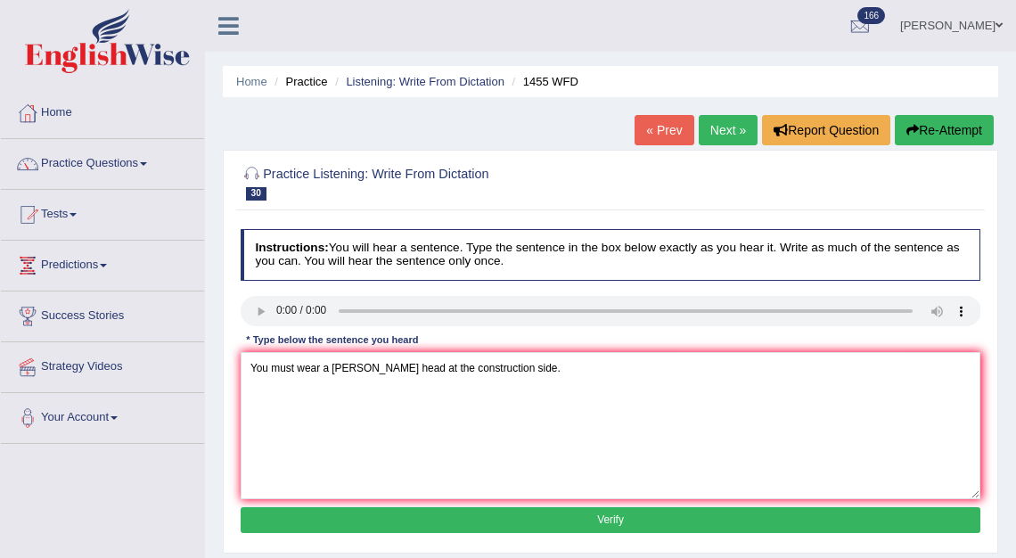
click at [568, 522] on button "Verify" at bounding box center [611, 520] width 740 height 26
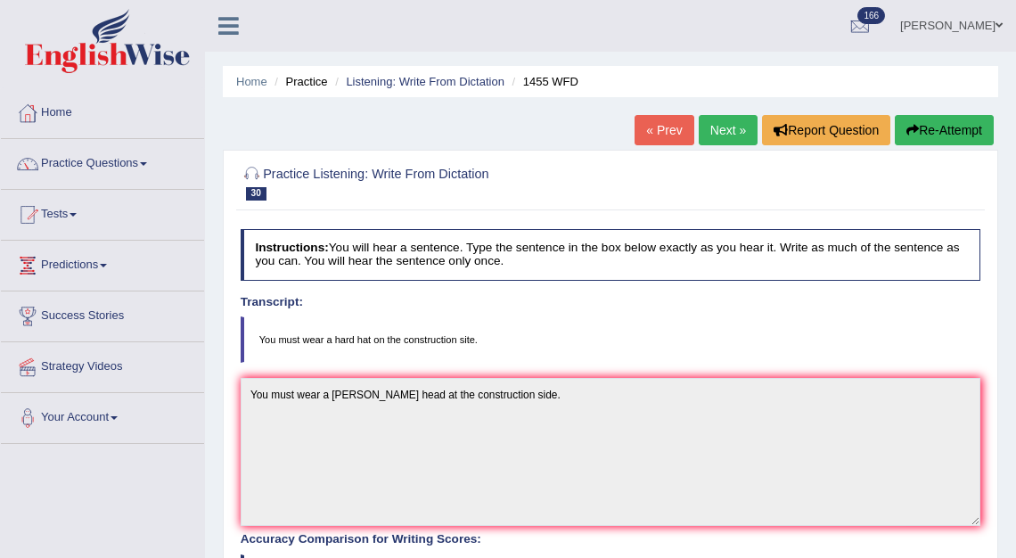
click at [723, 119] on link "Next »" at bounding box center [728, 130] width 59 height 30
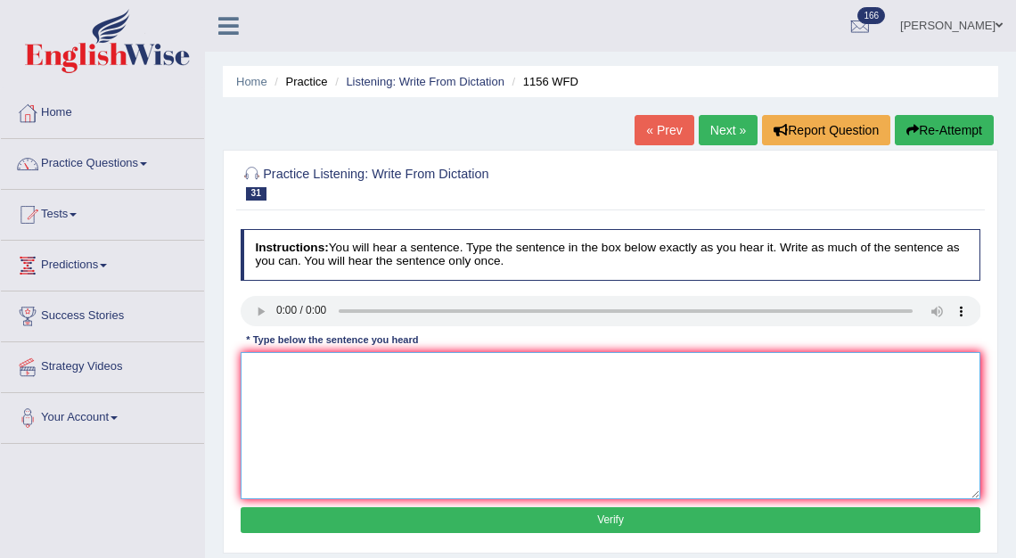
click at [267, 396] on textarea at bounding box center [611, 425] width 740 height 147
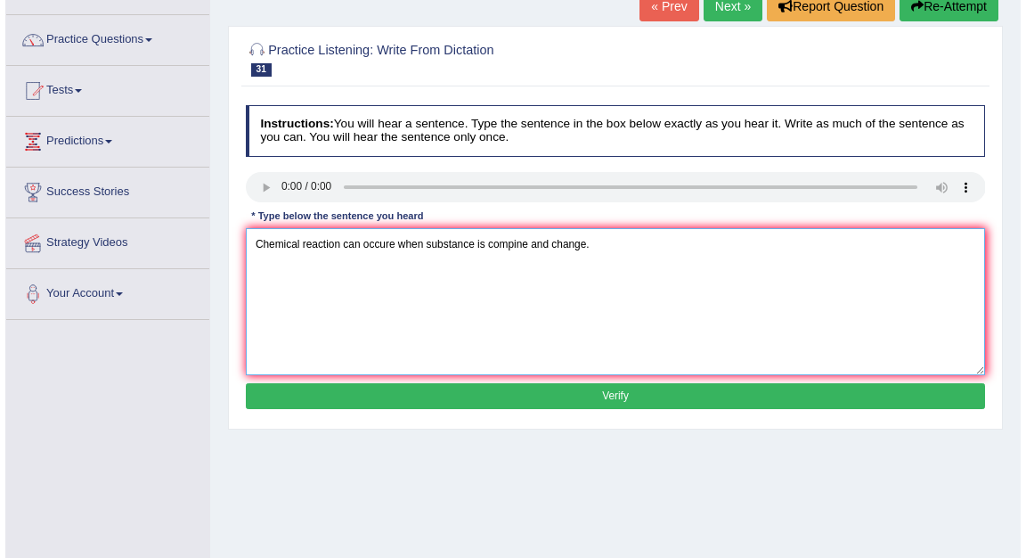
scroll to position [129, 0]
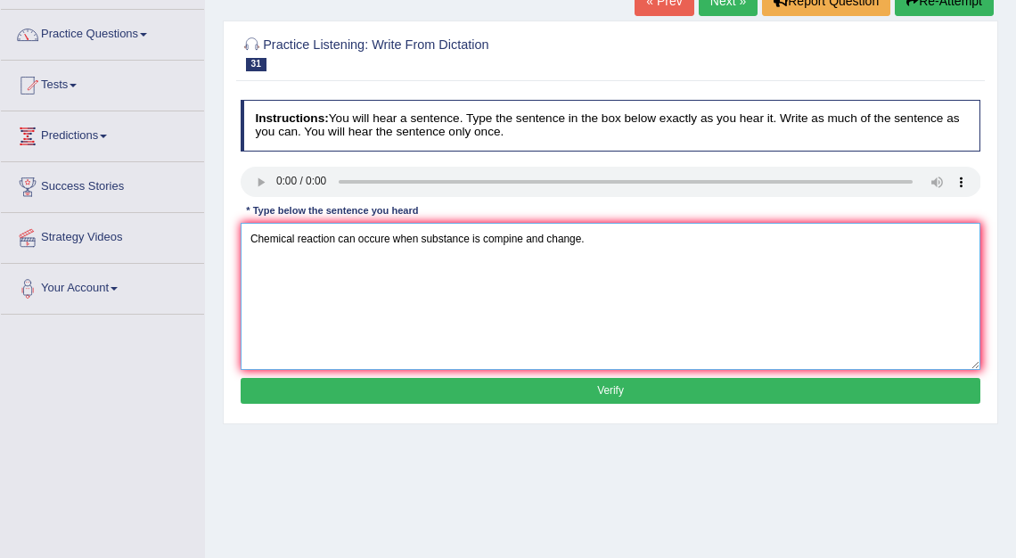
type textarea "Chemical reaction can occure when substance is compine and change."
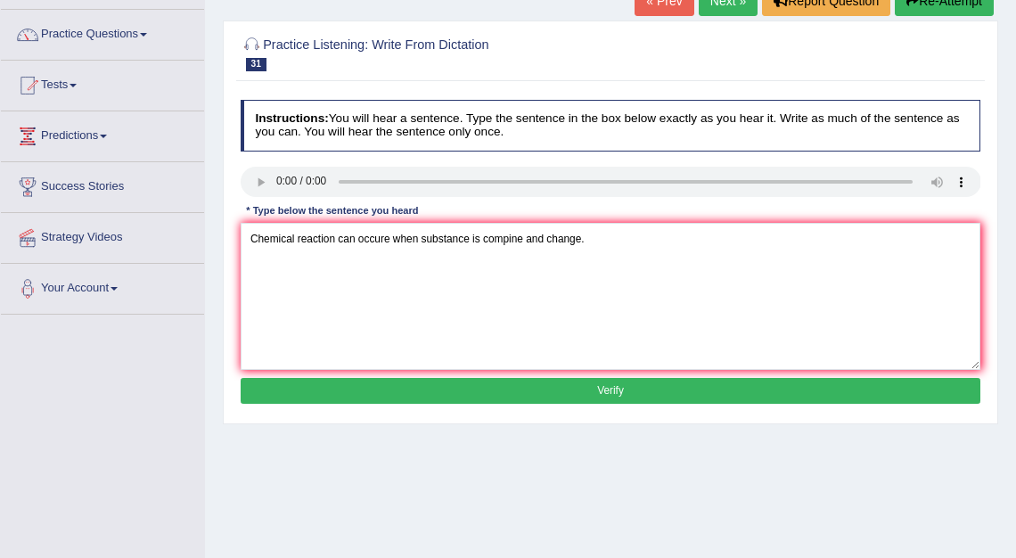
click at [609, 381] on button "Verify" at bounding box center [611, 391] width 740 height 26
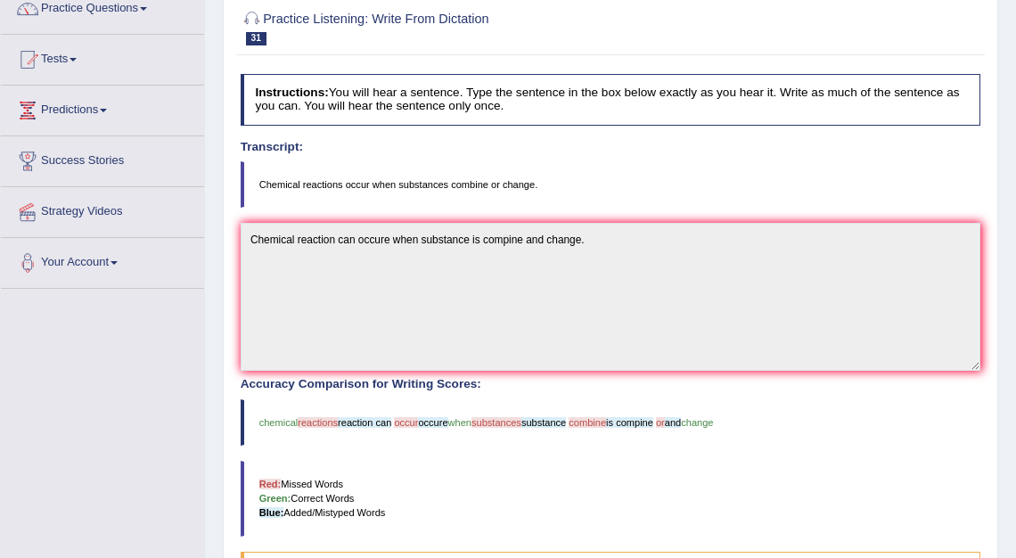
scroll to position [0, 0]
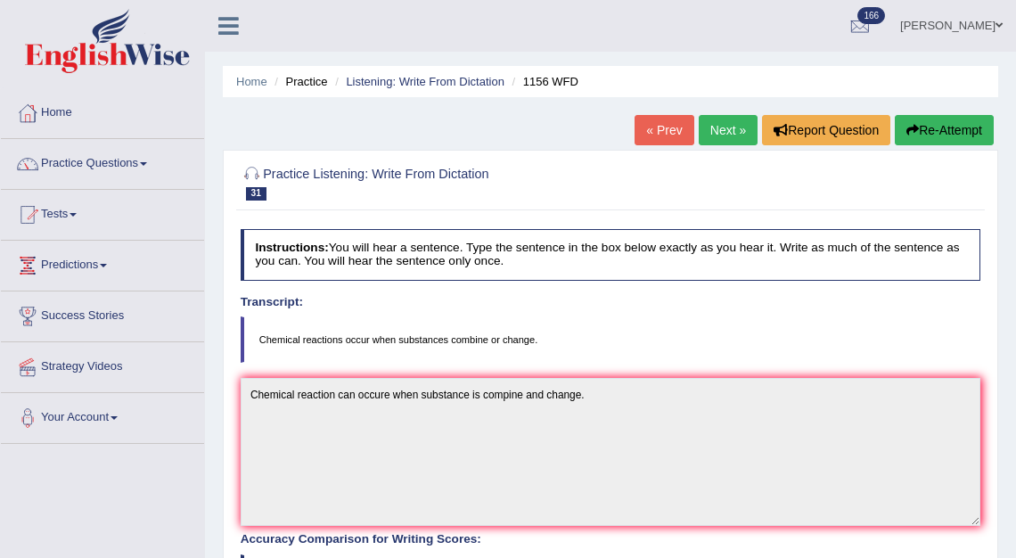
click at [721, 133] on link "Next »" at bounding box center [728, 130] width 59 height 30
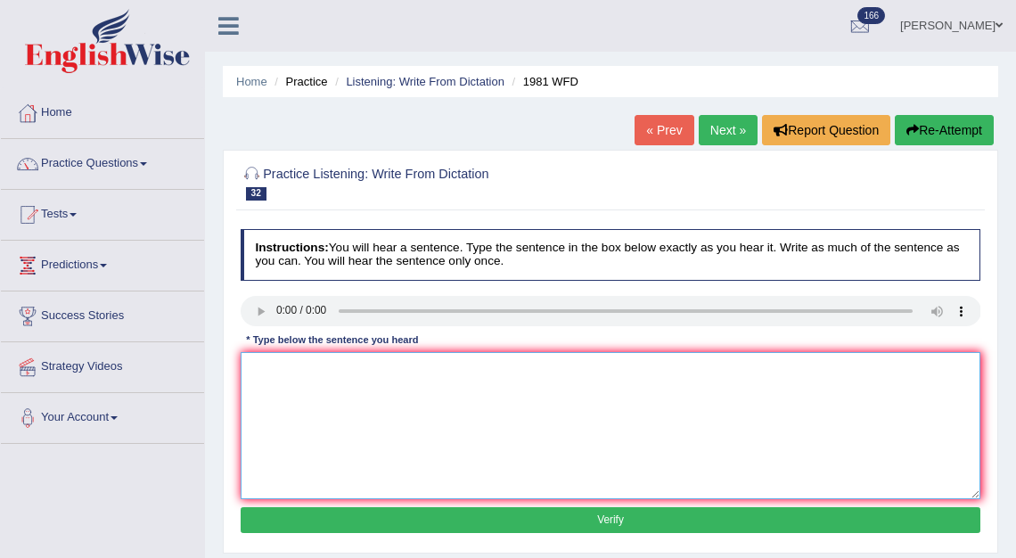
click at [266, 384] on textarea at bounding box center [611, 425] width 740 height 147
click at [499, 374] on textarea "All of your arguements are supported by the relevant theory theories." at bounding box center [611, 425] width 740 height 147
type textarea "All of your arguements are supported by the relevant relevance theory theories."
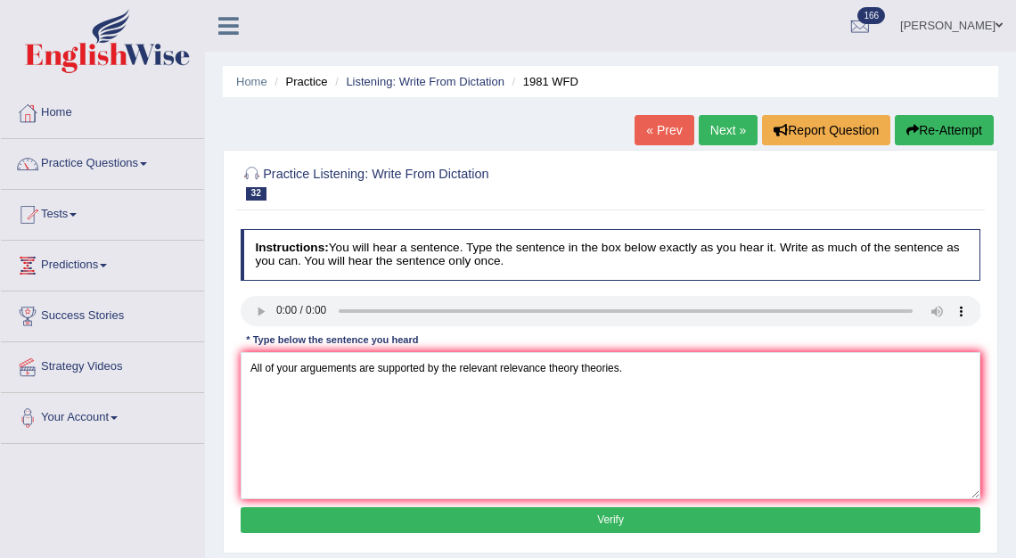
click at [610, 528] on button "Verify" at bounding box center [611, 520] width 740 height 26
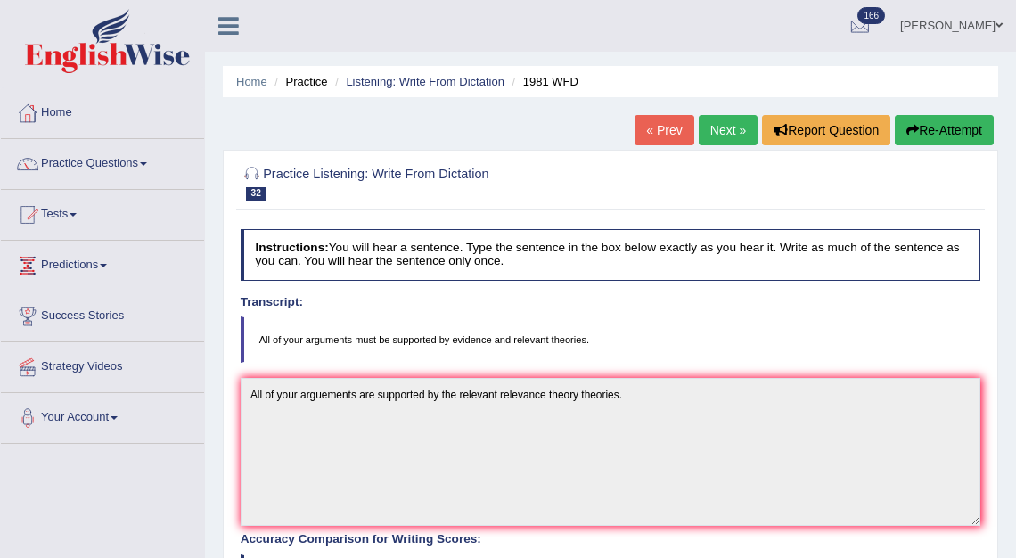
click at [713, 129] on link "Next »" at bounding box center [728, 130] width 59 height 30
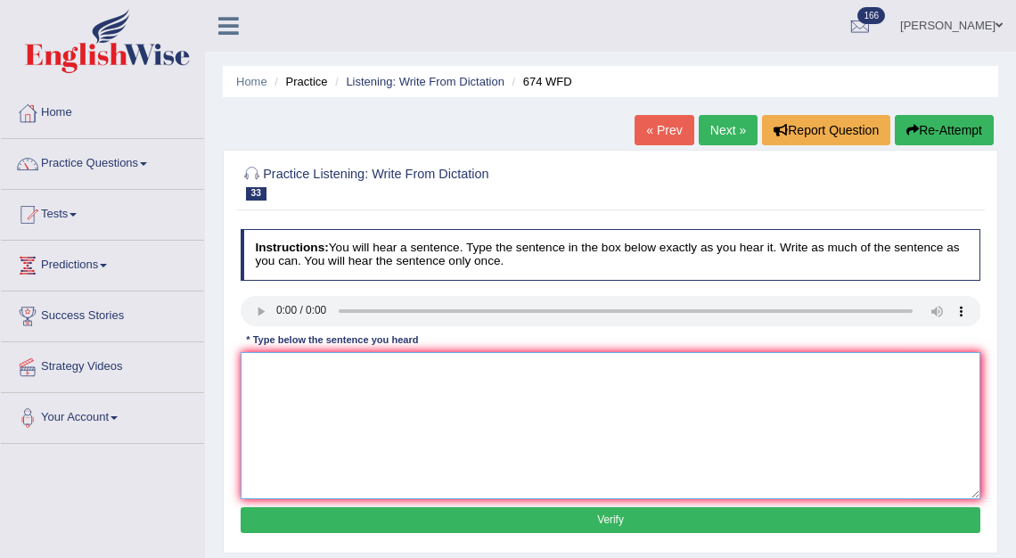
click at [273, 380] on textarea at bounding box center [611, 425] width 740 height 147
click at [366, 371] on textarea "Unemployment rates are falling" at bounding box center [611, 425] width 740 height 147
click at [559, 375] on textarea "Unemployment rates has its lowest levels of the years year. falling" at bounding box center [611, 425] width 740 height 147
click at [367, 376] on textarea "Unemployment rates has its lowest levels of the years year." at bounding box center [611, 425] width 740 height 147
click at [577, 430] on textarea "Unemployment rates has falling its lowest levels of the years year." at bounding box center [611, 425] width 740 height 147
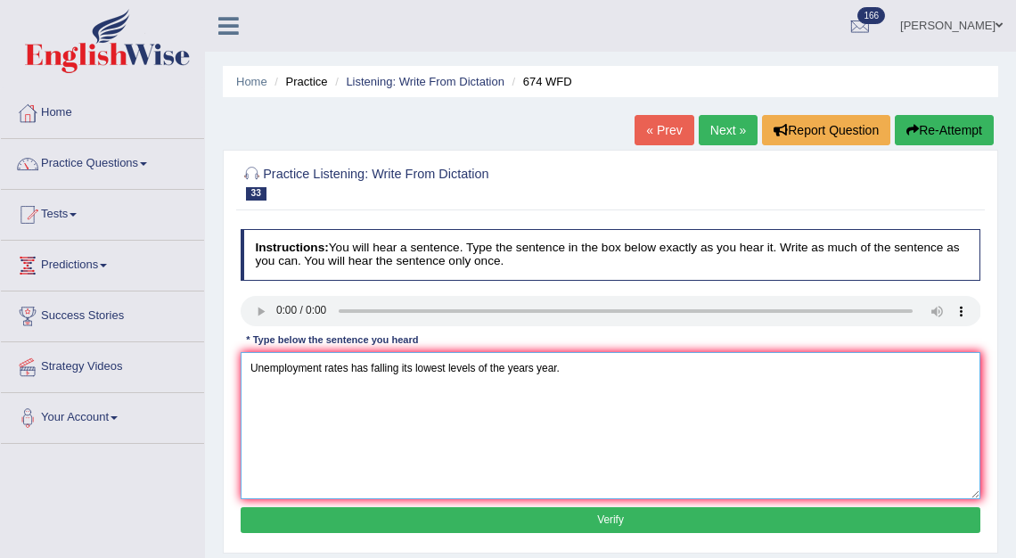
type textarea "Unemployment rates has falling its lowest levels of the years year."
click at [618, 519] on button "Verify" at bounding box center [611, 520] width 740 height 26
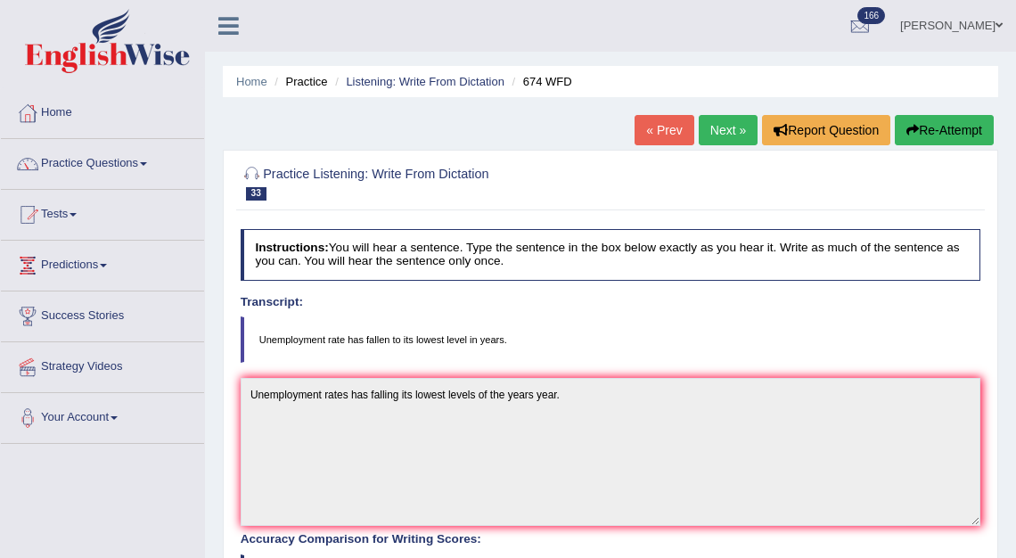
click at [721, 140] on link "Next »" at bounding box center [728, 130] width 59 height 30
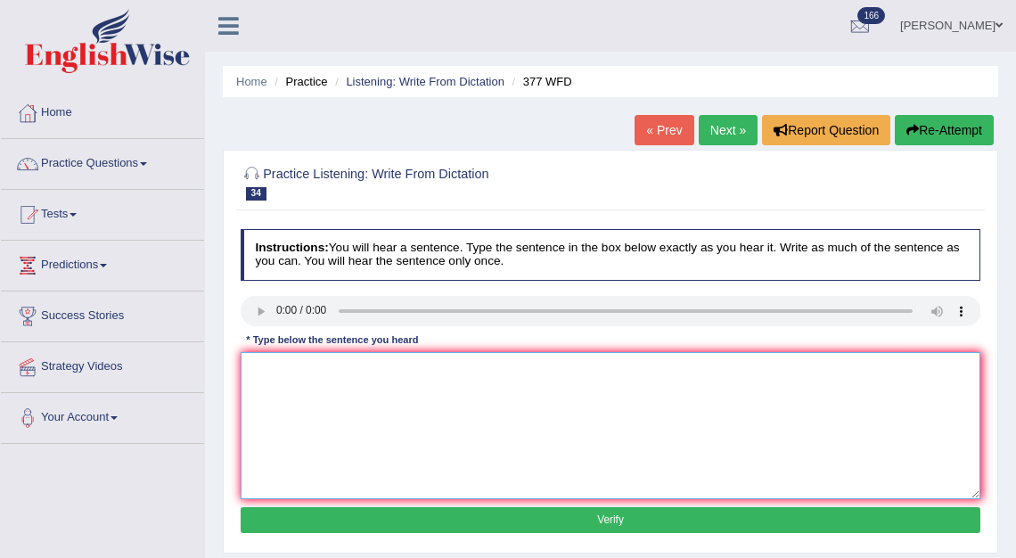
click at [262, 378] on textarea at bounding box center [611, 425] width 740 height 147
click at [408, 375] on textarea "The department has a higher leve" at bounding box center [611, 425] width 740 height 147
type textarea "The department has a higher propertion of higher graduate students."
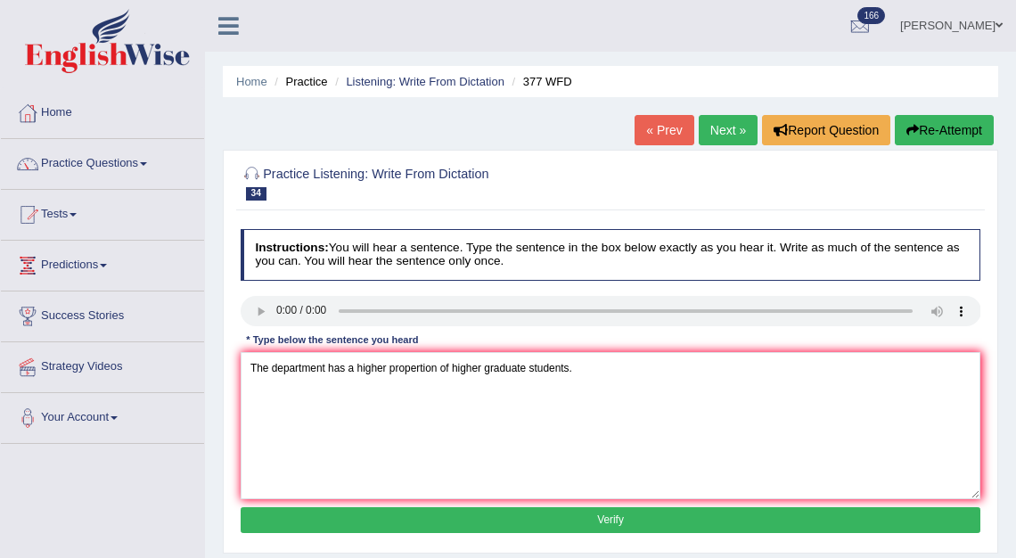
click at [607, 520] on button "Verify" at bounding box center [611, 520] width 740 height 26
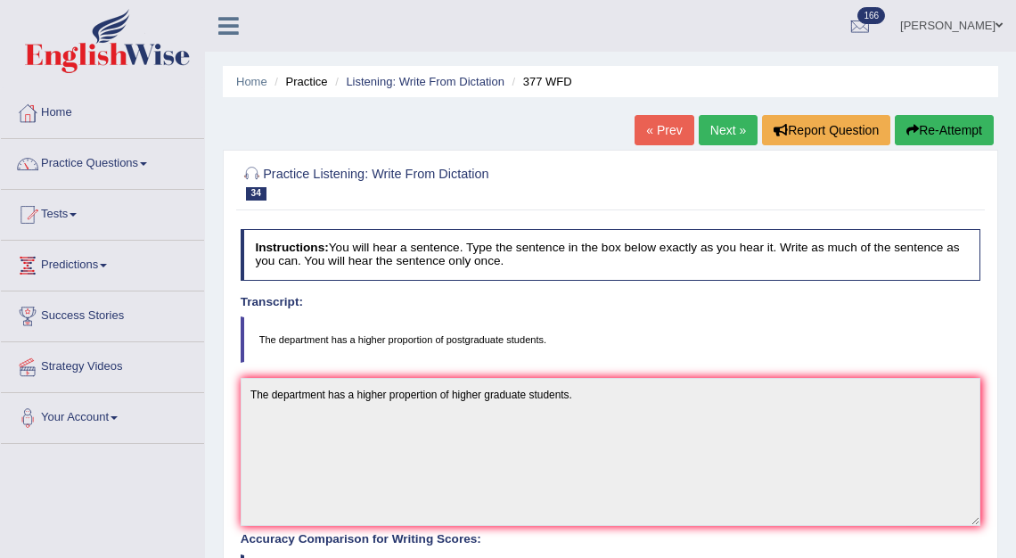
click at [726, 131] on link "Next »" at bounding box center [728, 130] width 59 height 30
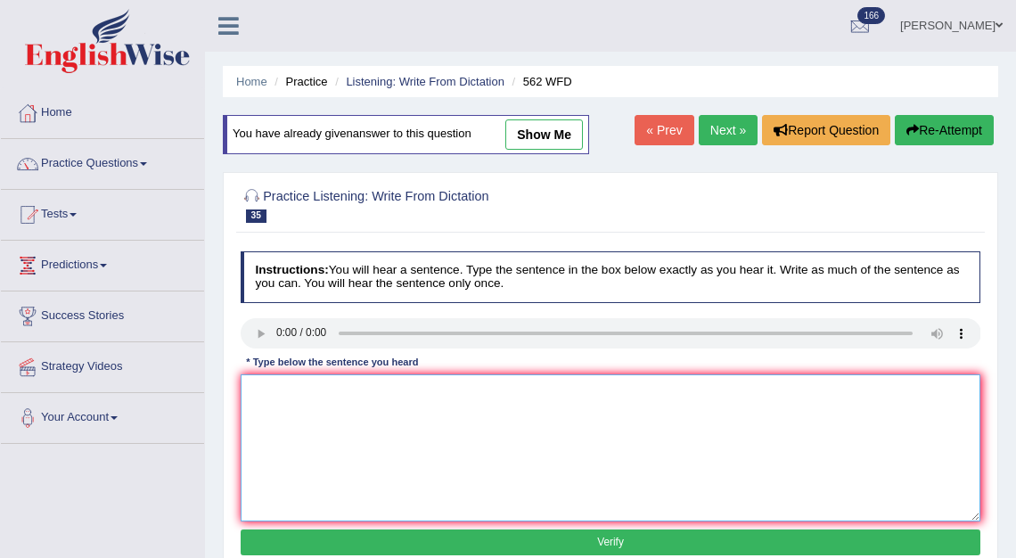
click at [262, 408] on textarea at bounding box center [611, 447] width 740 height 147
type textarea "The gap between rich and poor does not decrease decreased."
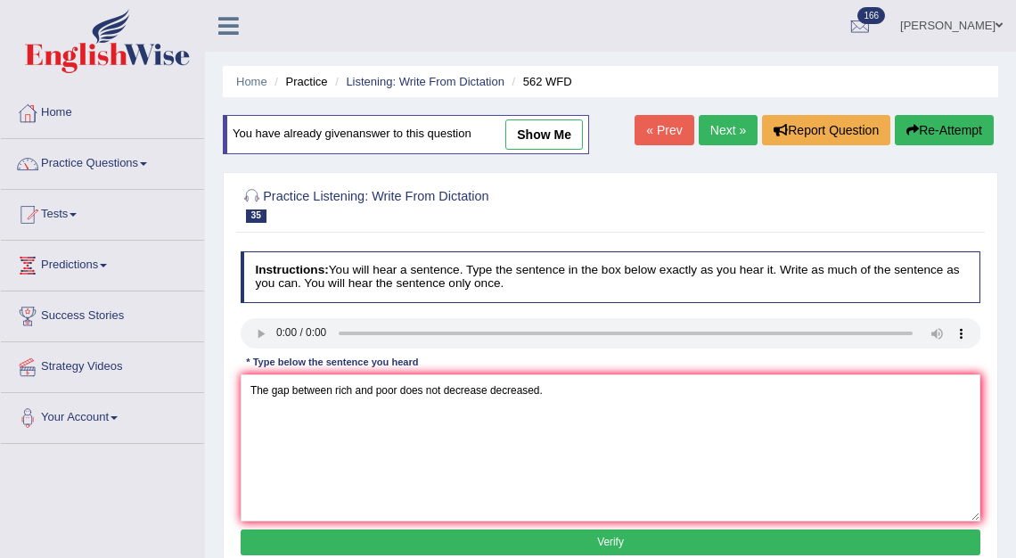
click at [598, 542] on button "Verify" at bounding box center [611, 542] width 740 height 26
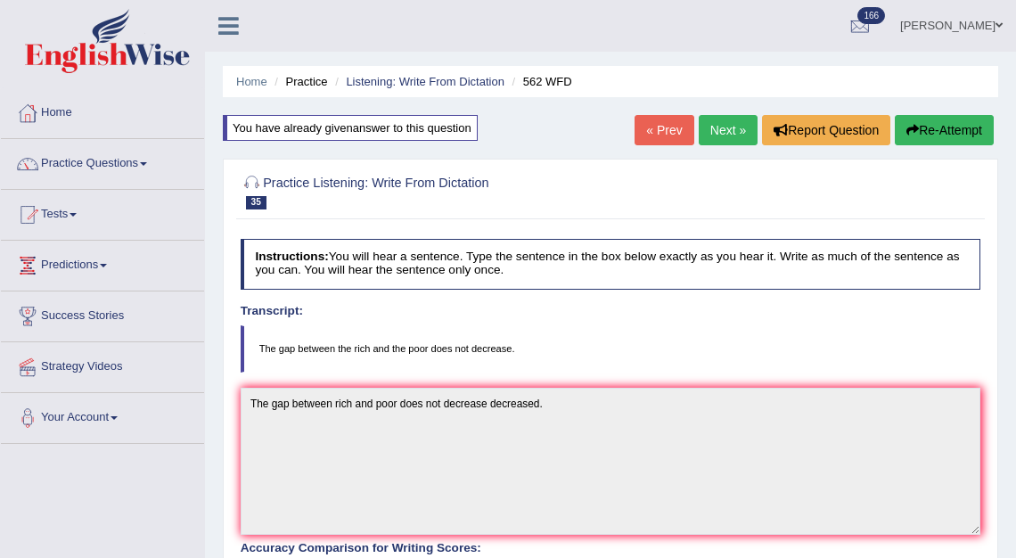
click at [726, 130] on link "Next »" at bounding box center [728, 130] width 59 height 30
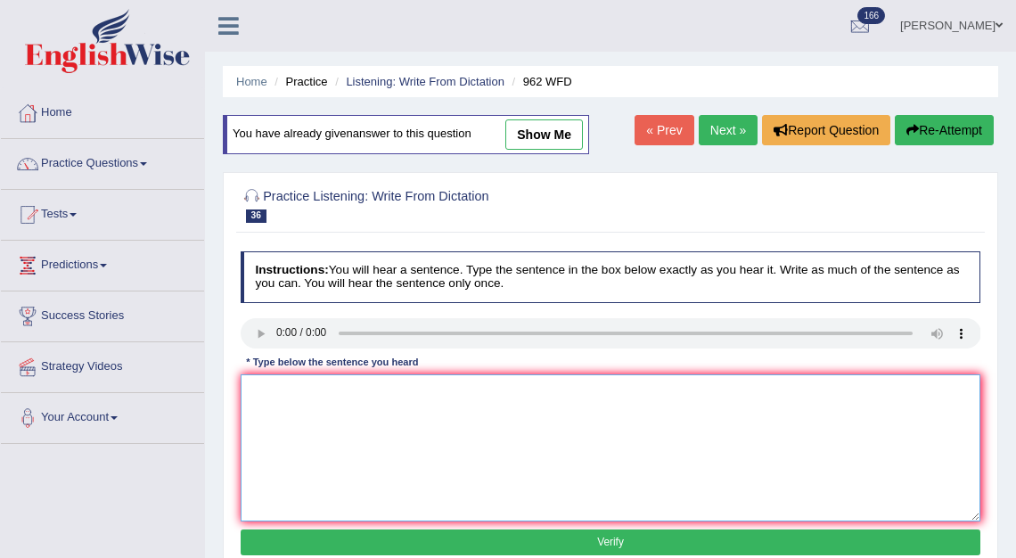
click at [276, 421] on textarea at bounding box center [611, 447] width 740 height 147
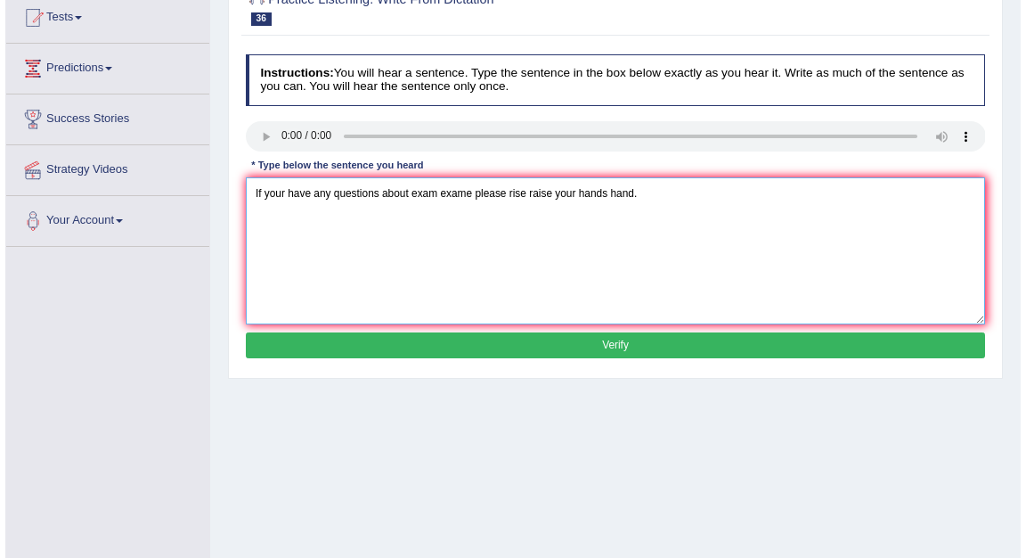
scroll to position [236, 0]
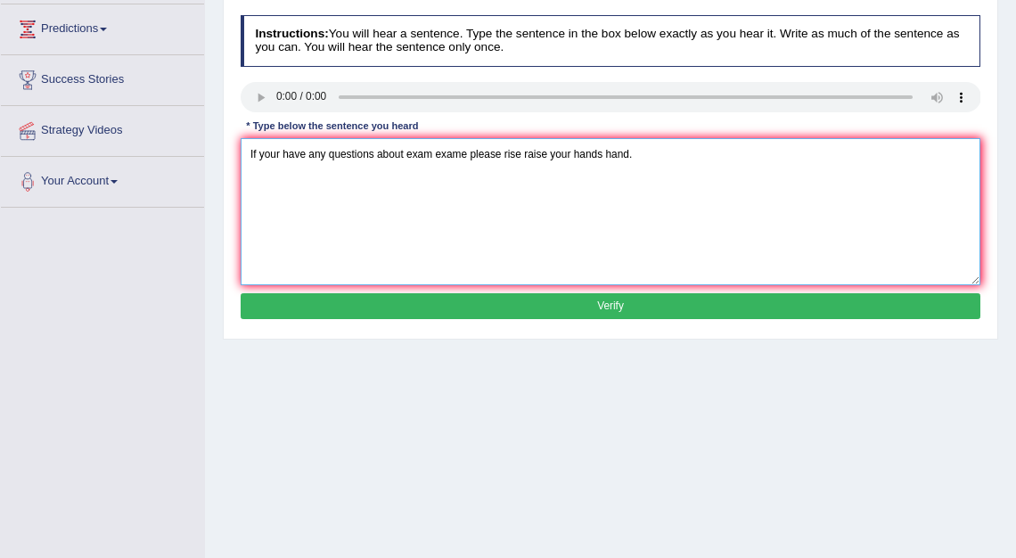
type textarea "If your have any questions about exam exame please rise raise your hands hand."
click at [622, 311] on button "Verify" at bounding box center [611, 306] width 740 height 26
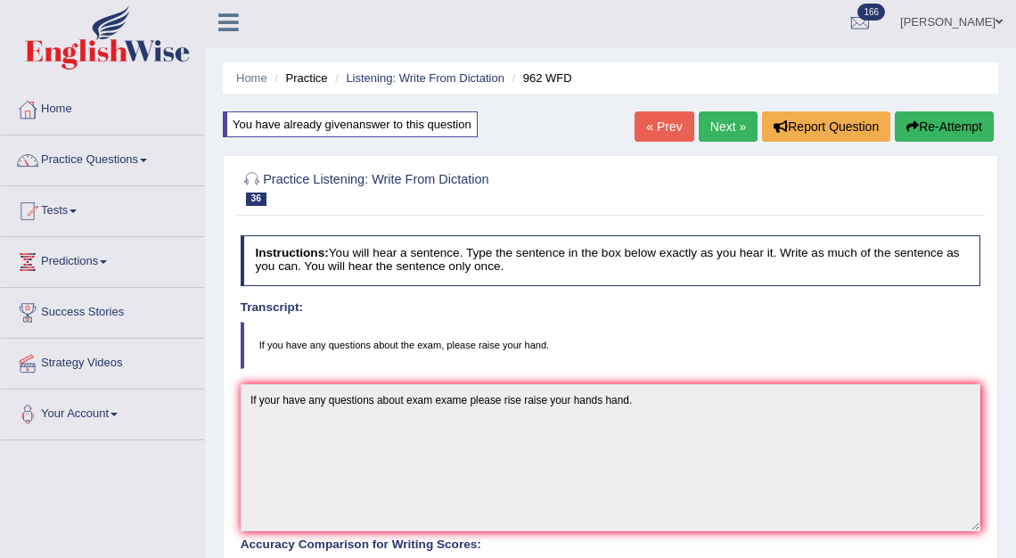
scroll to position [0, 0]
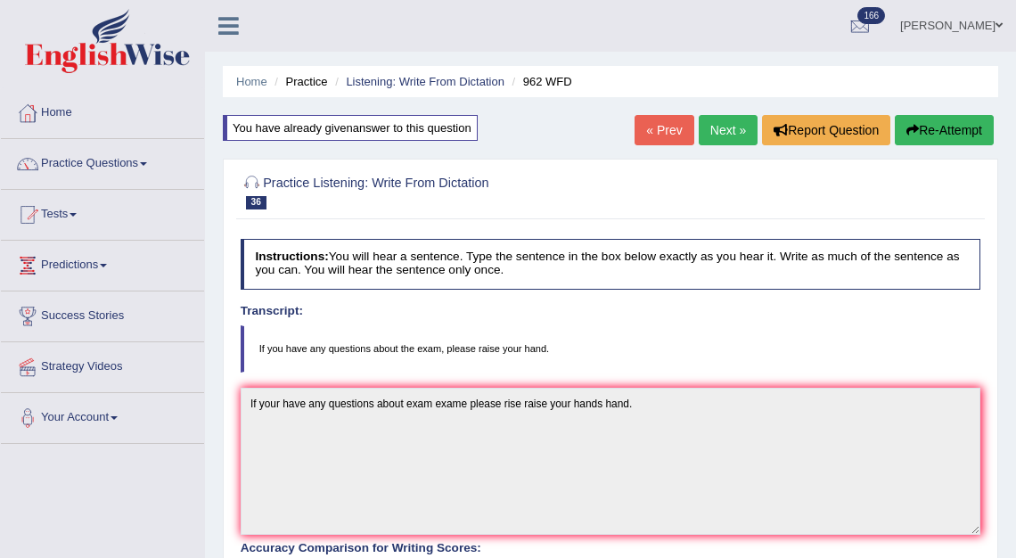
click at [741, 127] on link "Next »" at bounding box center [728, 130] width 59 height 30
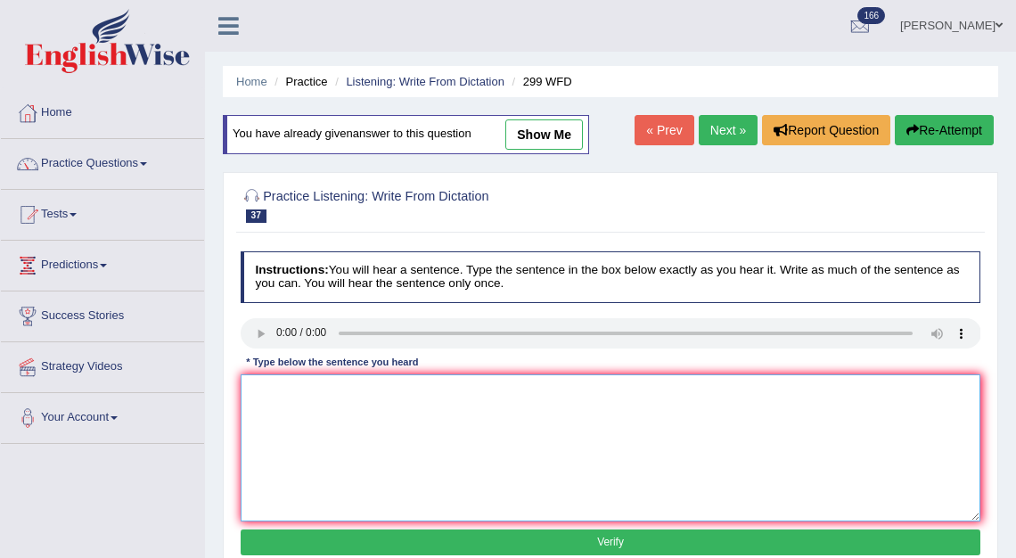
click at [258, 404] on textarea at bounding box center [611, 447] width 740 height 147
type textarea "P"
click at [480, 398] on textarea "Student representive will be class for the voiding forms." at bounding box center [611, 447] width 740 height 147
click at [671, 421] on textarea "Student representive will be class for the voiding voding voting form forms." at bounding box center [611, 447] width 740 height 147
type textarea "Student representive will be class for the voiding voding voting form forms."
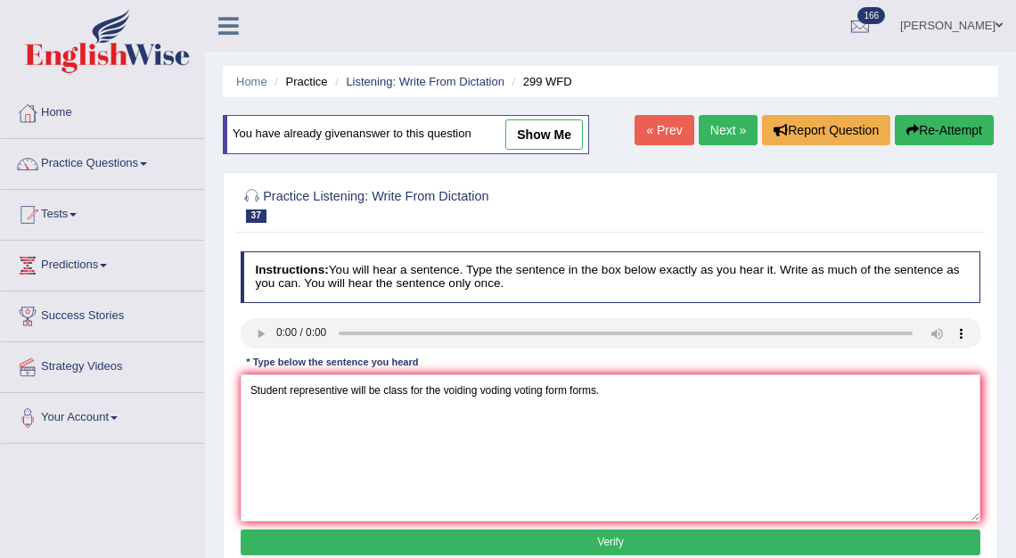
click at [606, 549] on button "Verify" at bounding box center [611, 542] width 740 height 26
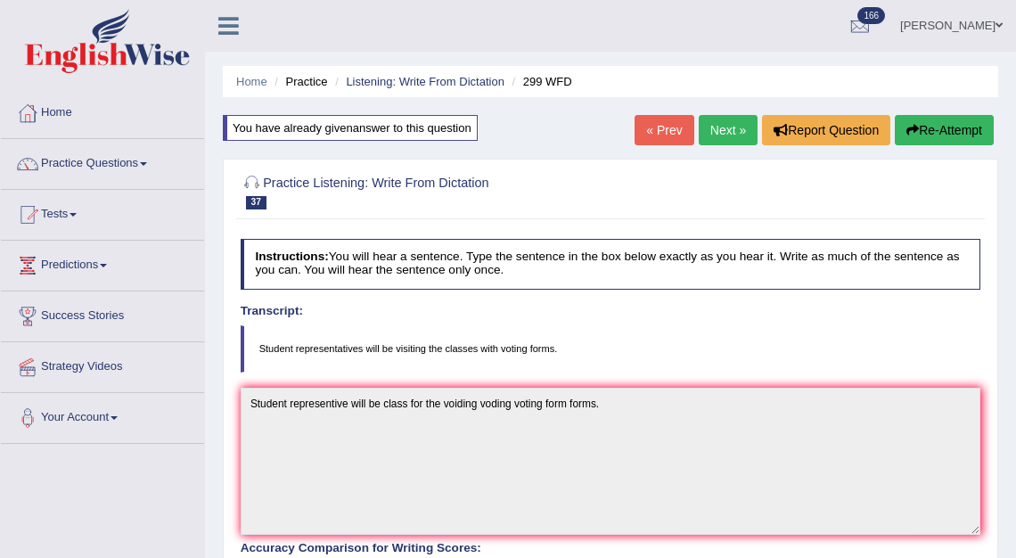
click at [703, 130] on link "Next »" at bounding box center [728, 130] width 59 height 30
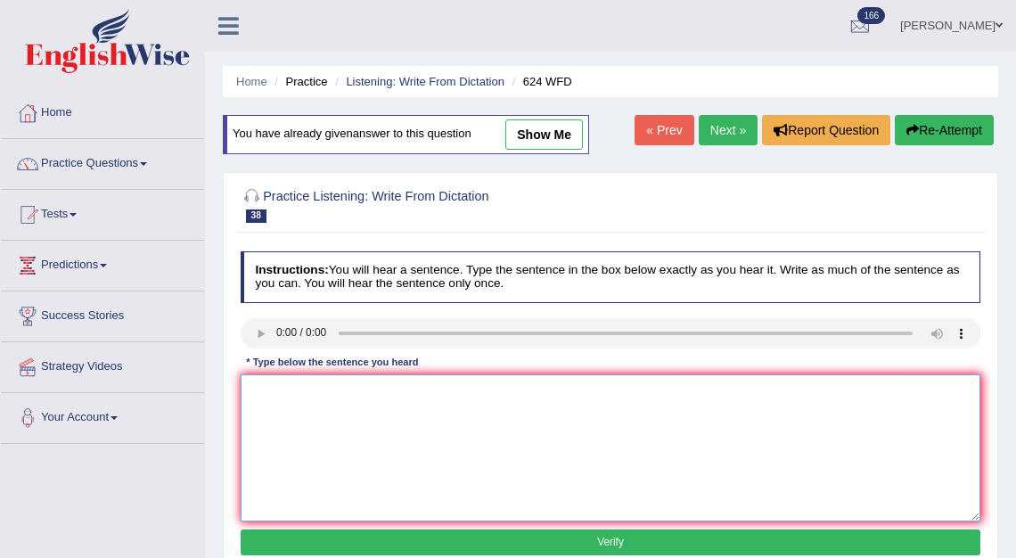
click at [275, 410] on textarea at bounding box center [611, 447] width 740 height 147
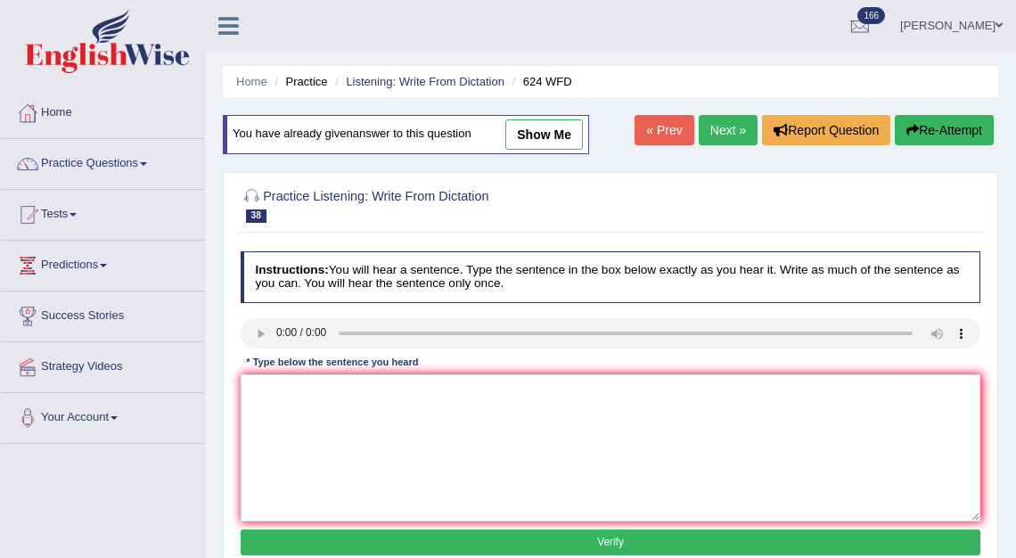
click at [926, 26] on link "[PERSON_NAME]" at bounding box center [951, 23] width 129 height 46
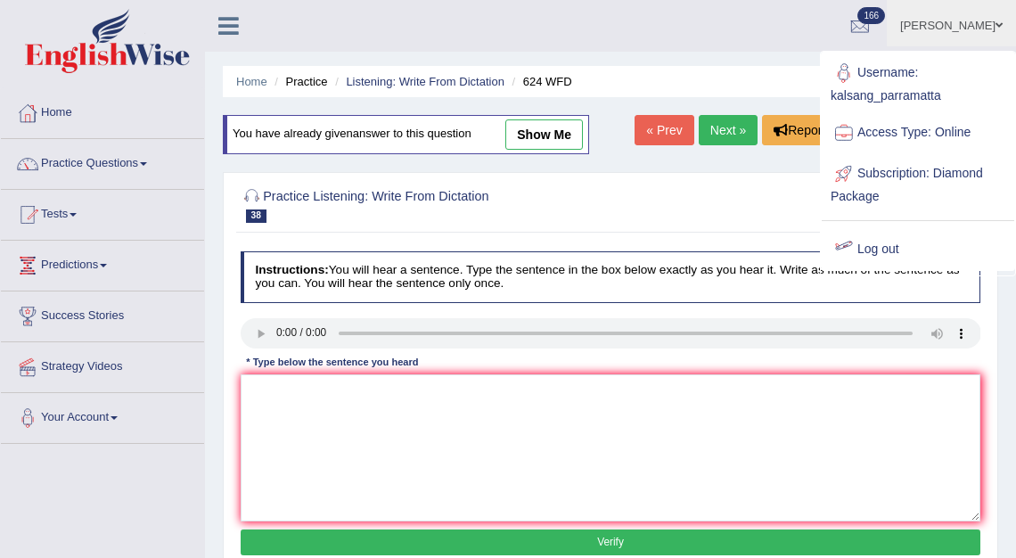
click at [877, 242] on link "Log out" at bounding box center [918, 249] width 192 height 41
